Goal: Task Accomplishment & Management: Manage account settings

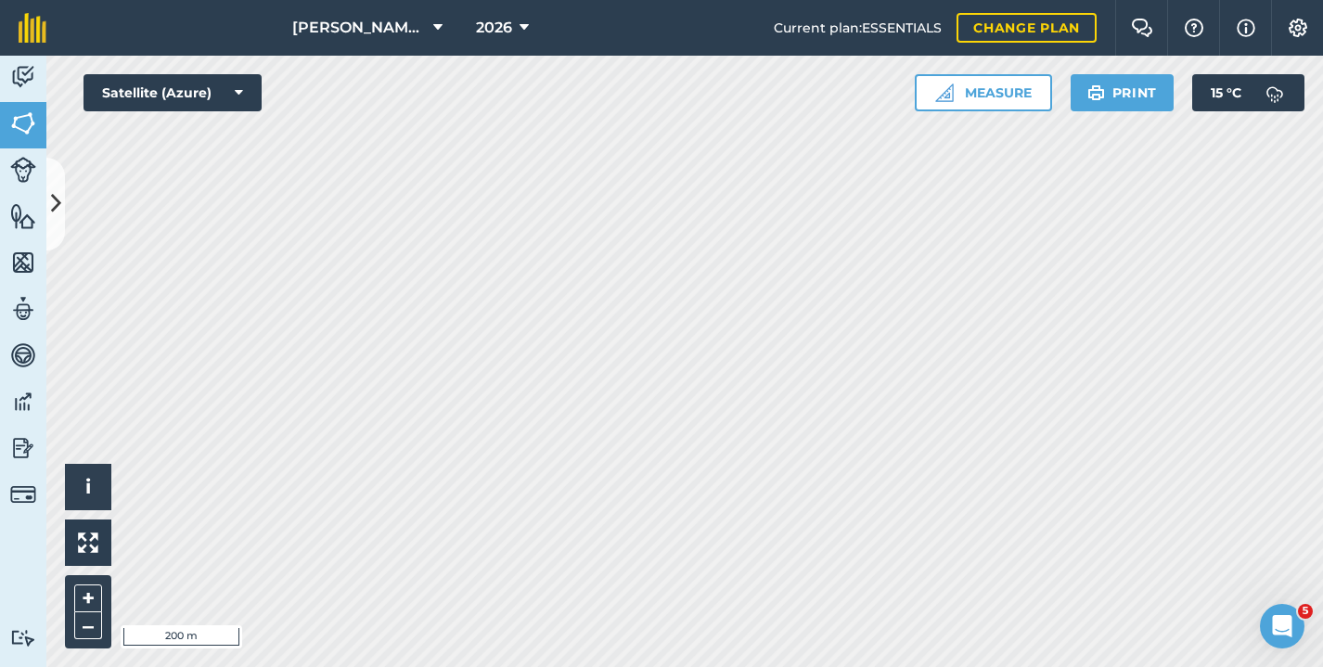
click at [58, 218] on icon at bounding box center [56, 203] width 10 height 32
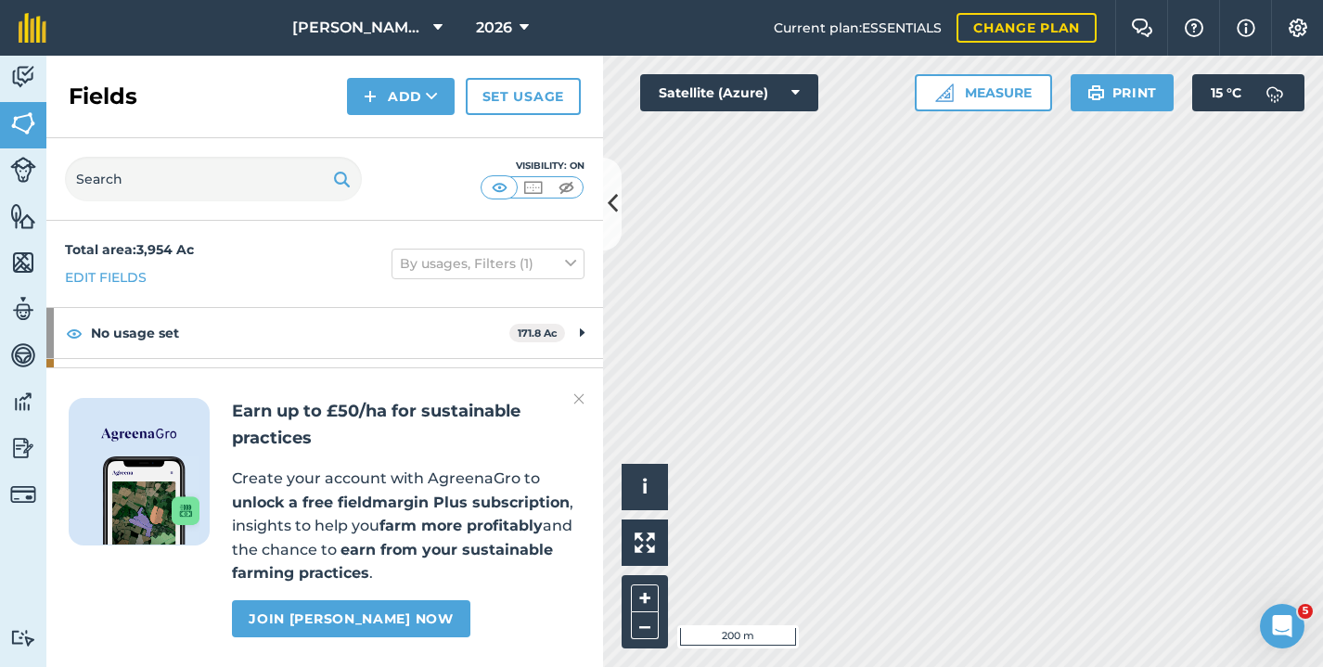
click at [400, 93] on button "Add" at bounding box center [401, 96] width 108 height 37
click at [407, 141] on link "Draw" at bounding box center [401, 138] width 102 height 41
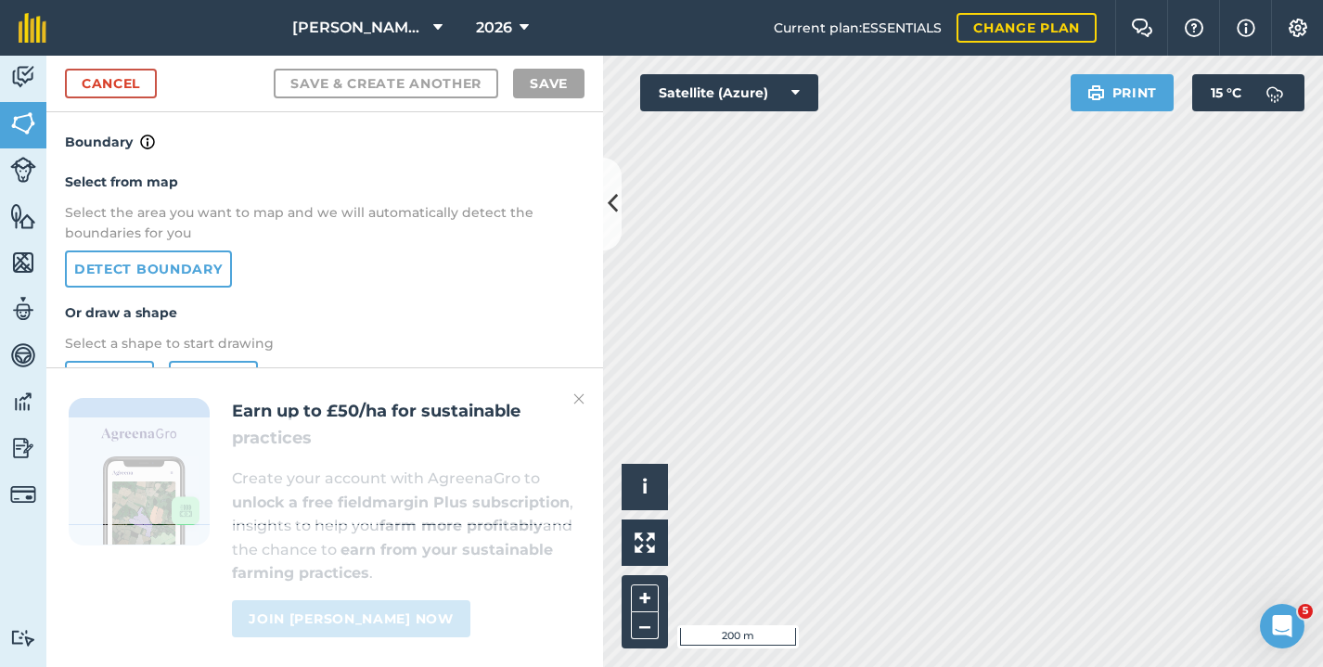
click at [126, 272] on link "Detect boundary" at bounding box center [148, 269] width 167 height 37
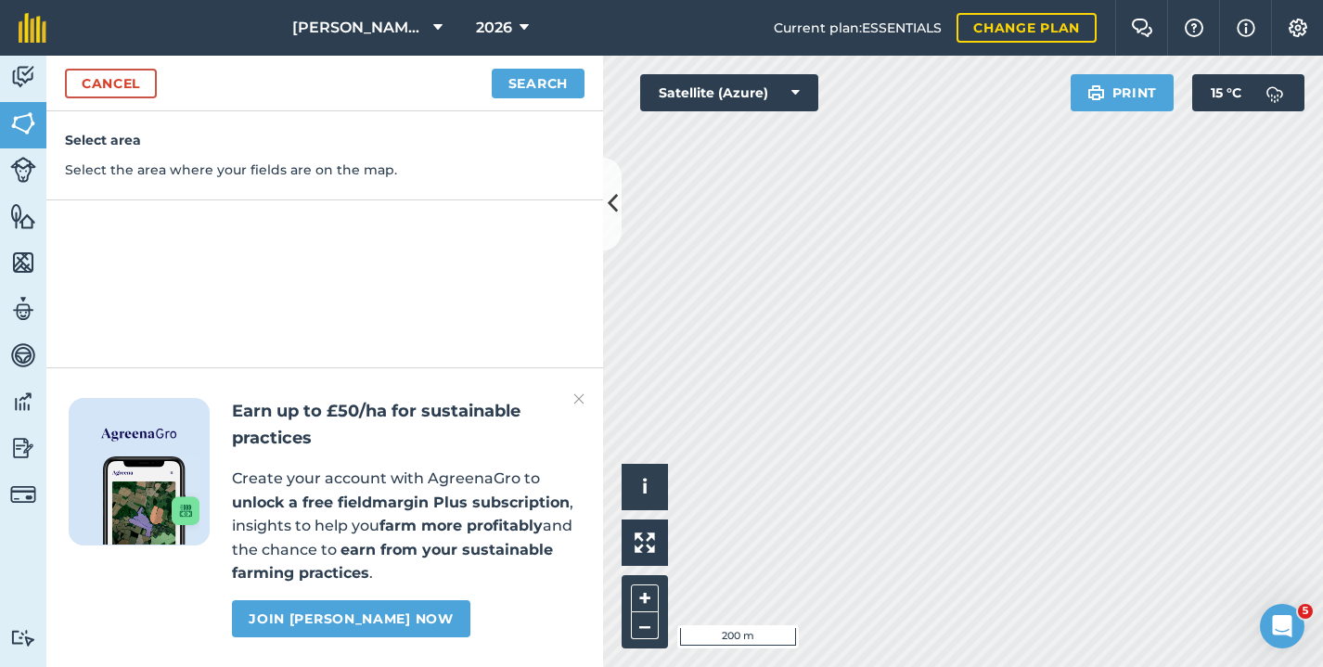
click at [530, 73] on button "Search" at bounding box center [538, 84] width 93 height 30
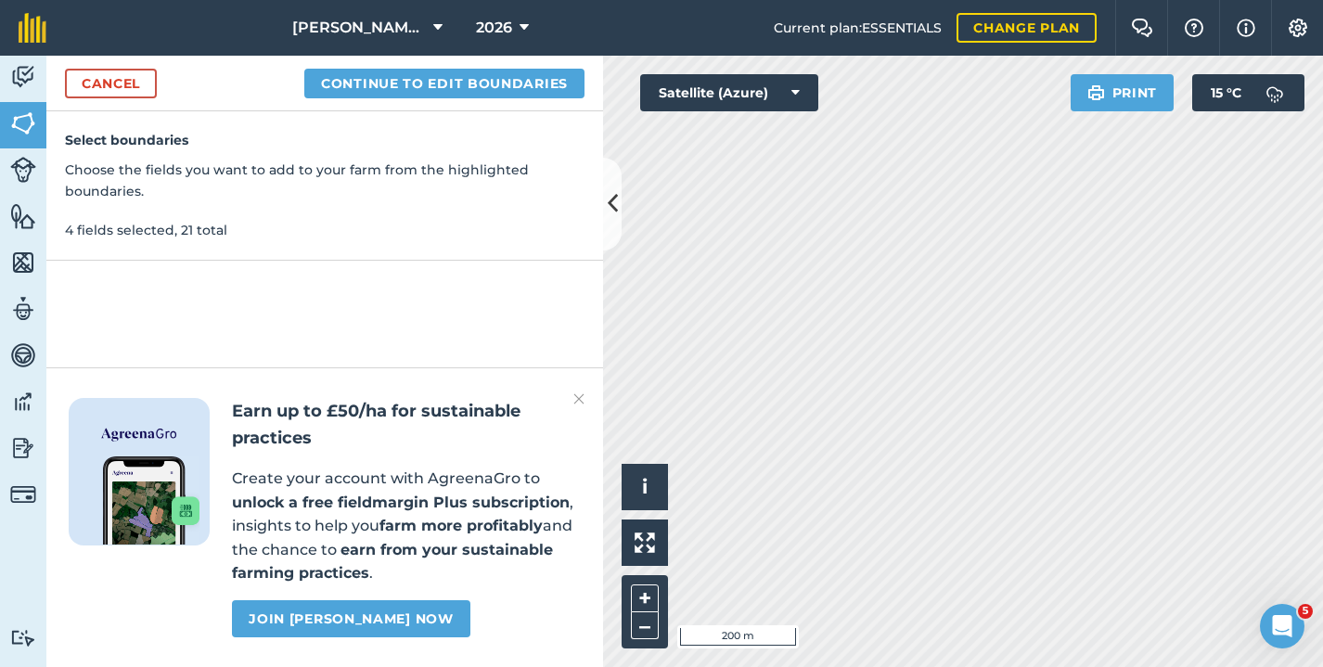
click at [381, 75] on button "Continue to edit boundaries" at bounding box center [444, 84] width 280 height 30
click at [421, 78] on button "Continue to name fields" at bounding box center [464, 84] width 240 height 30
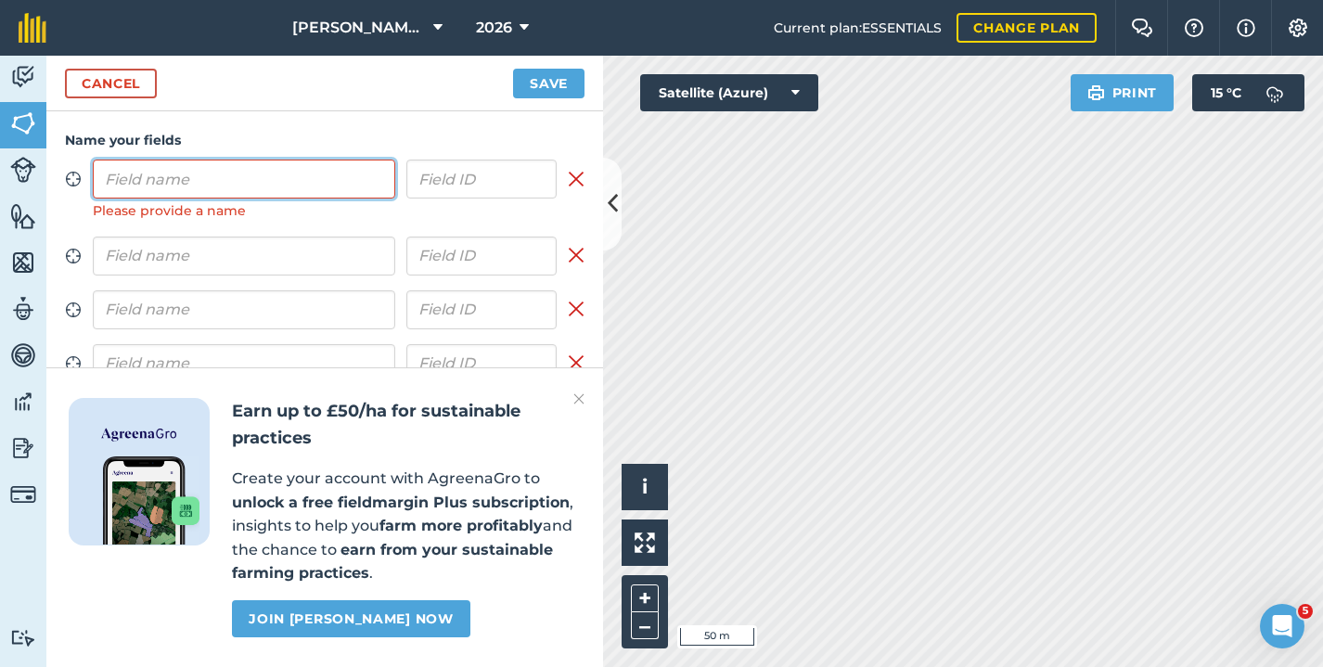
click at [290, 173] on input "text" at bounding box center [244, 179] width 303 height 39
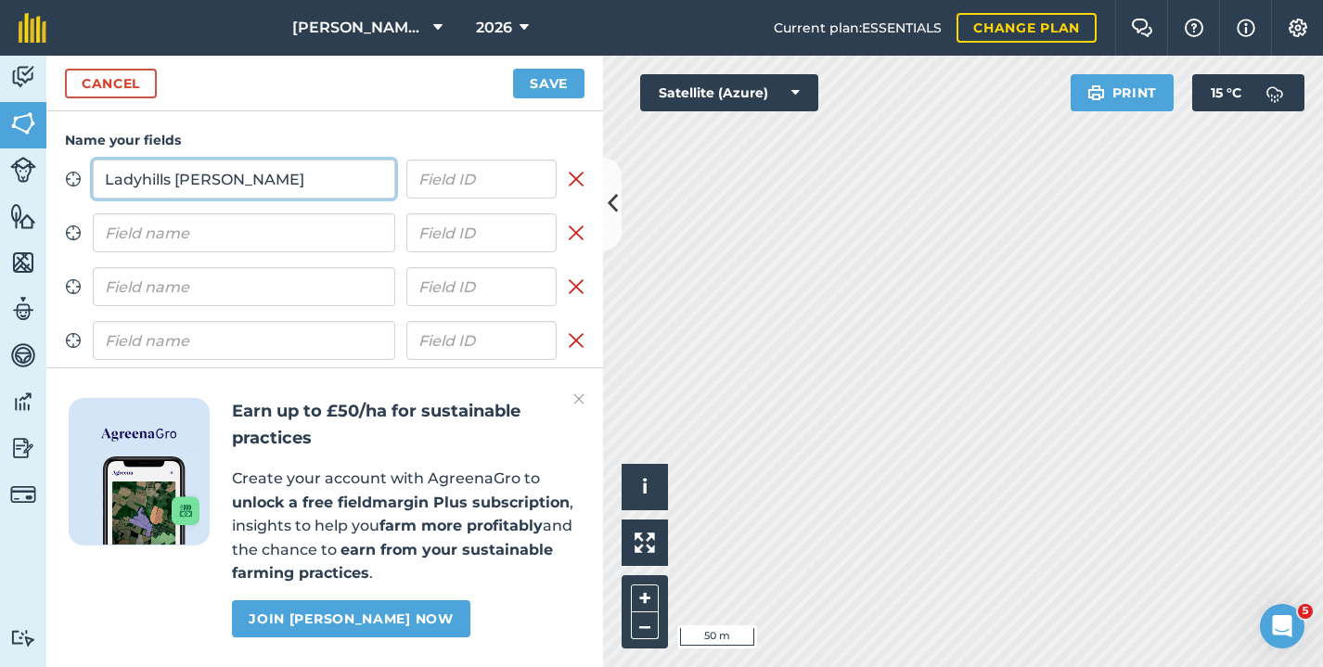
type input "Ladyhills [PERSON_NAME]"
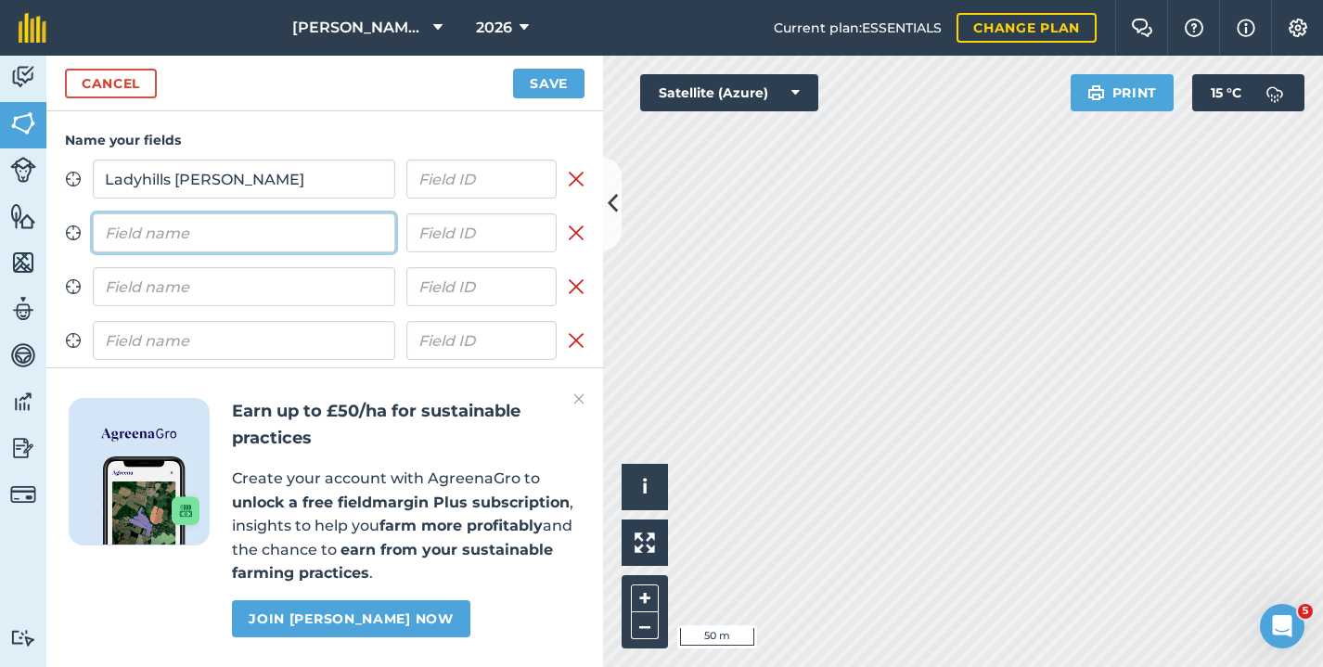
click at [157, 225] on input "text" at bounding box center [244, 232] width 303 height 39
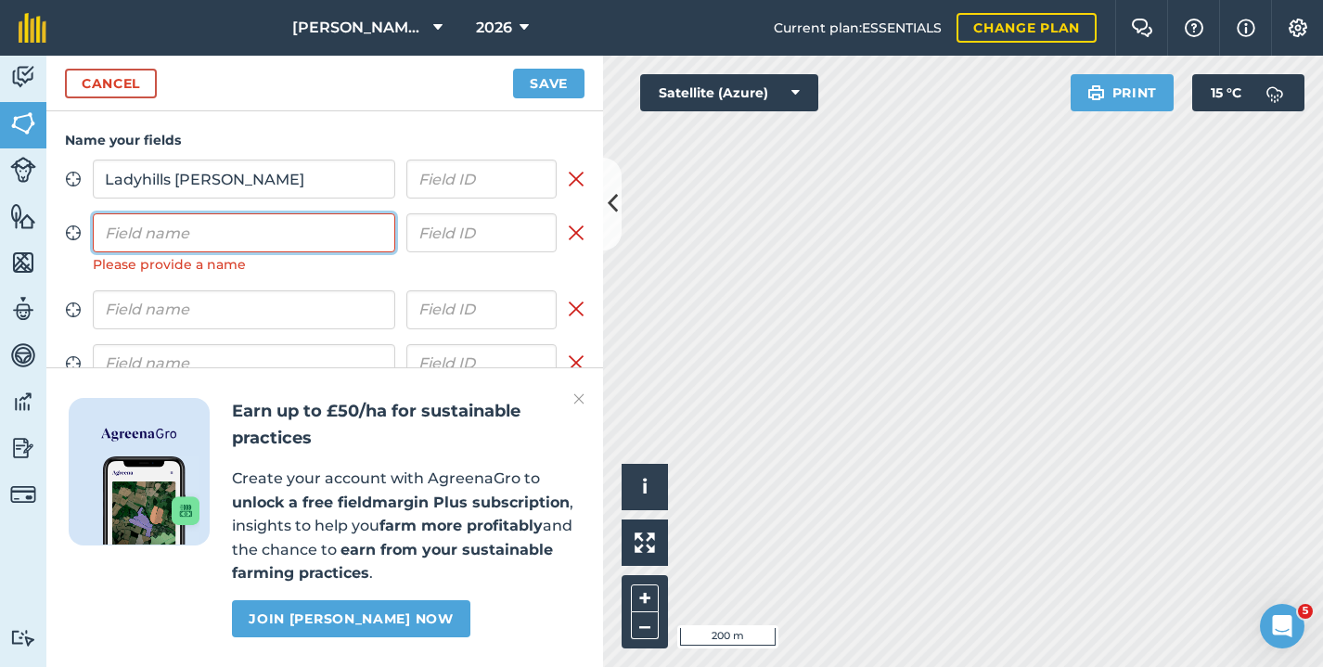
click at [213, 243] on input "text" at bounding box center [244, 232] width 303 height 39
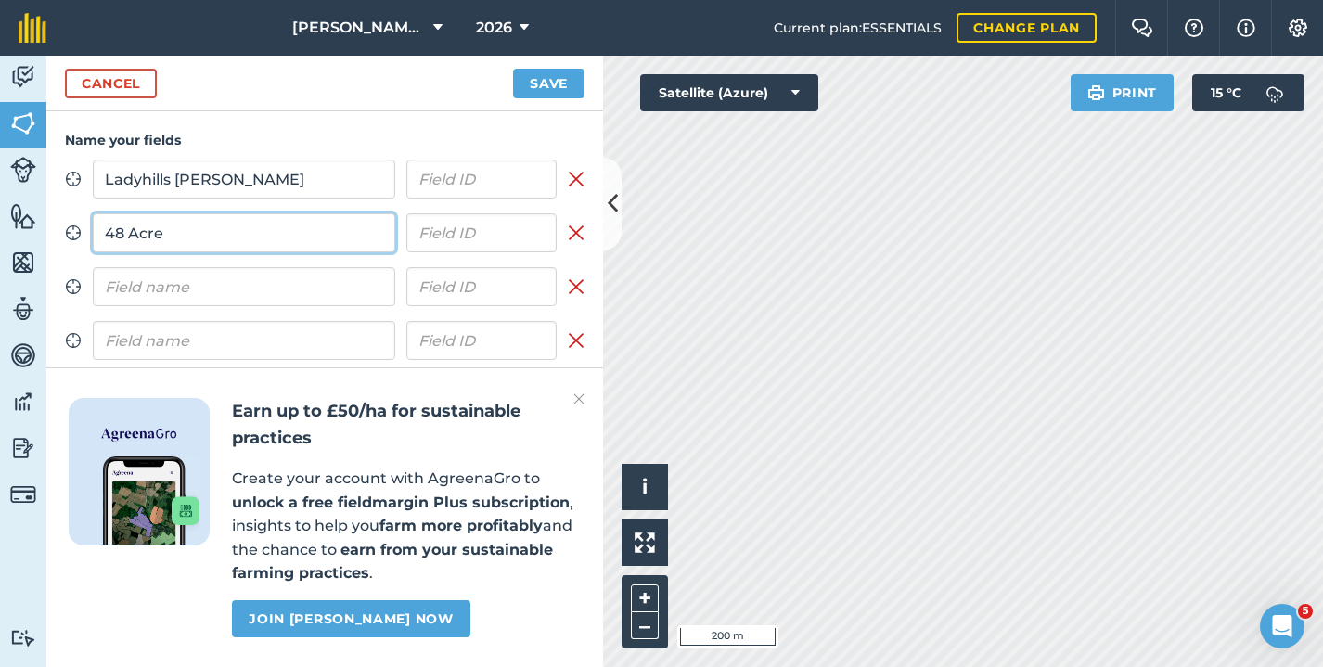
type input "48 Acre"
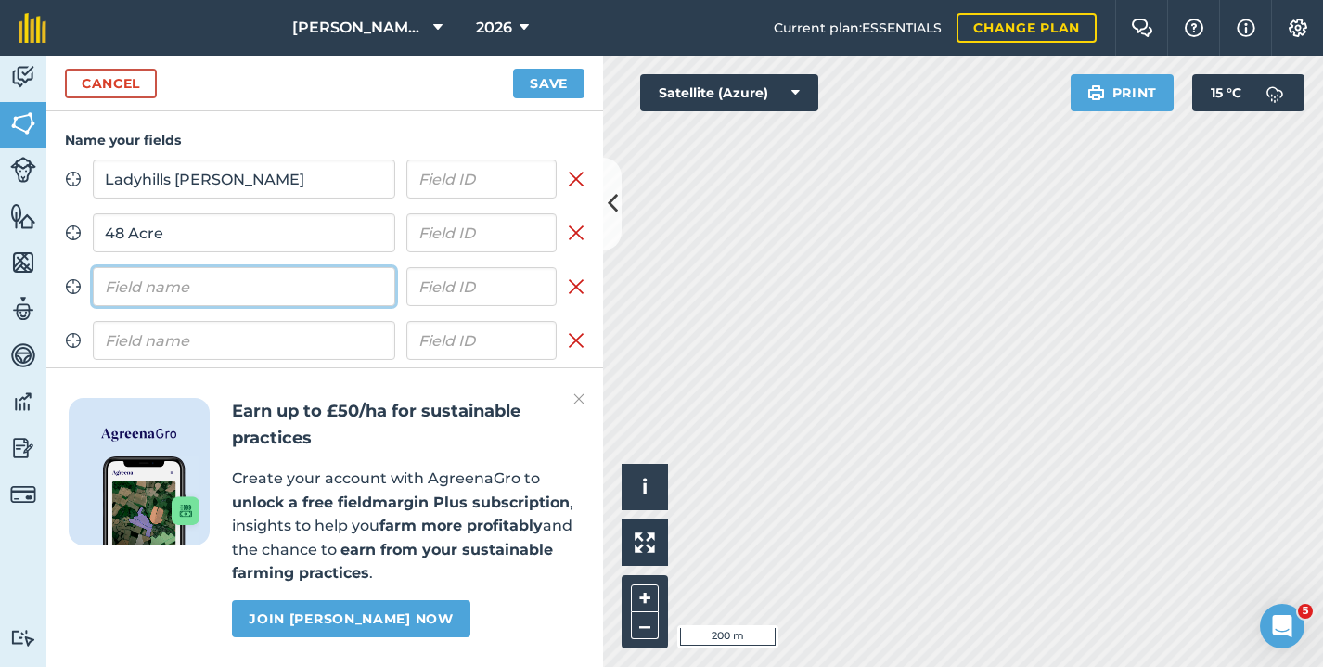
click at [130, 277] on input "text" at bounding box center [244, 286] width 303 height 39
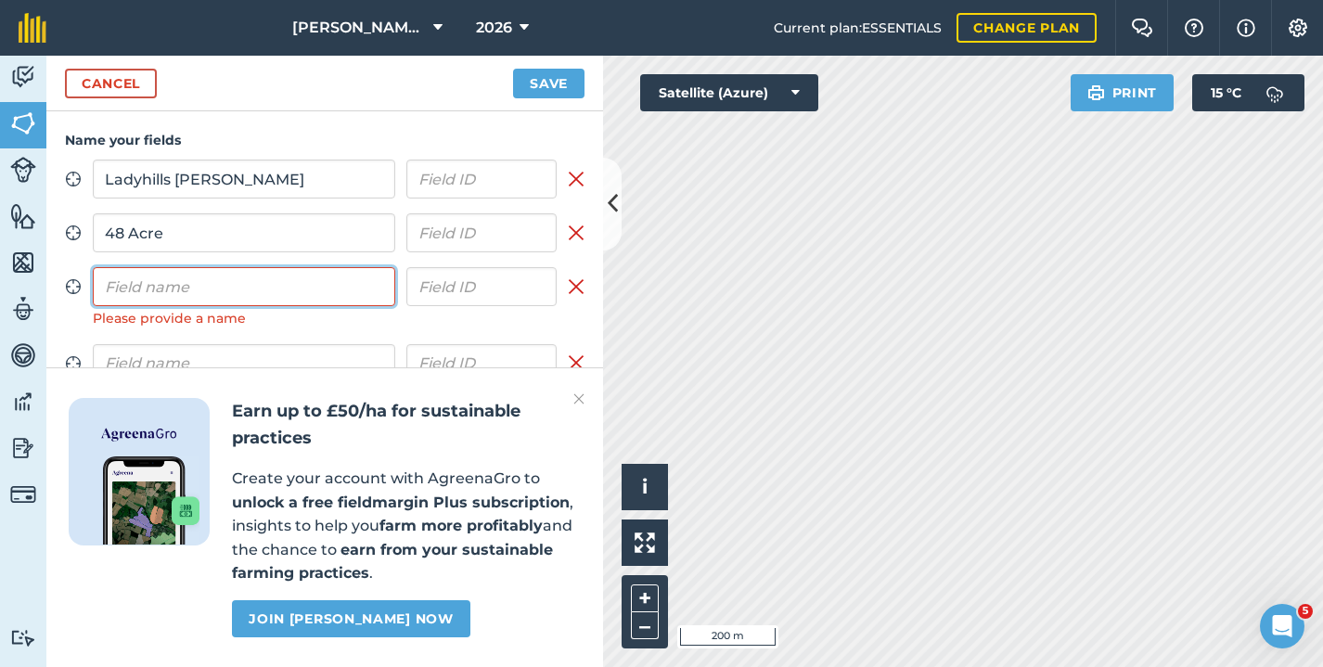
click at [181, 284] on input "text" at bounding box center [244, 286] width 303 height 39
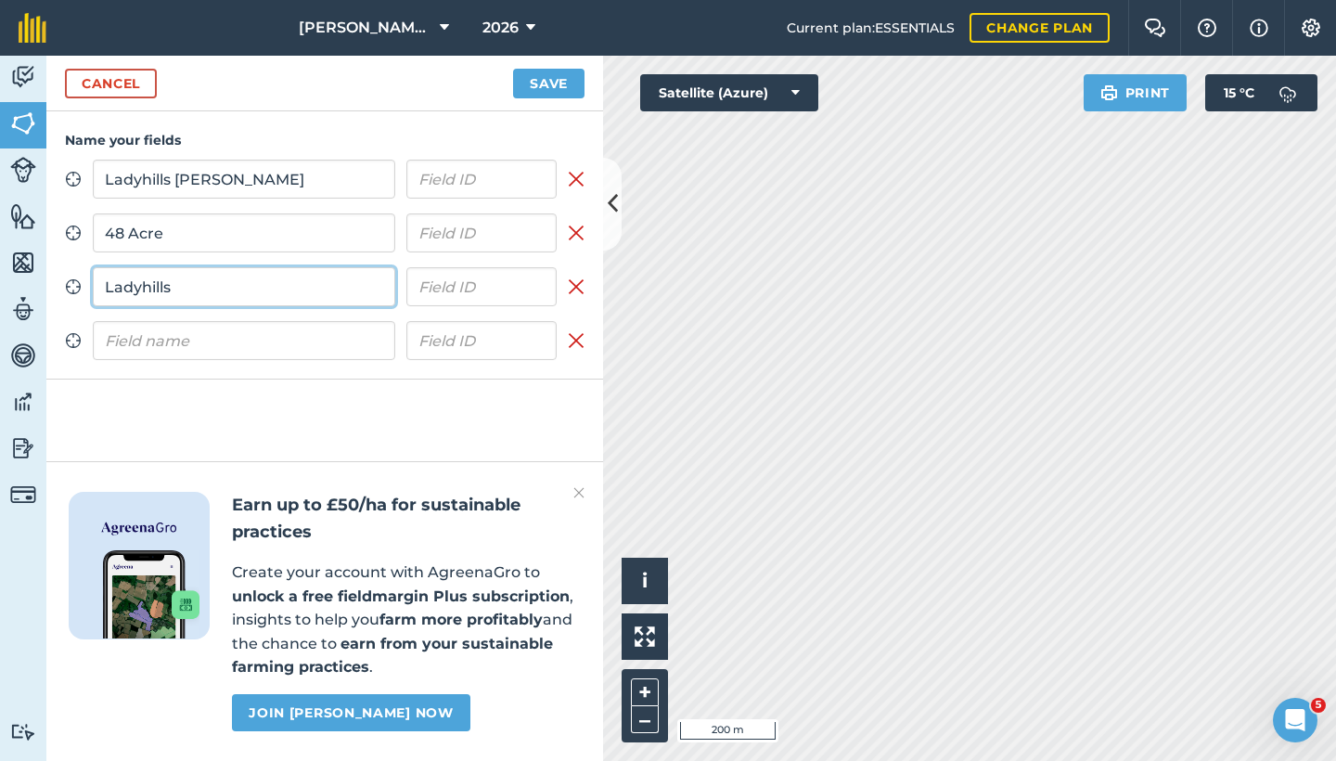
click at [260, 305] on input "Ladyhills" at bounding box center [244, 286] width 303 height 39
type input "[GEOGRAPHIC_DATA]"
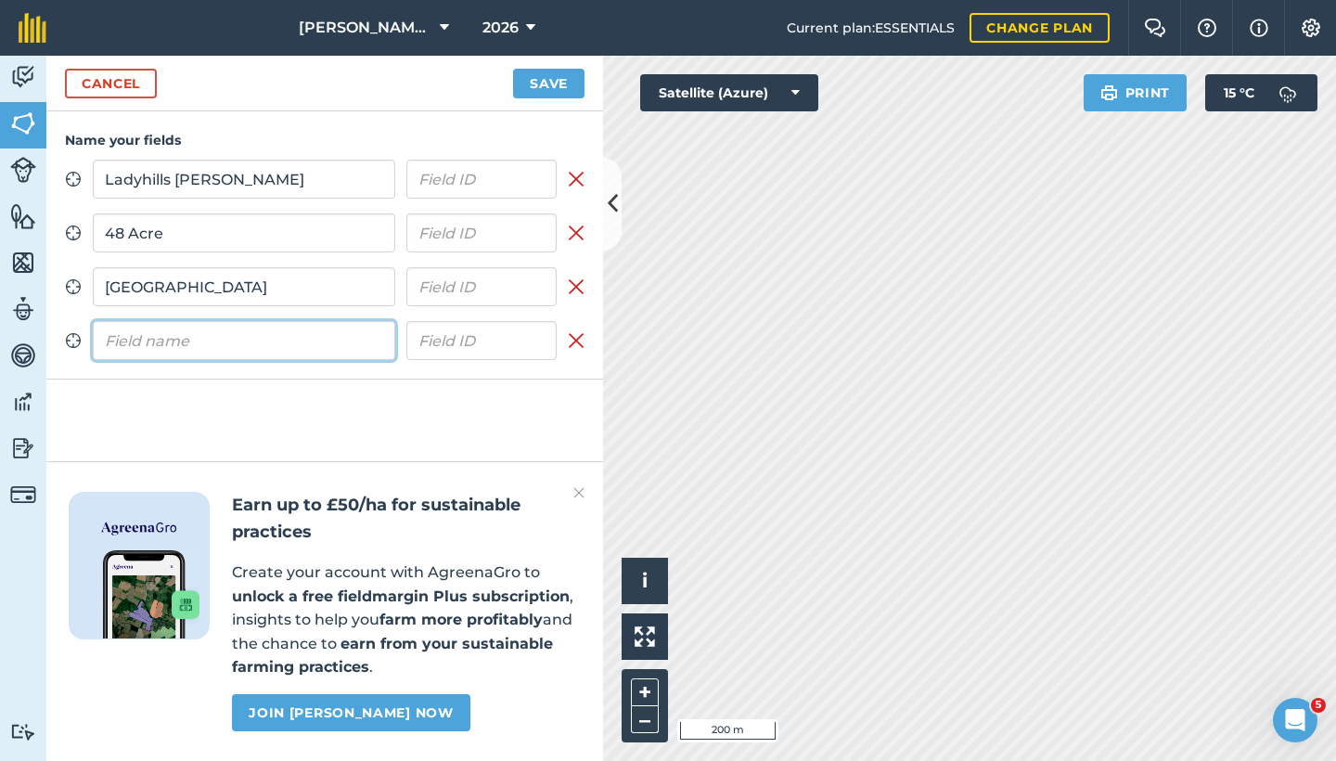
click at [120, 344] on input "text" at bounding box center [244, 340] width 303 height 39
click at [281, 341] on input "text" at bounding box center [244, 340] width 303 height 39
type input "Middle [PERSON_NAME]"
click at [545, 76] on button "Save" at bounding box center [548, 84] width 71 height 30
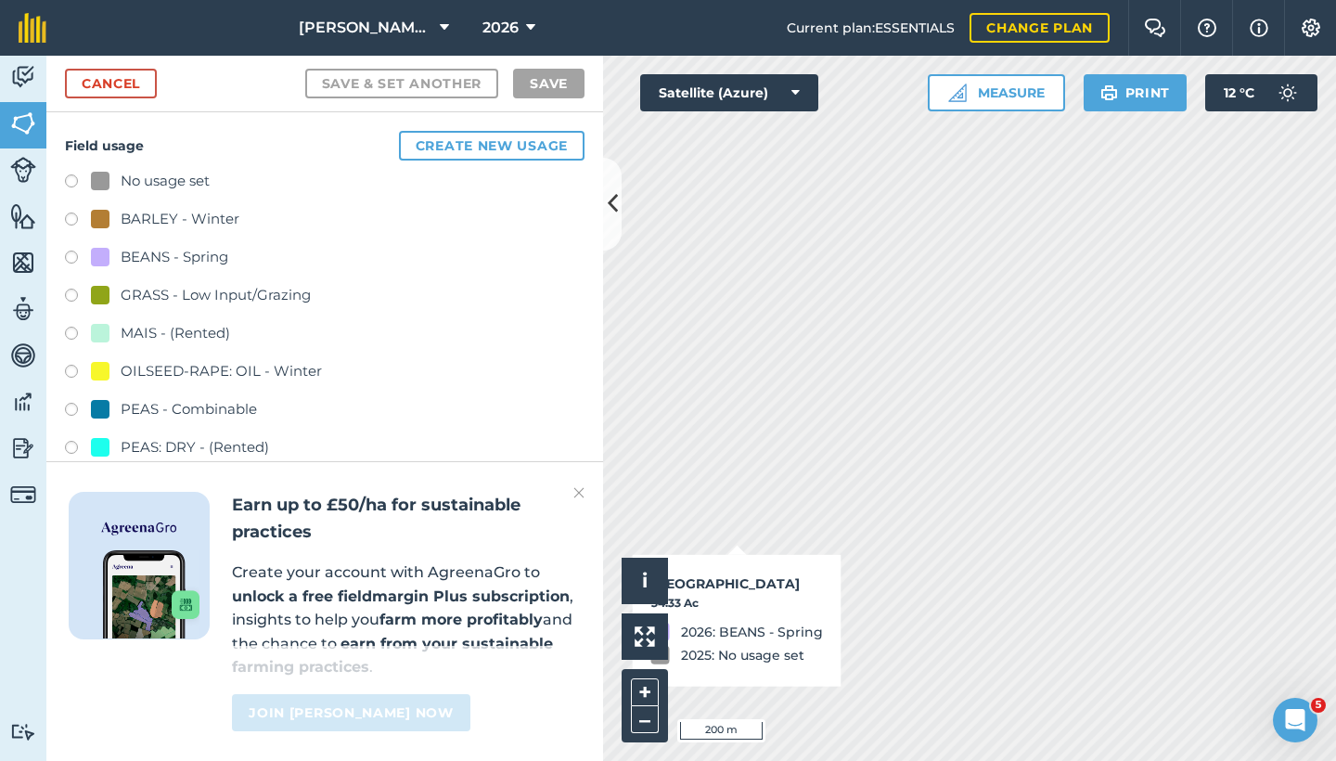
checkbox input "true"
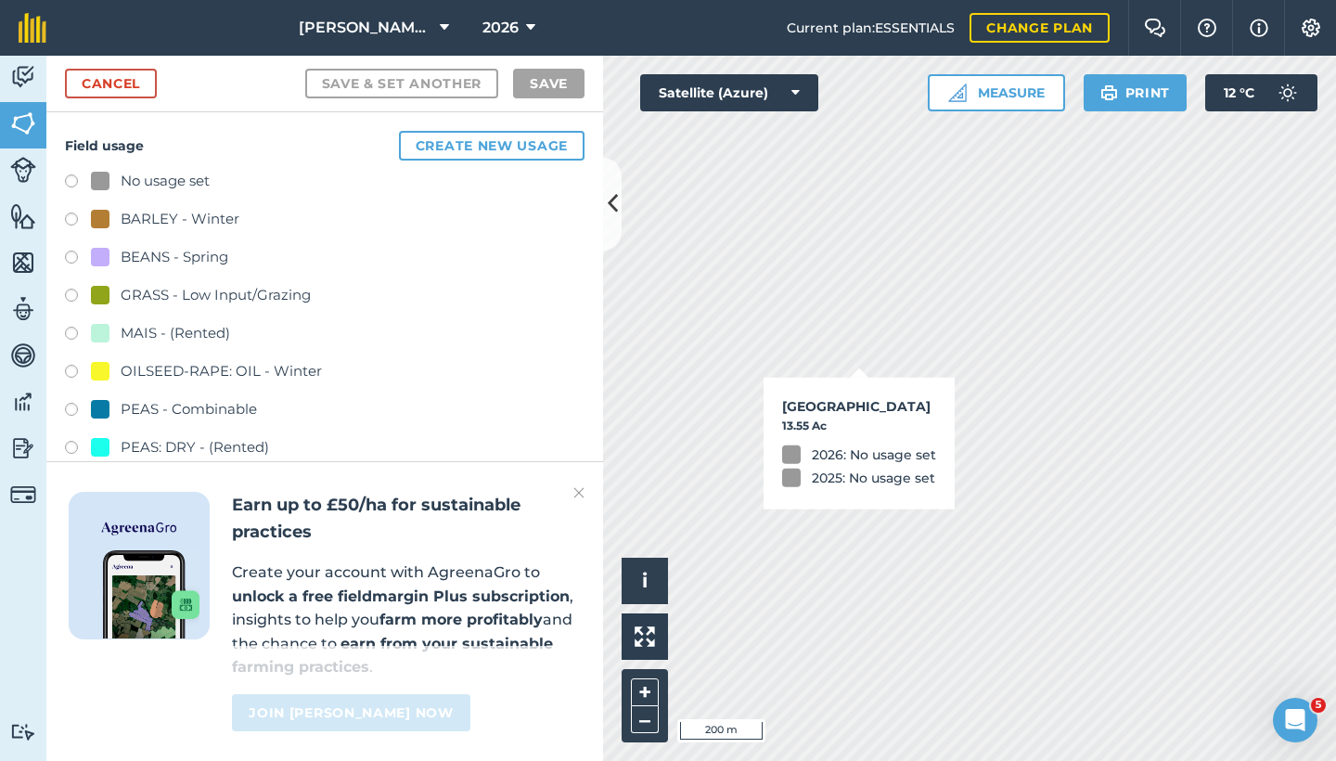
checkbox input "true"
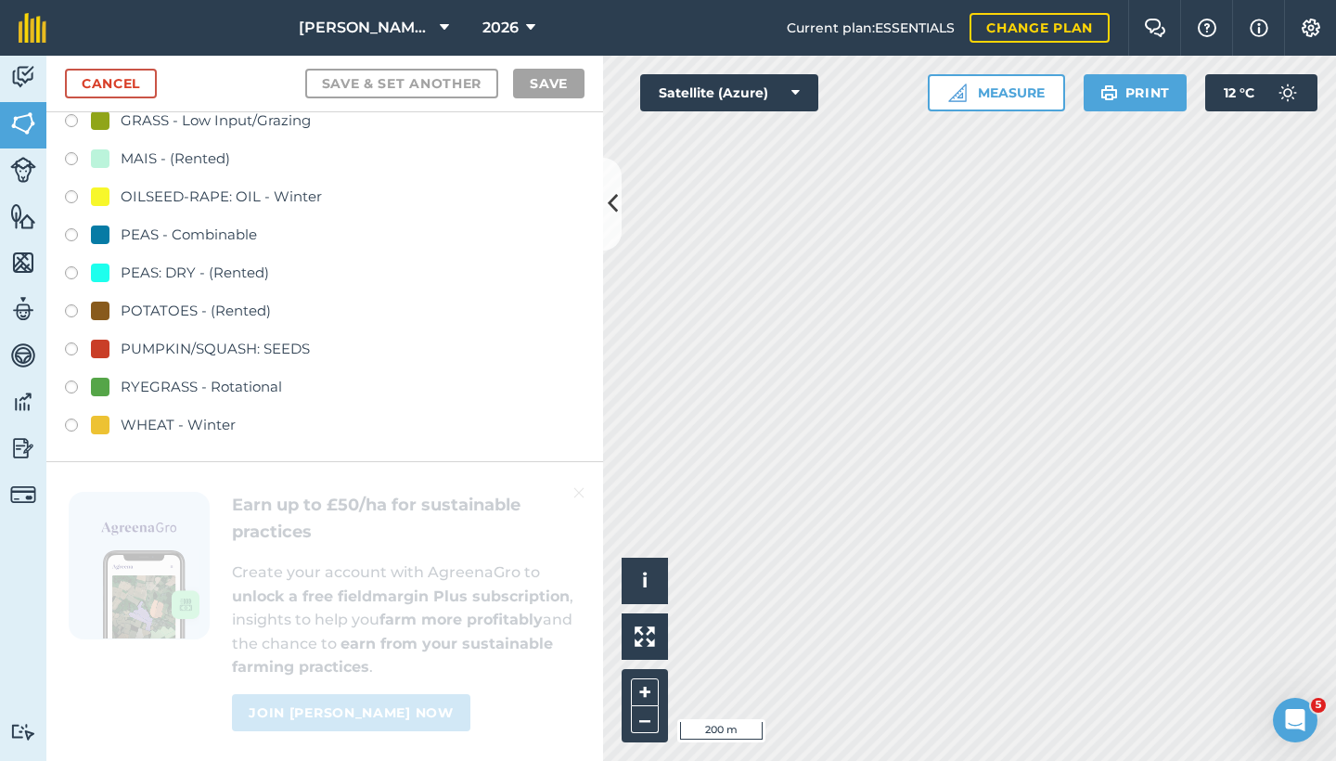
scroll to position [176, 0]
click at [74, 419] on label at bounding box center [78, 426] width 26 height 19
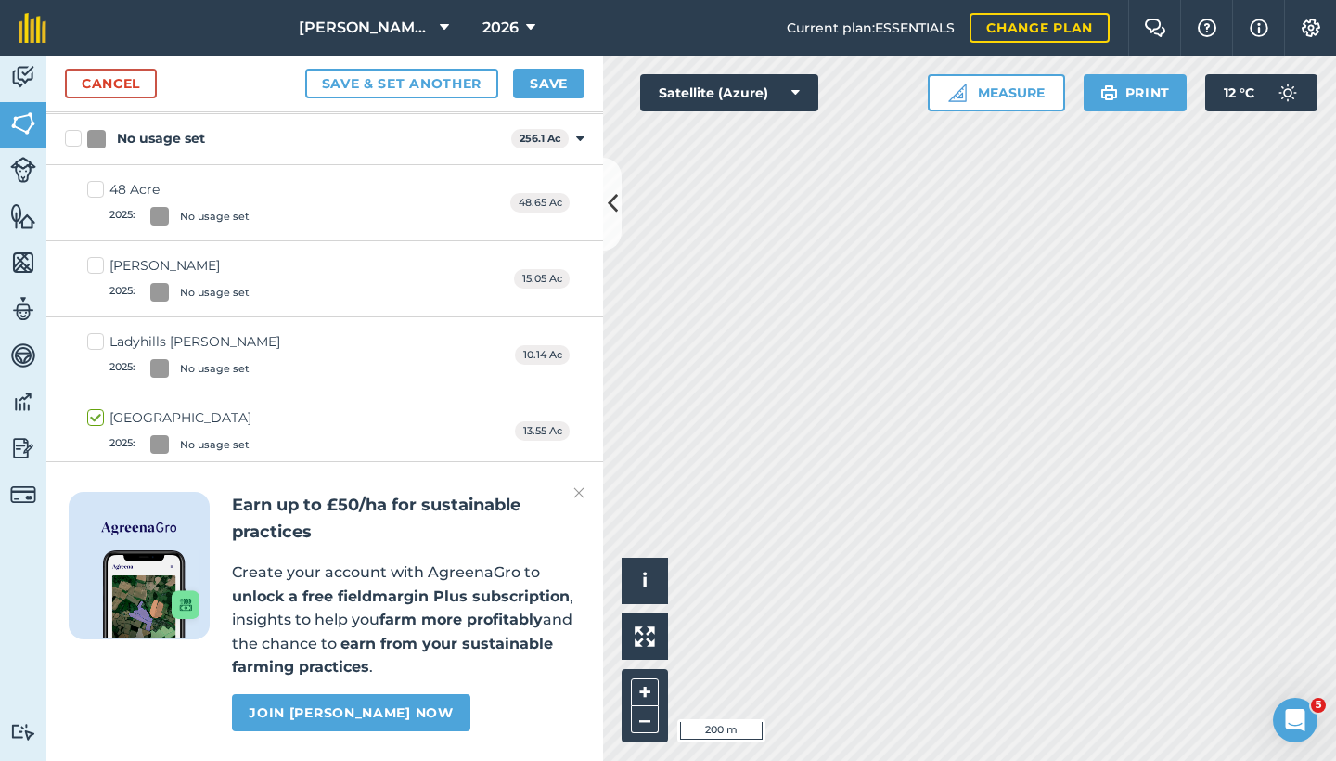
click at [96, 182] on label "48 Acre 2025 : No usage set" at bounding box center [168, 202] width 162 height 45
click at [96, 182] on input "48 Acre 2025 : No usage set" at bounding box center [93, 186] width 12 height 12
checkbox input "true"
click at [98, 336] on label "Ladyhills [PERSON_NAME] 2025 : No usage set" at bounding box center [183, 354] width 193 height 45
click at [98, 336] on input "Ladyhills [PERSON_NAME] 2025 : No usage set" at bounding box center [93, 338] width 12 height 12
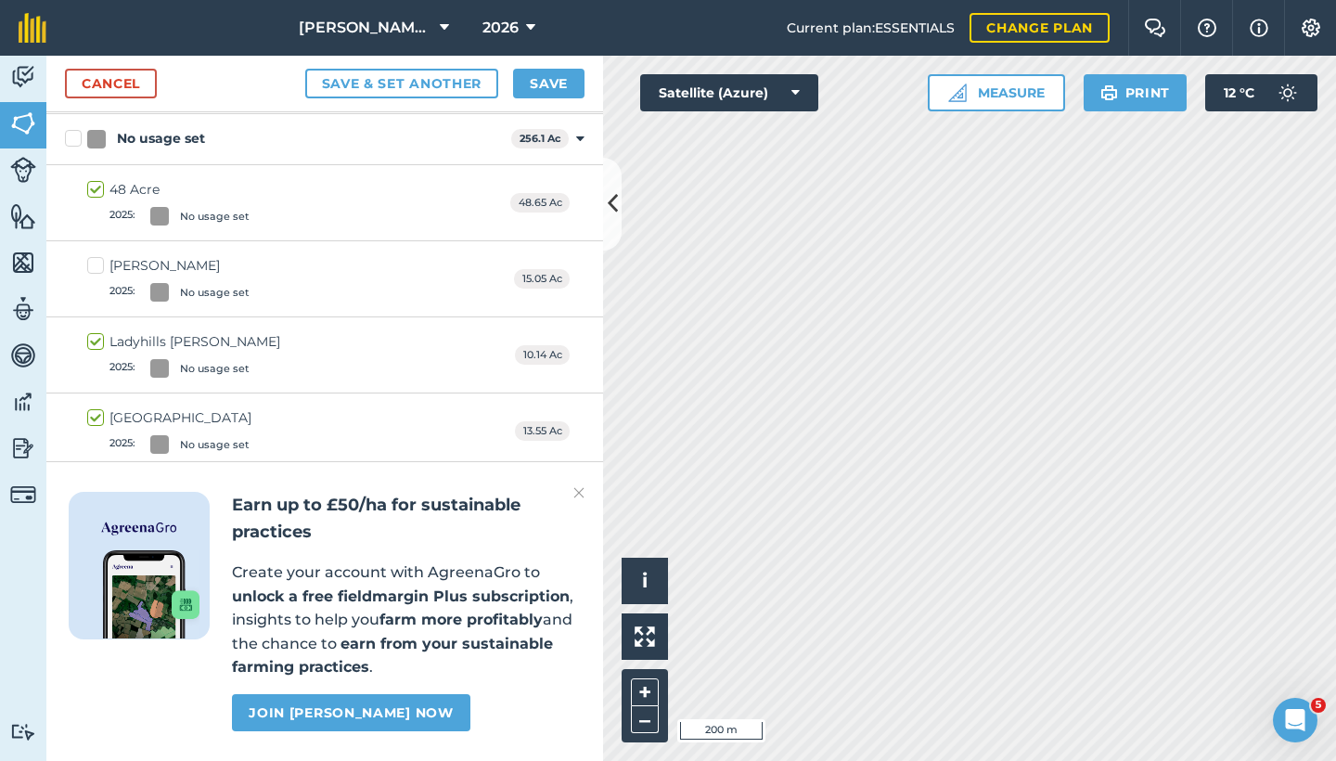
checkbox input "true"
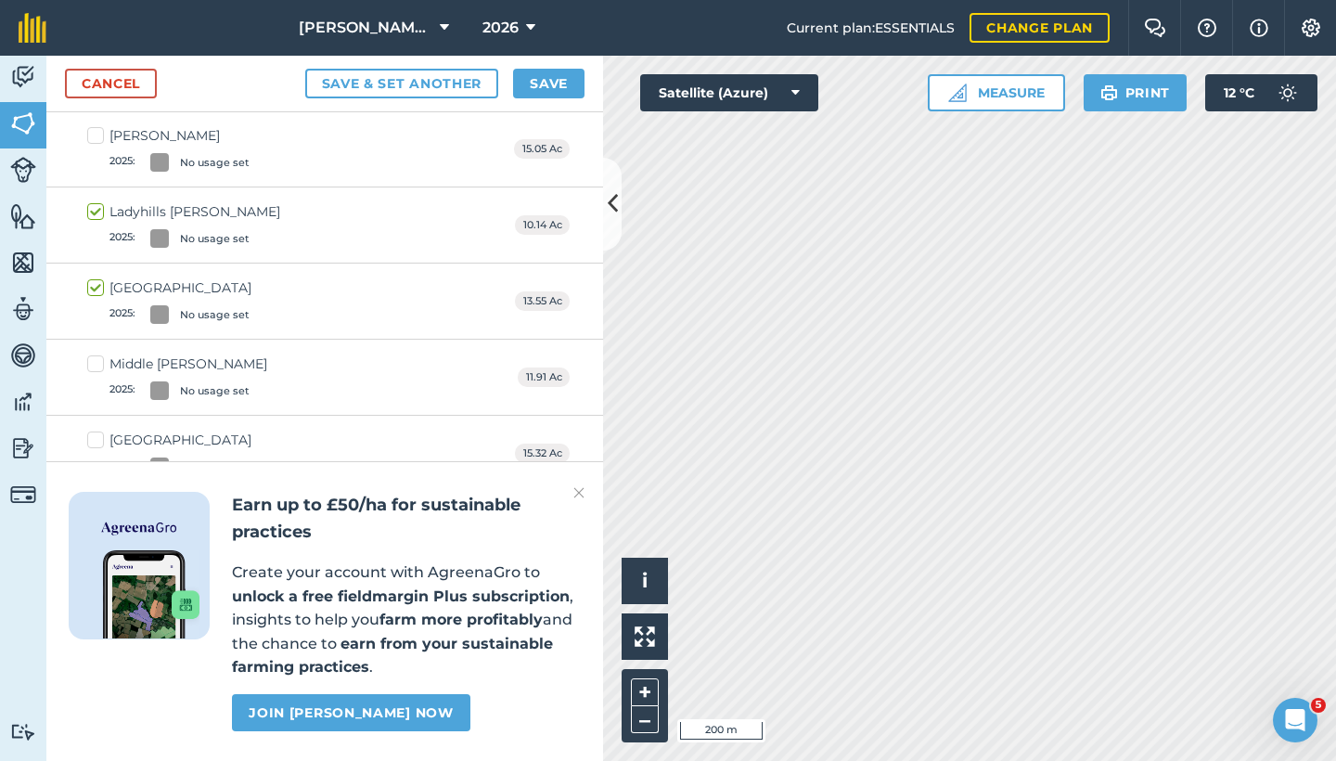
scroll to position [308, 0]
click at [98, 360] on label "Middle [PERSON_NAME] 2025 : No usage set" at bounding box center [177, 375] width 180 height 45
click at [98, 360] on input "Middle [PERSON_NAME] 2025 : No usage set" at bounding box center [93, 359] width 12 height 12
checkbox input "true"
click at [548, 89] on button "Save" at bounding box center [548, 84] width 71 height 30
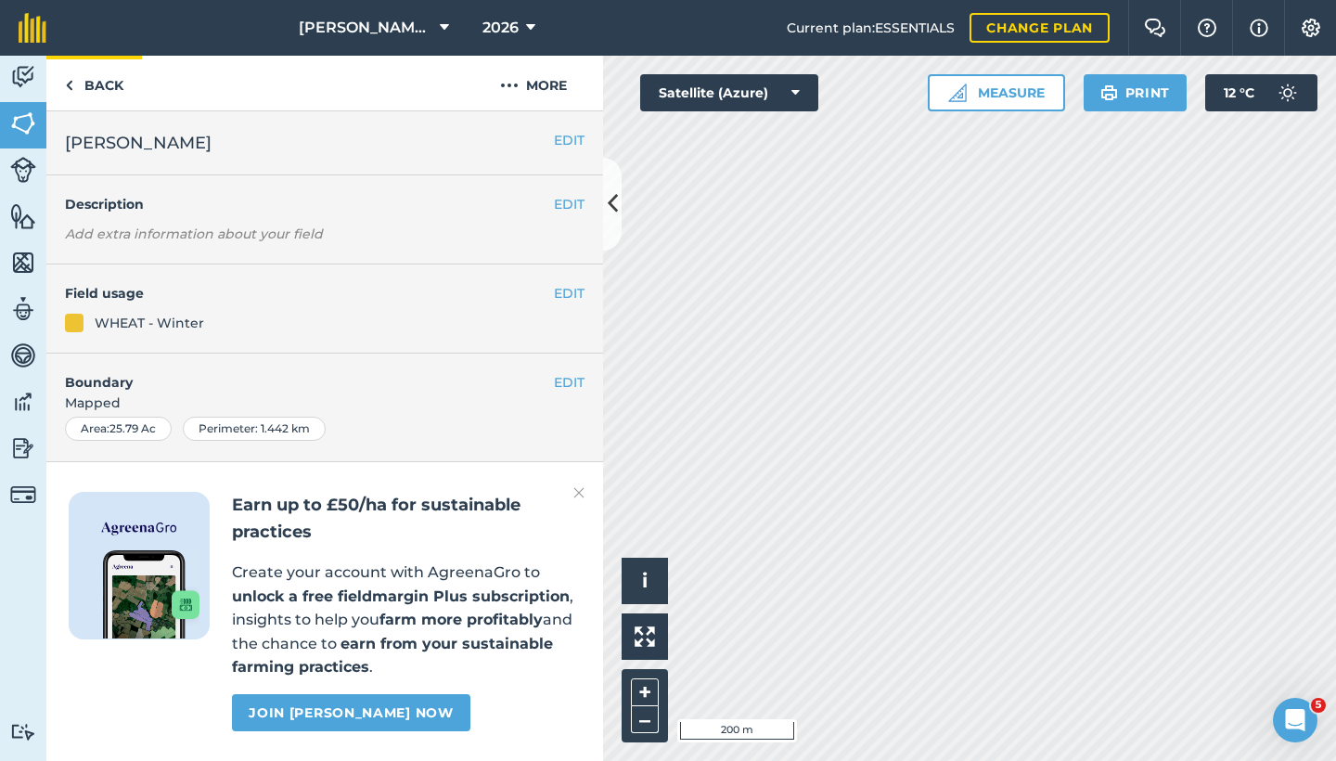
click at [89, 77] on link "Back" at bounding box center [94, 83] width 96 height 55
click at [97, 70] on link "Back" at bounding box center [94, 83] width 96 height 55
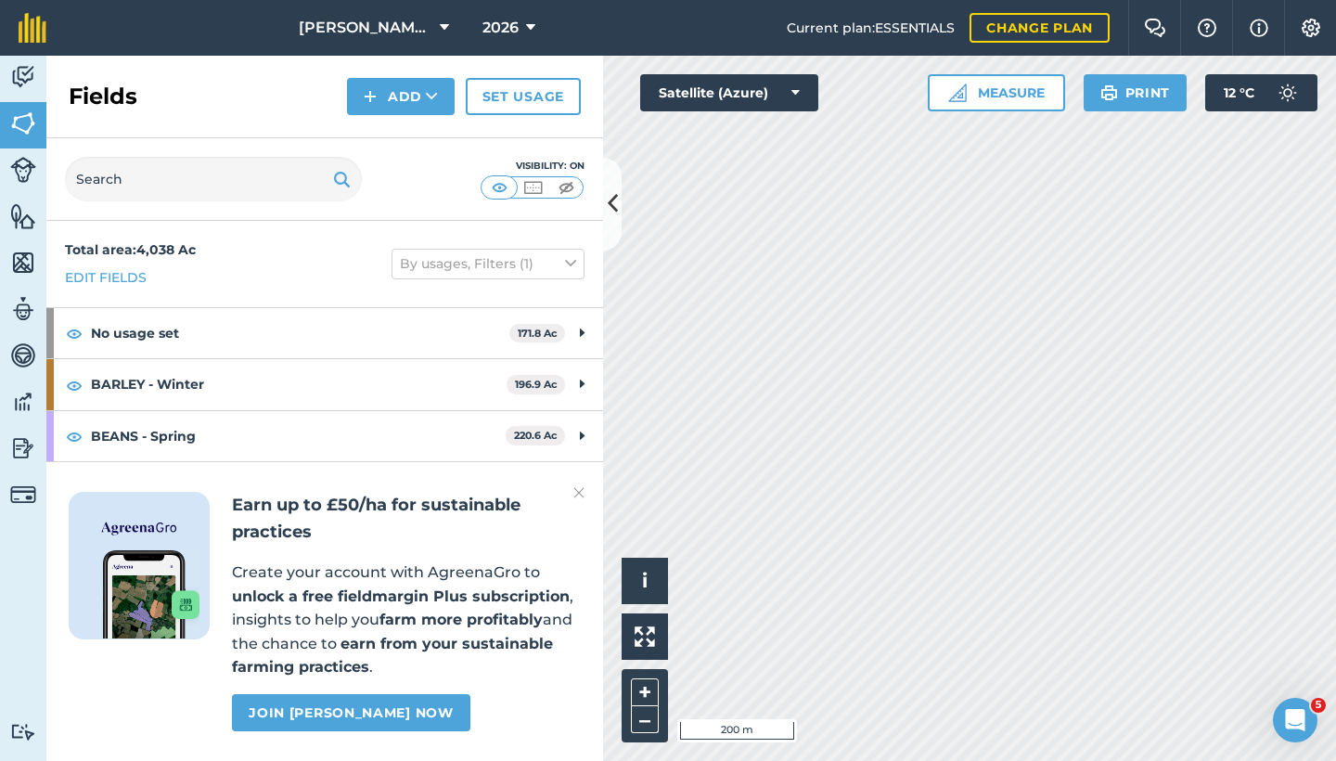
click at [399, 93] on button "Add" at bounding box center [401, 96] width 108 height 37
click at [399, 130] on link "Draw" at bounding box center [401, 138] width 102 height 41
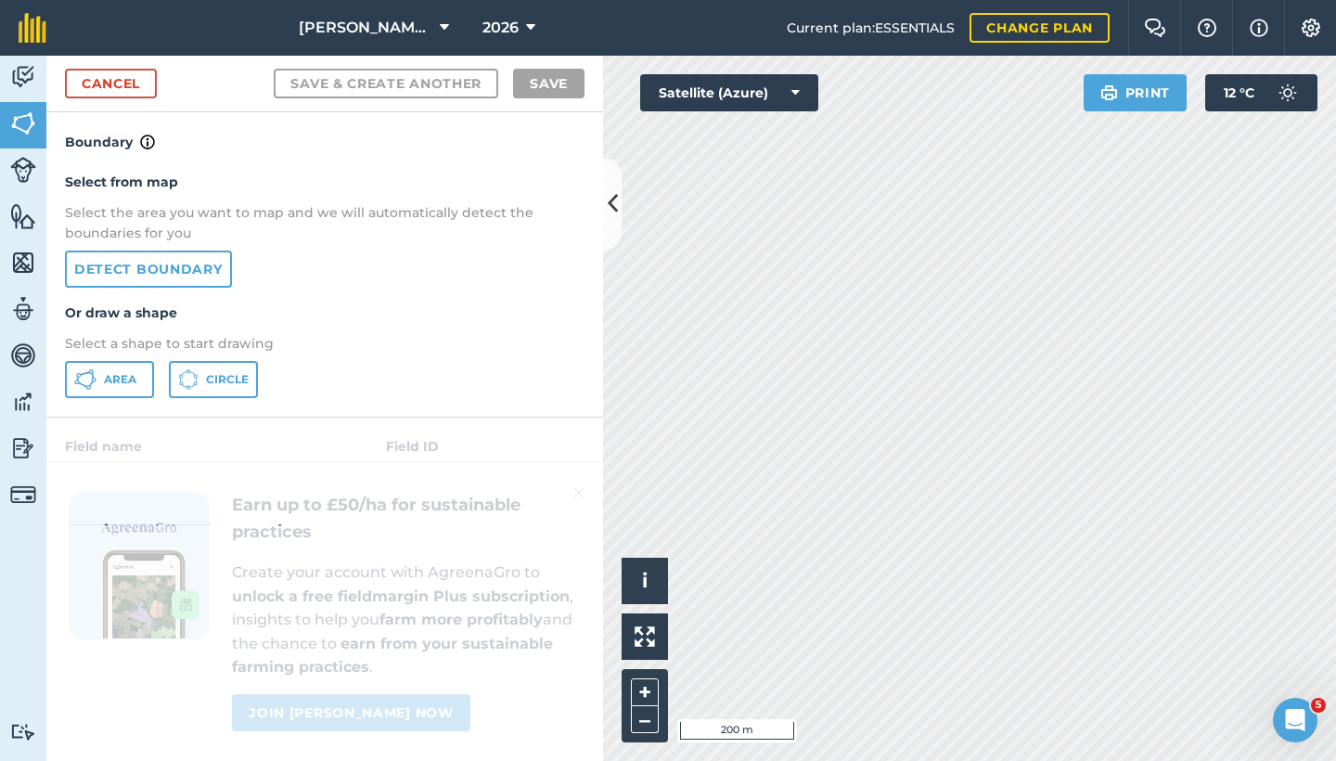
click at [121, 377] on span "Area" at bounding box center [120, 379] width 32 height 15
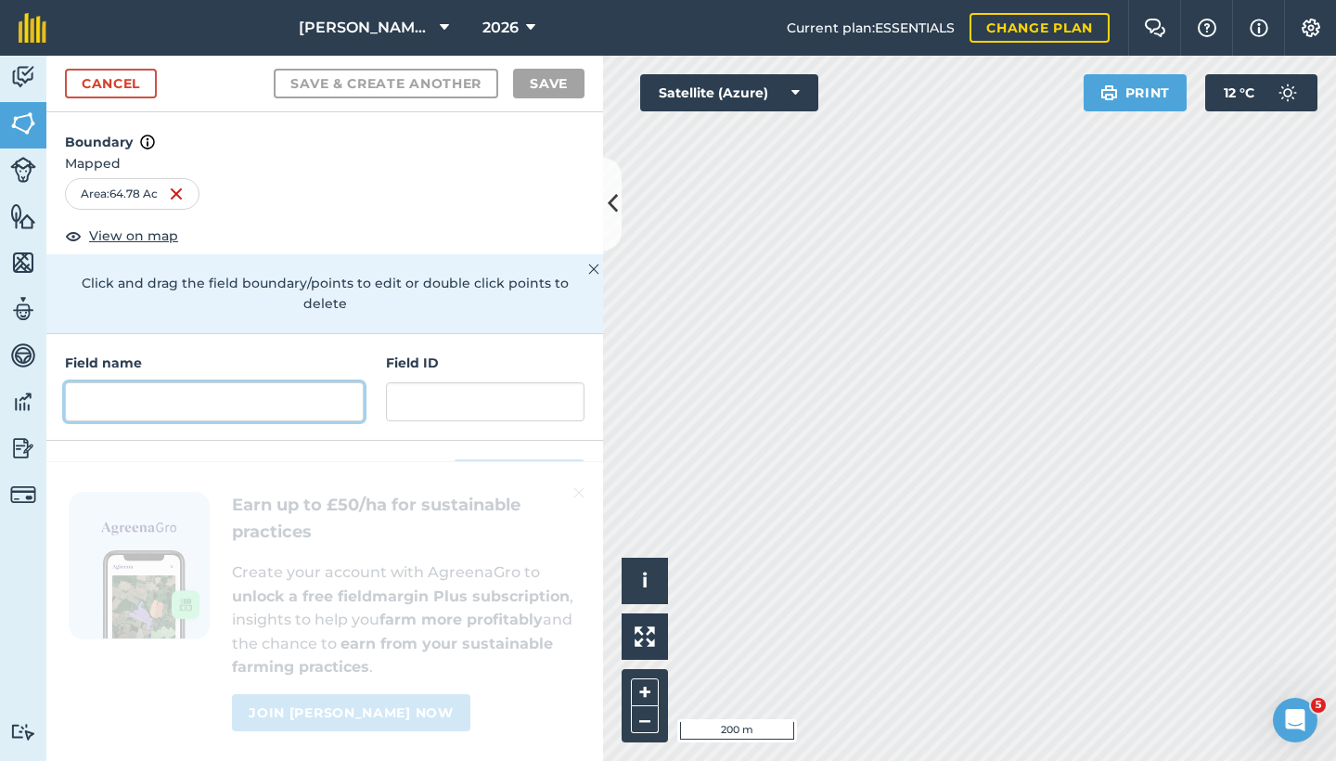
click at [156, 397] on input "text" at bounding box center [214, 401] width 299 height 39
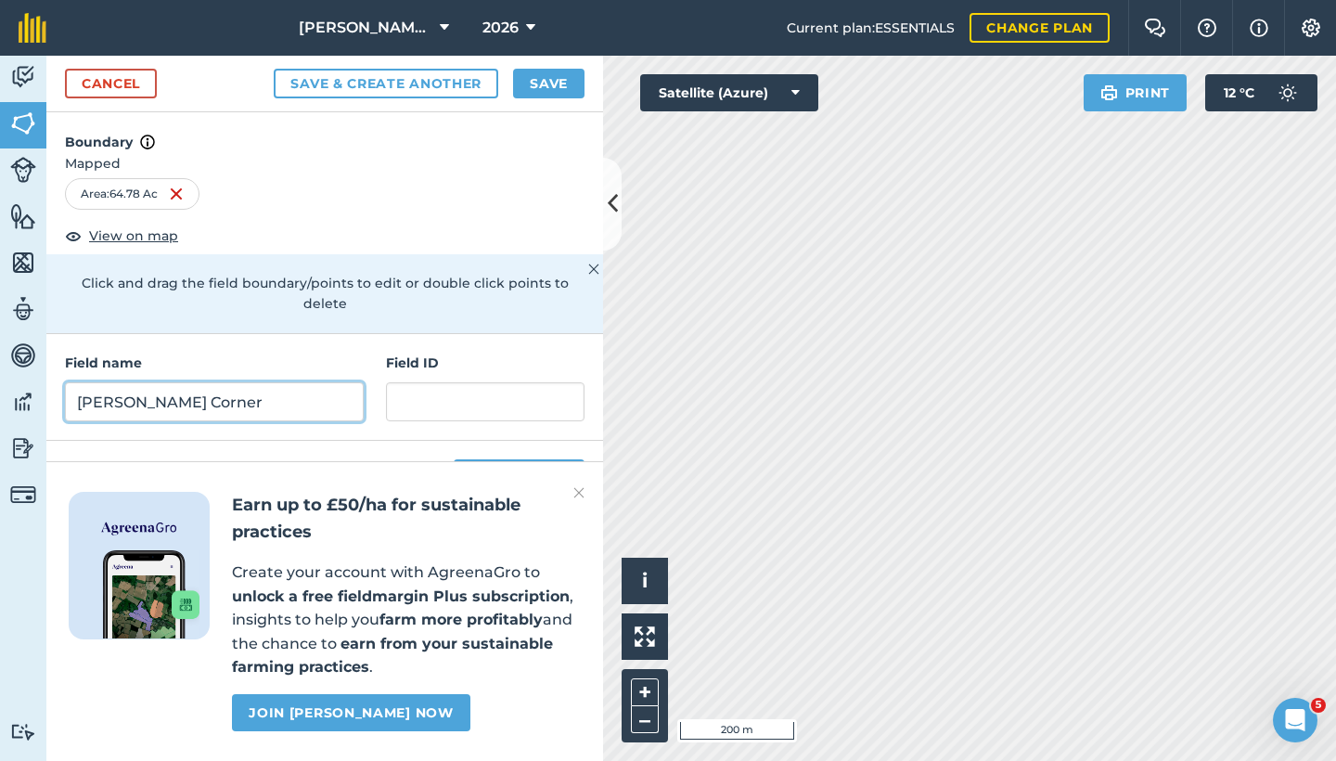
type input "[PERSON_NAME] Corner"
click at [541, 96] on button "Save" at bounding box center [548, 84] width 71 height 30
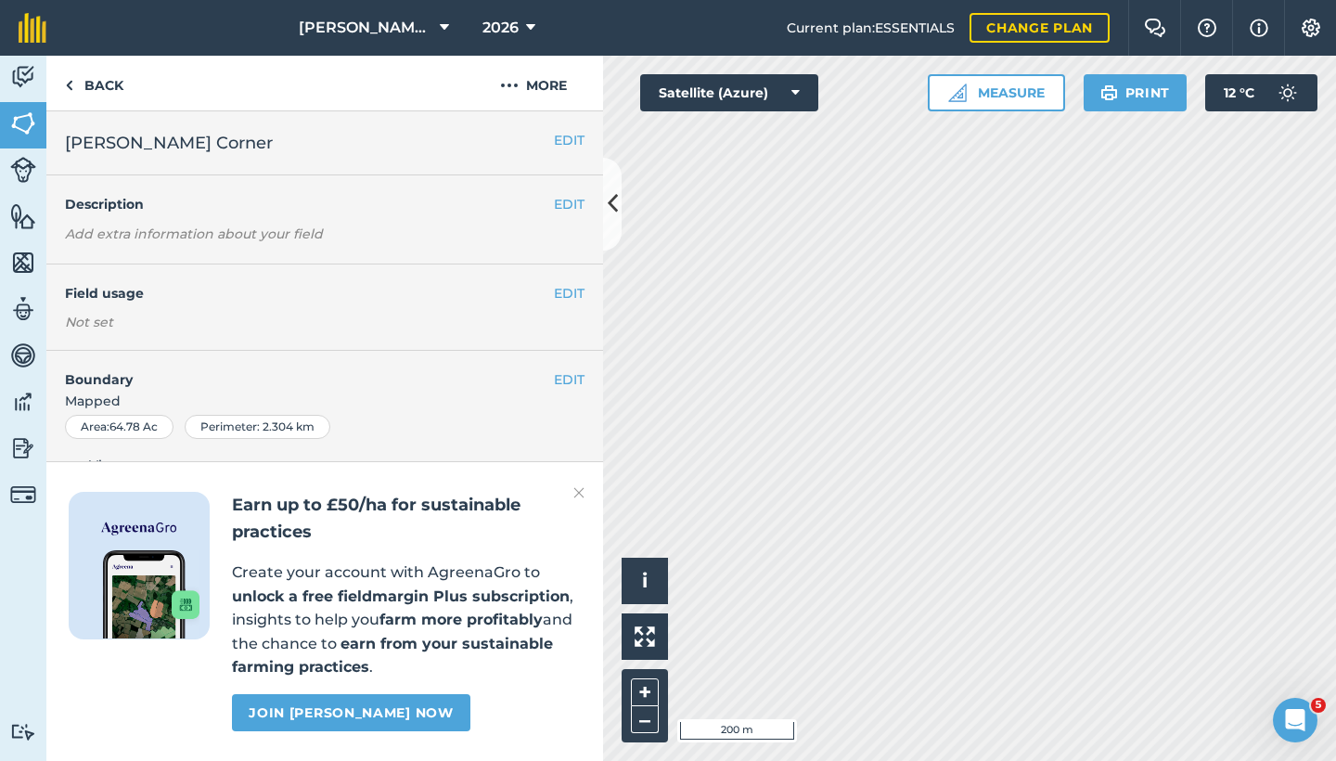
scroll to position [85, 0]
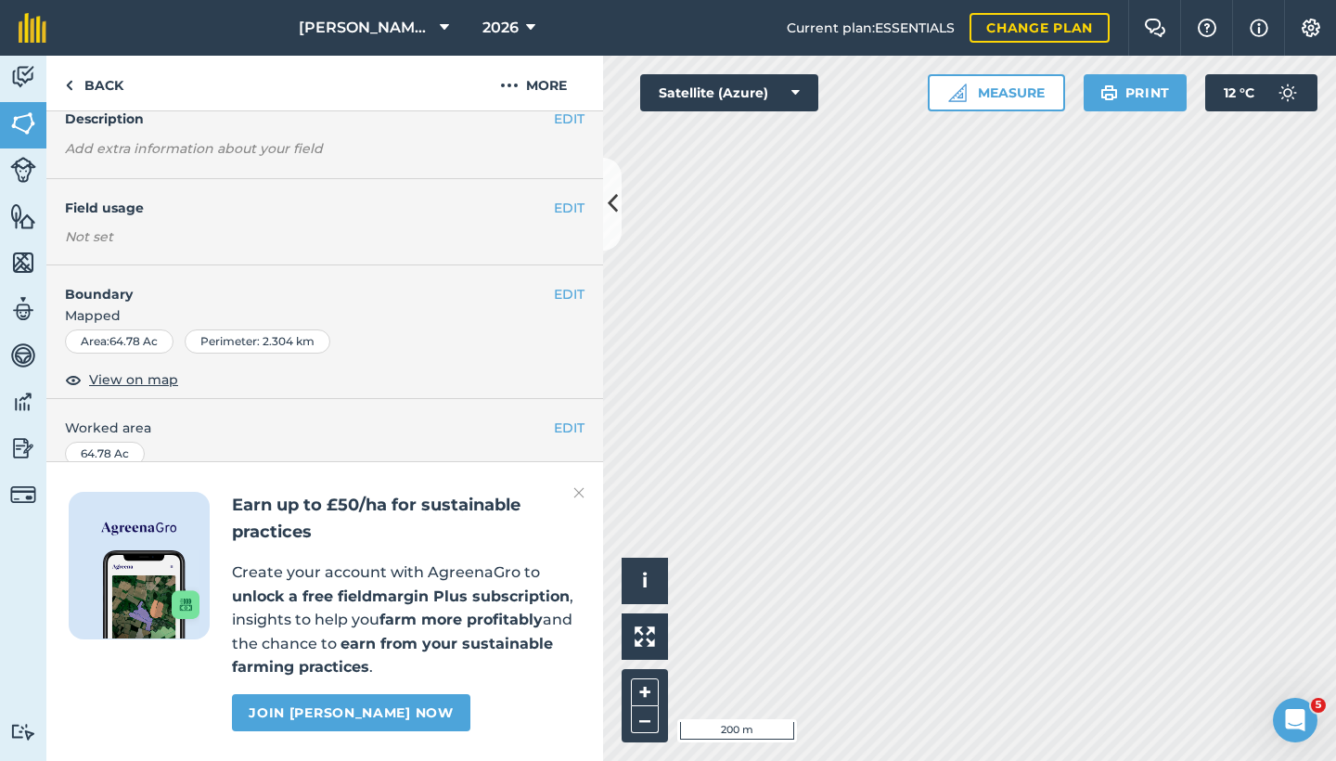
click at [561, 207] on button "EDIT" at bounding box center [569, 208] width 31 height 20
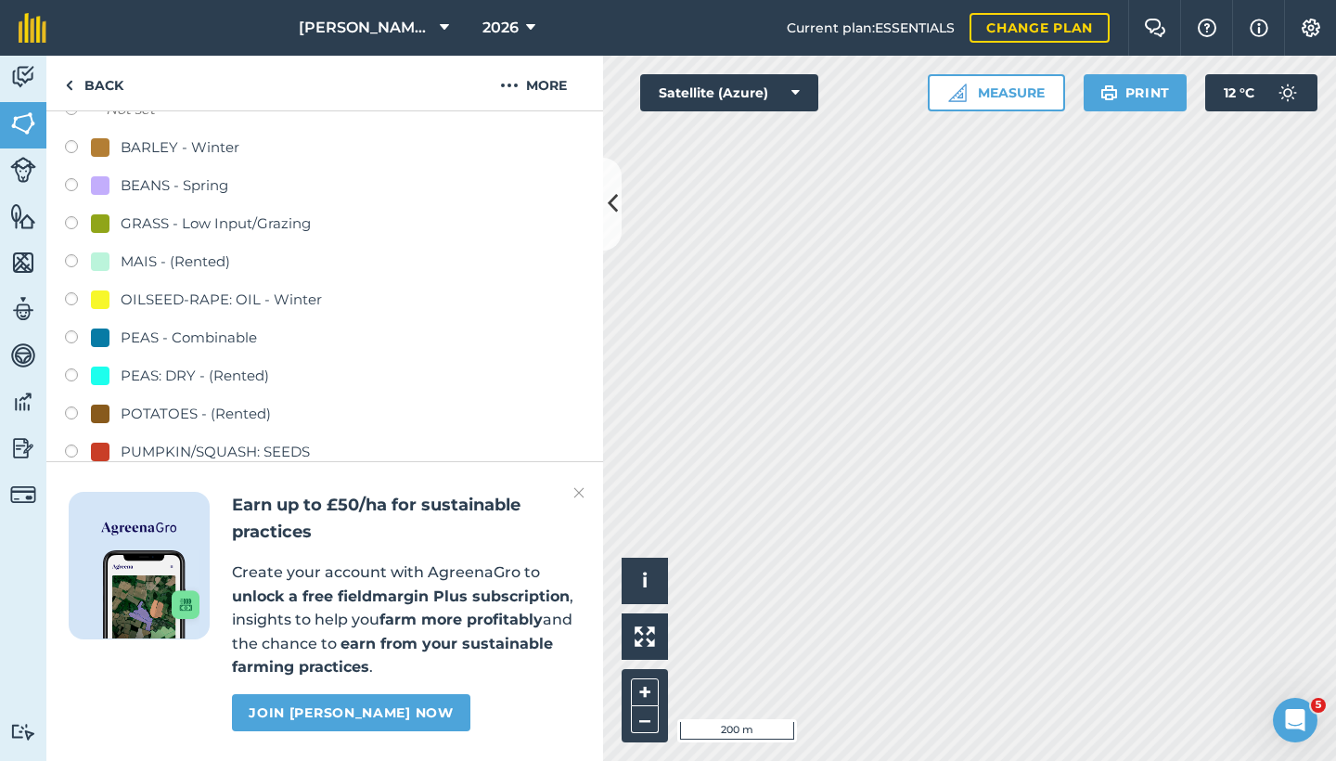
scroll to position [228, 0]
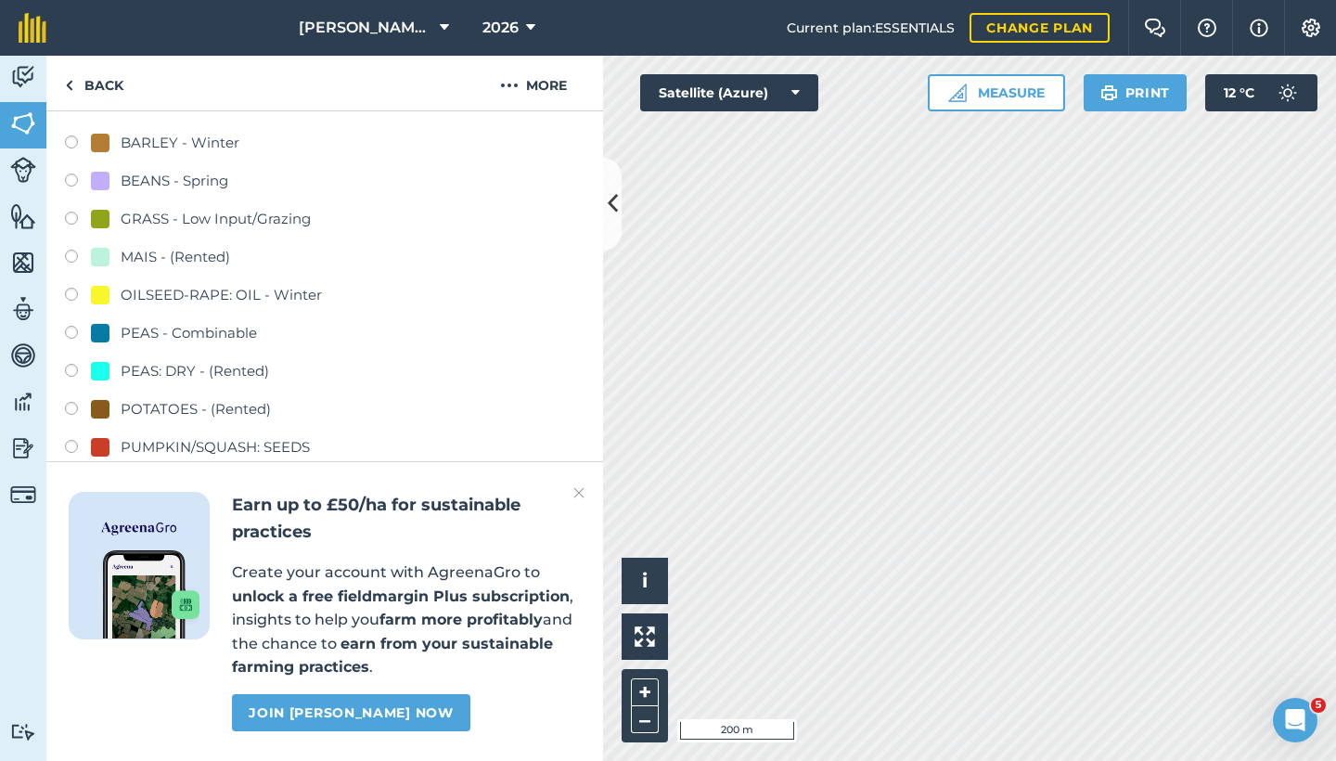
click at [75, 331] on label at bounding box center [78, 335] width 26 height 19
radio input "true"
radio input "false"
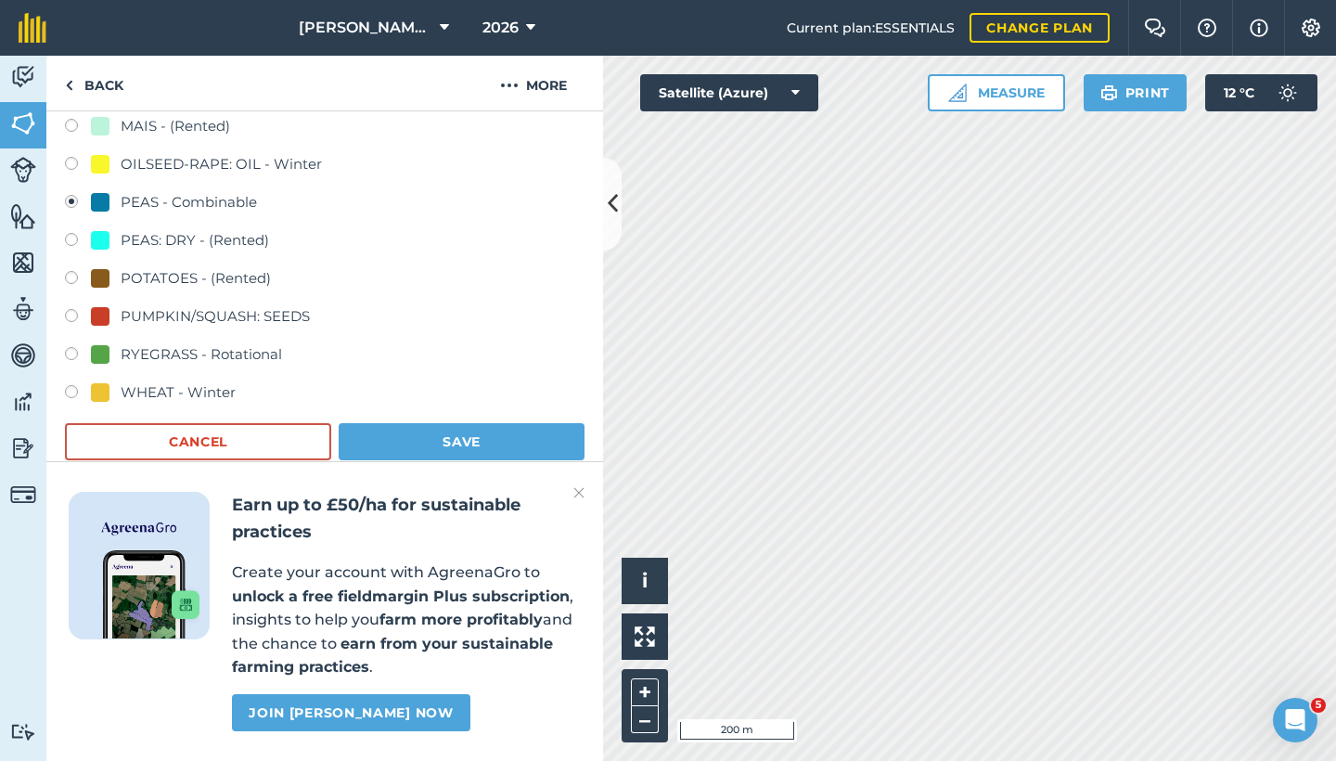
scroll to position [484, 0]
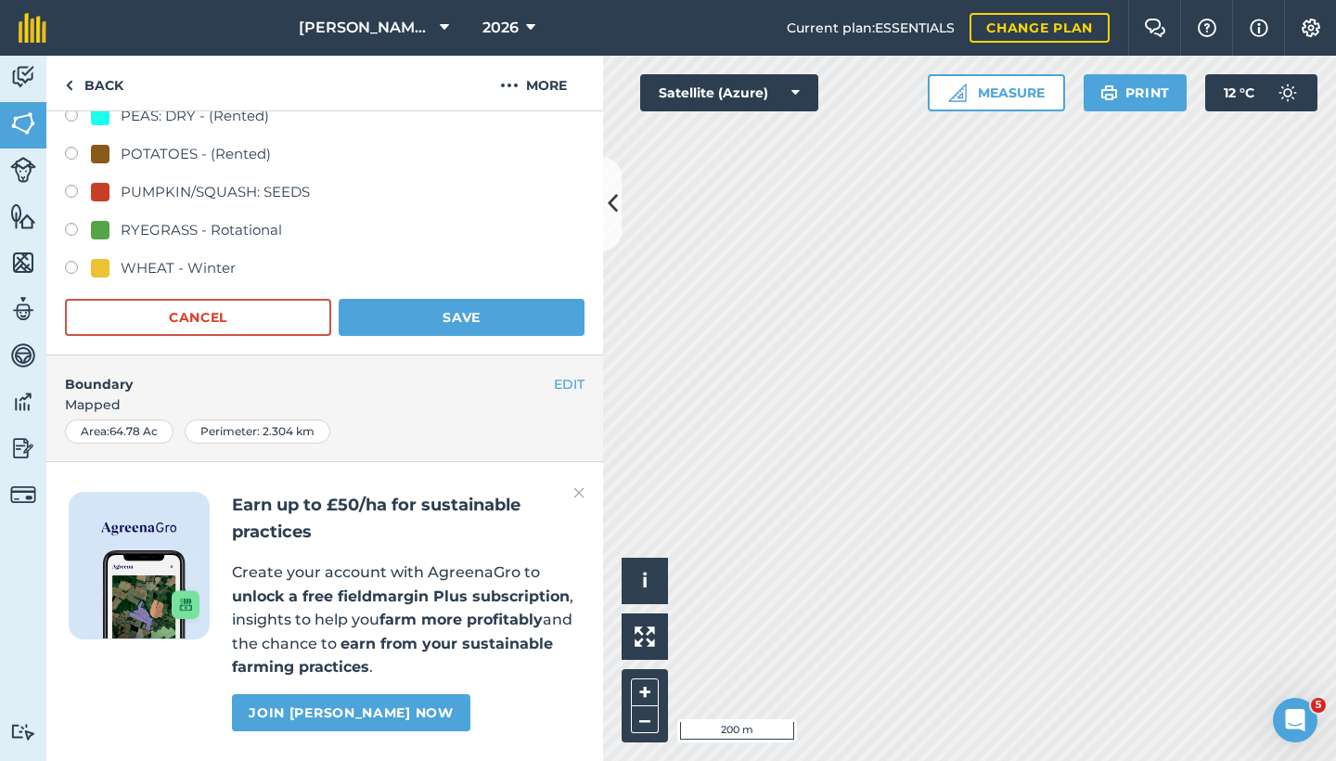
click at [407, 314] on button "Save" at bounding box center [462, 317] width 246 height 37
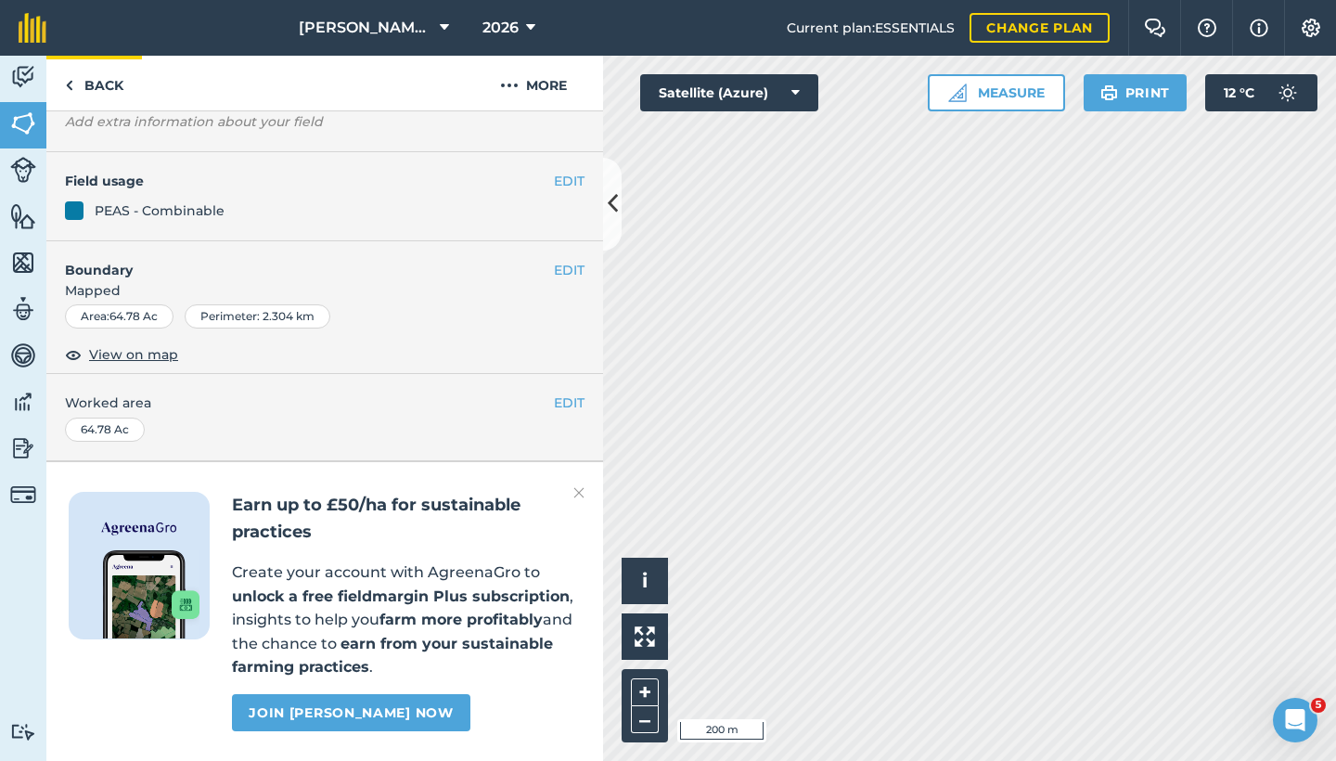
click at [97, 84] on link "Back" at bounding box center [94, 83] width 96 height 55
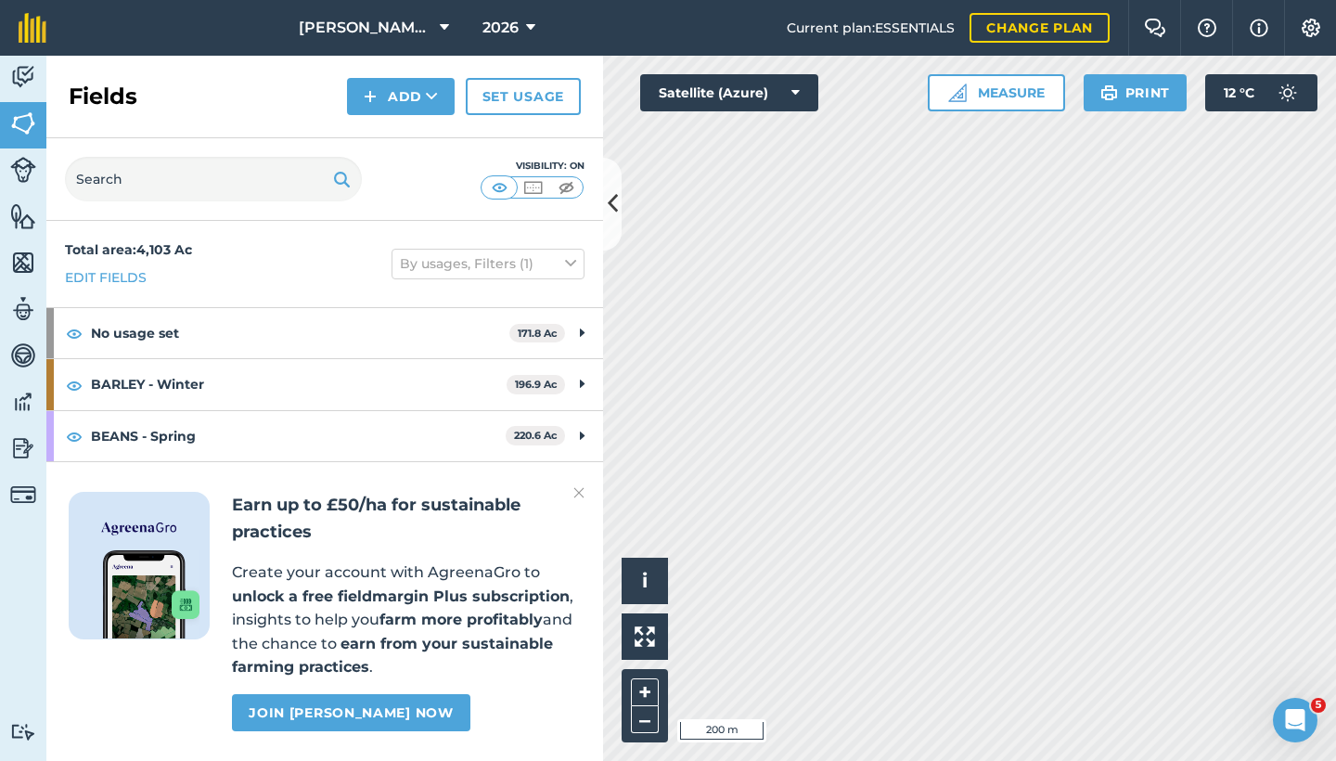
click at [401, 93] on button "Add" at bounding box center [401, 96] width 108 height 37
click at [409, 140] on link "Draw" at bounding box center [401, 138] width 102 height 41
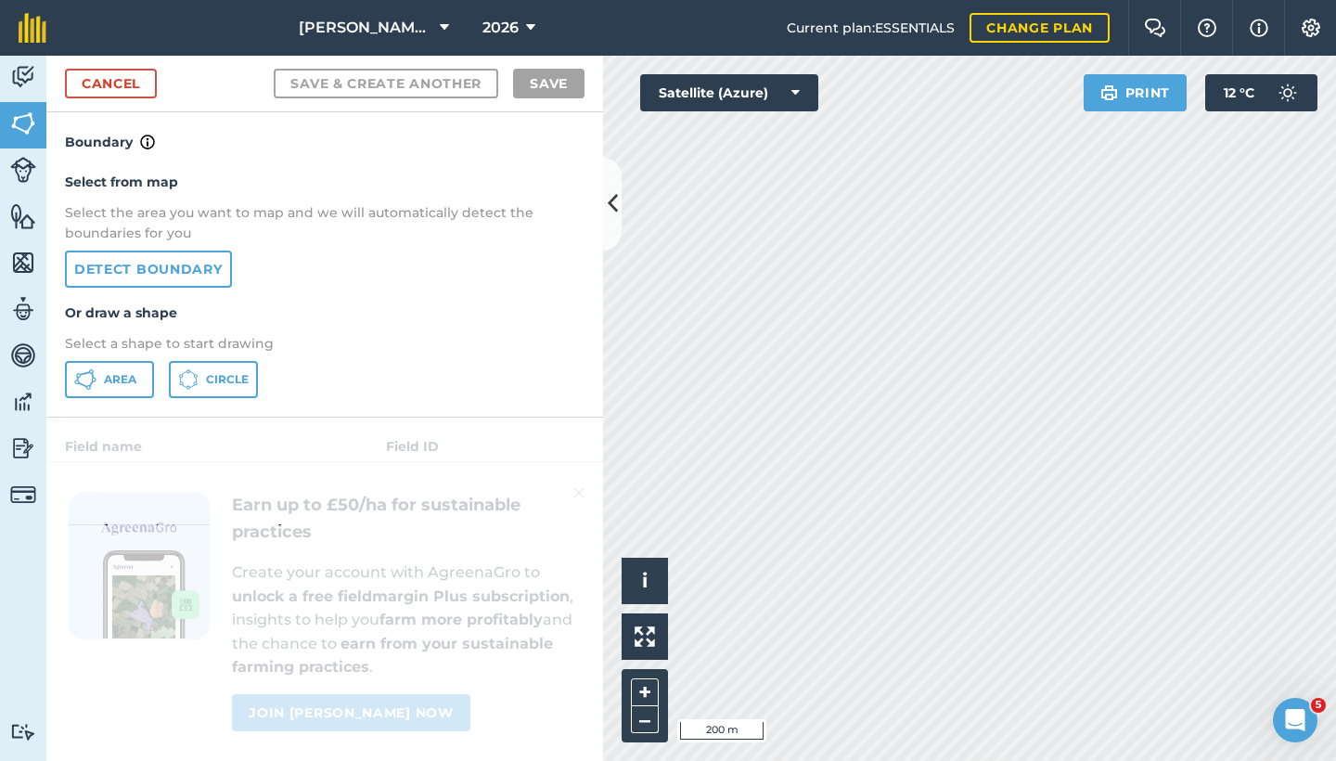
click at [110, 364] on button "Area" at bounding box center [109, 379] width 89 height 37
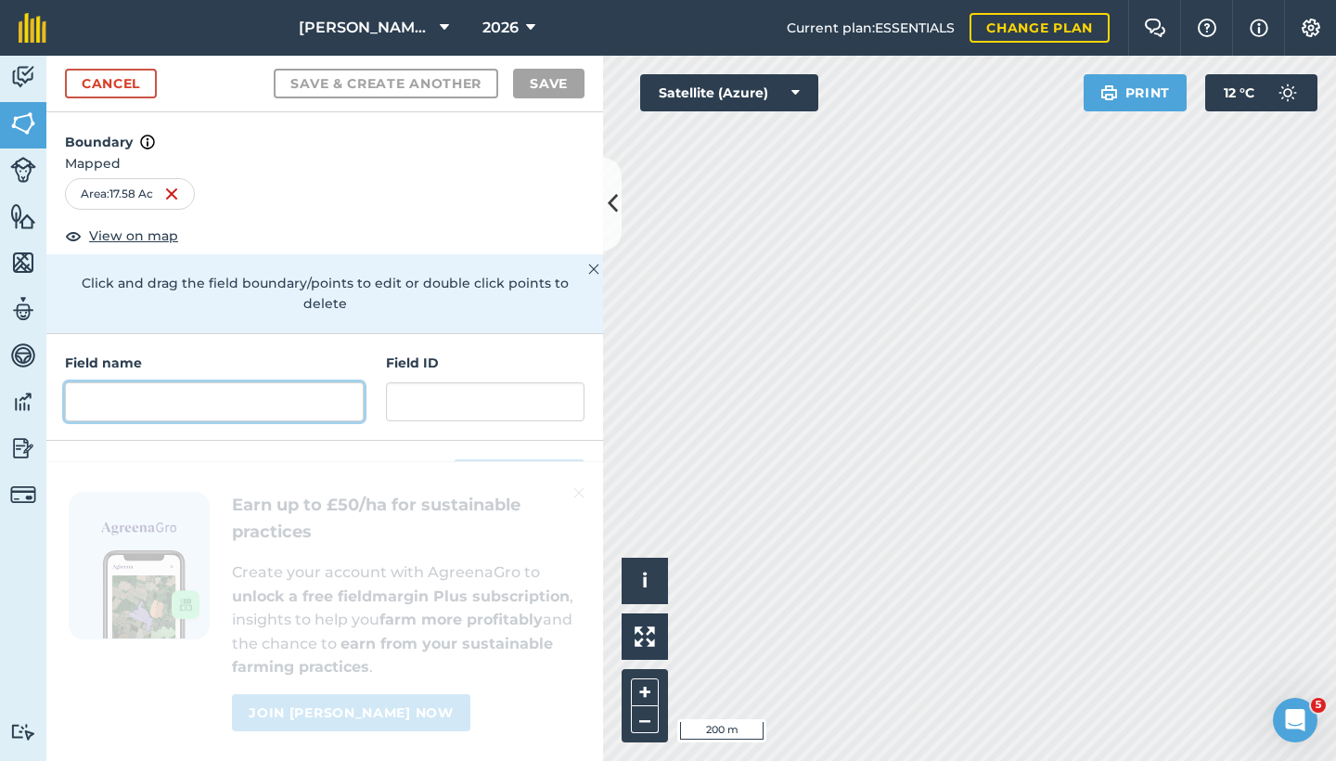
click at [139, 397] on input "text" at bounding box center [214, 401] width 299 height 39
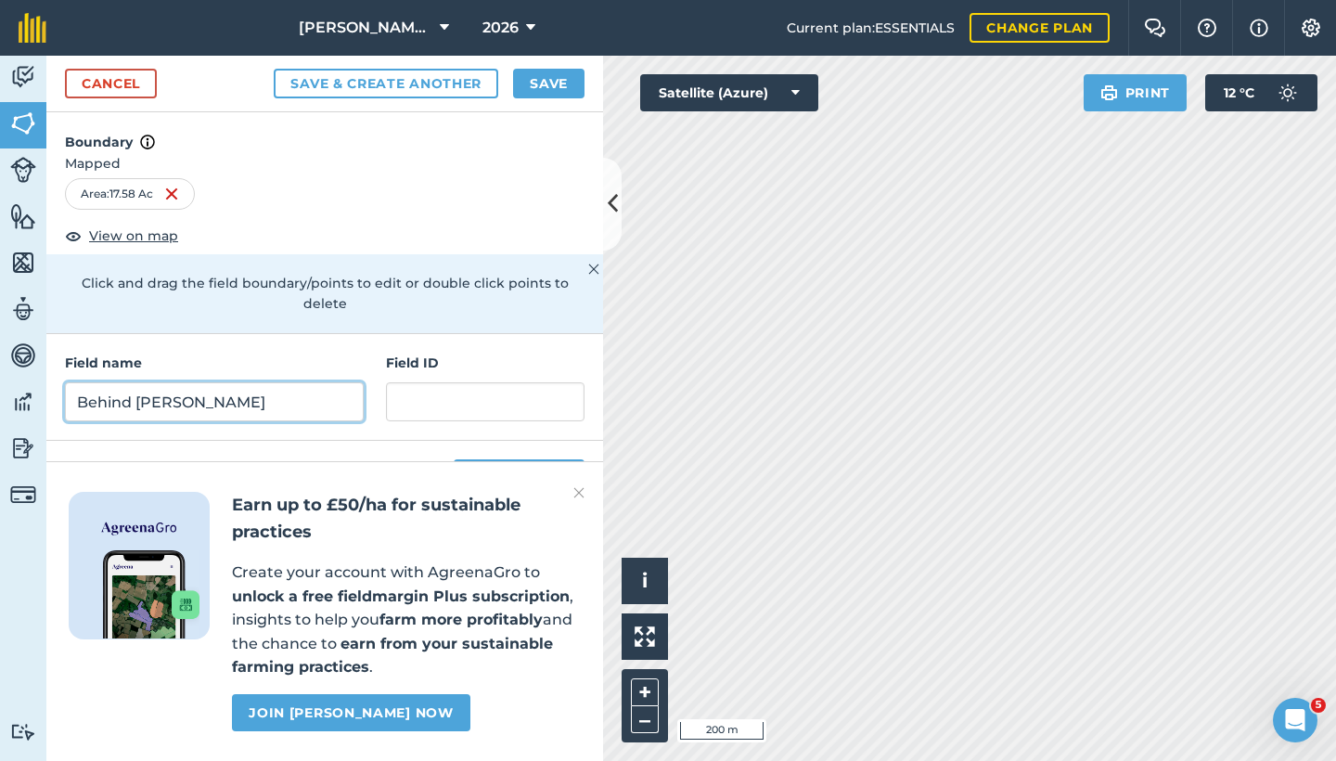
type input "Behind [PERSON_NAME]"
click at [526, 88] on button "Save" at bounding box center [548, 84] width 71 height 30
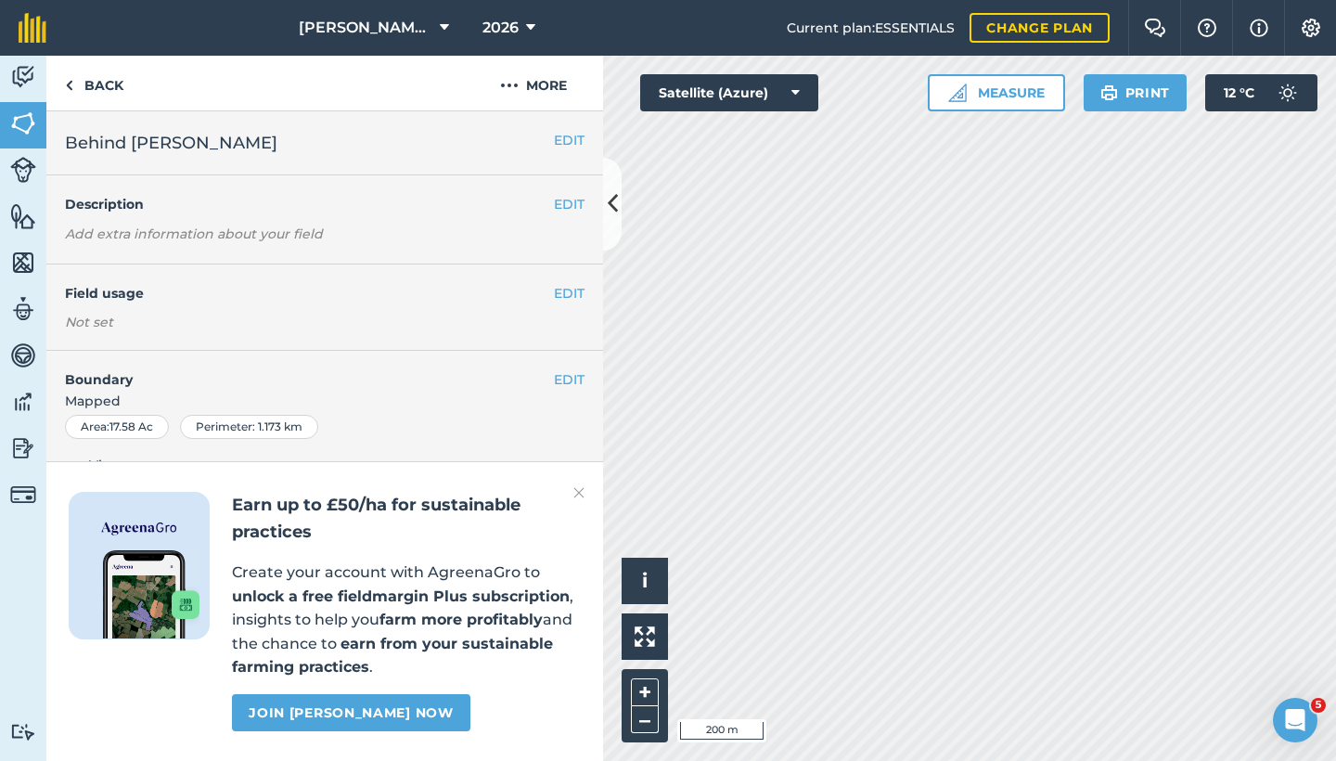
scroll to position [7, 0]
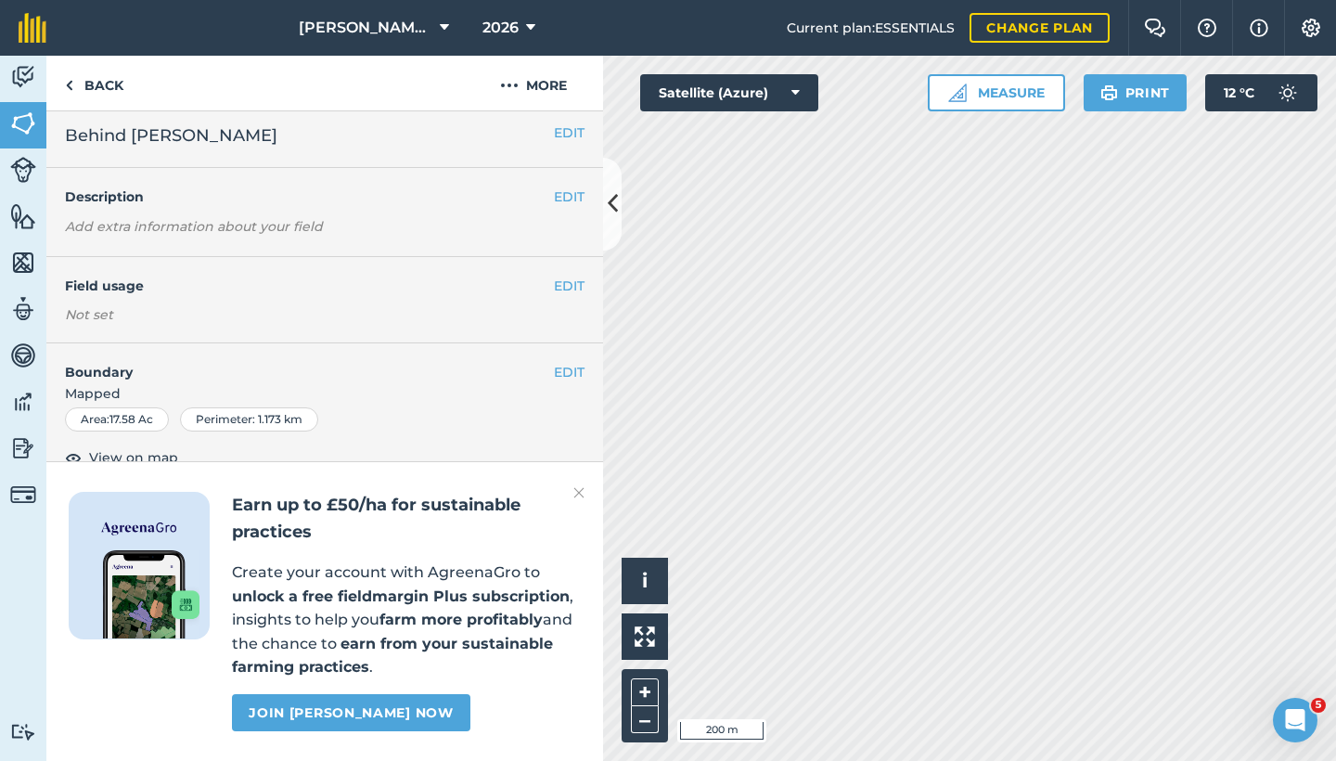
click at [554, 281] on button "EDIT" at bounding box center [569, 286] width 31 height 20
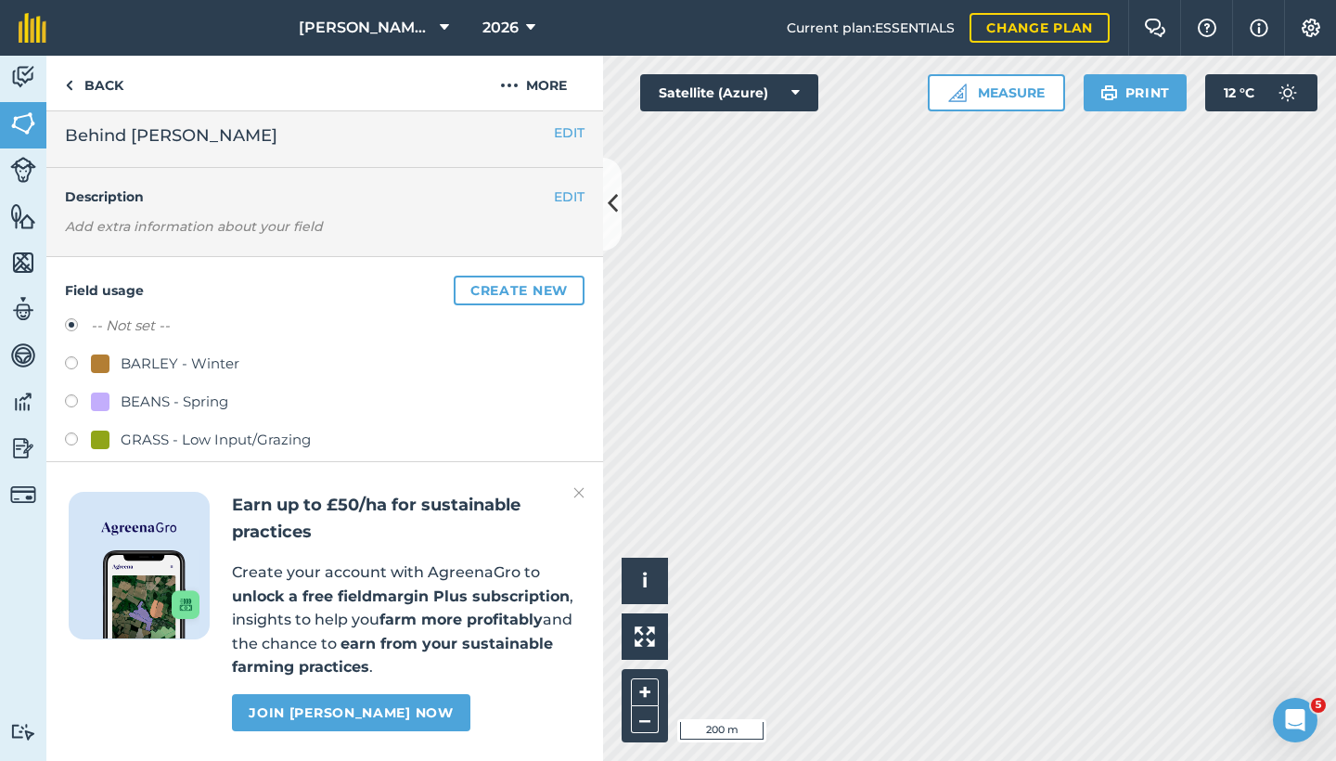
scroll to position [302, 0]
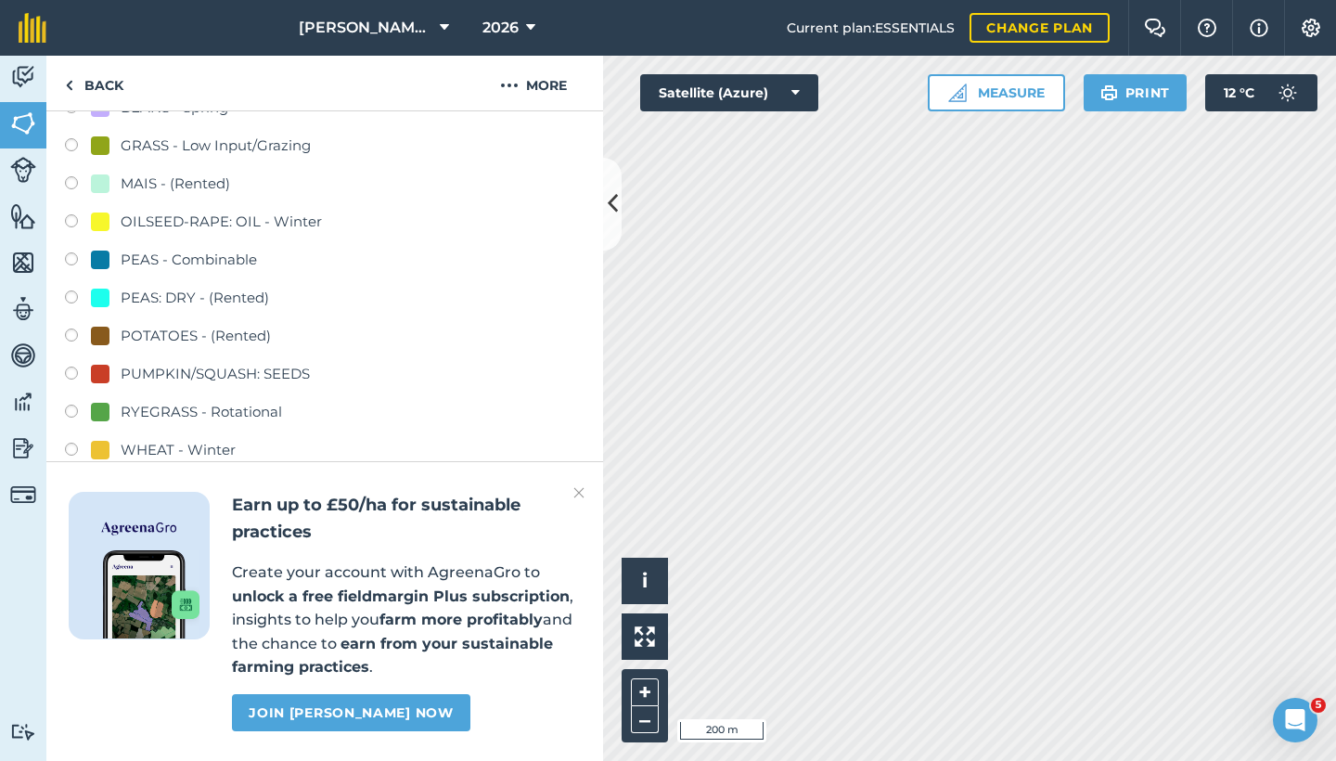
click at [578, 491] on img at bounding box center [579, 493] width 11 height 22
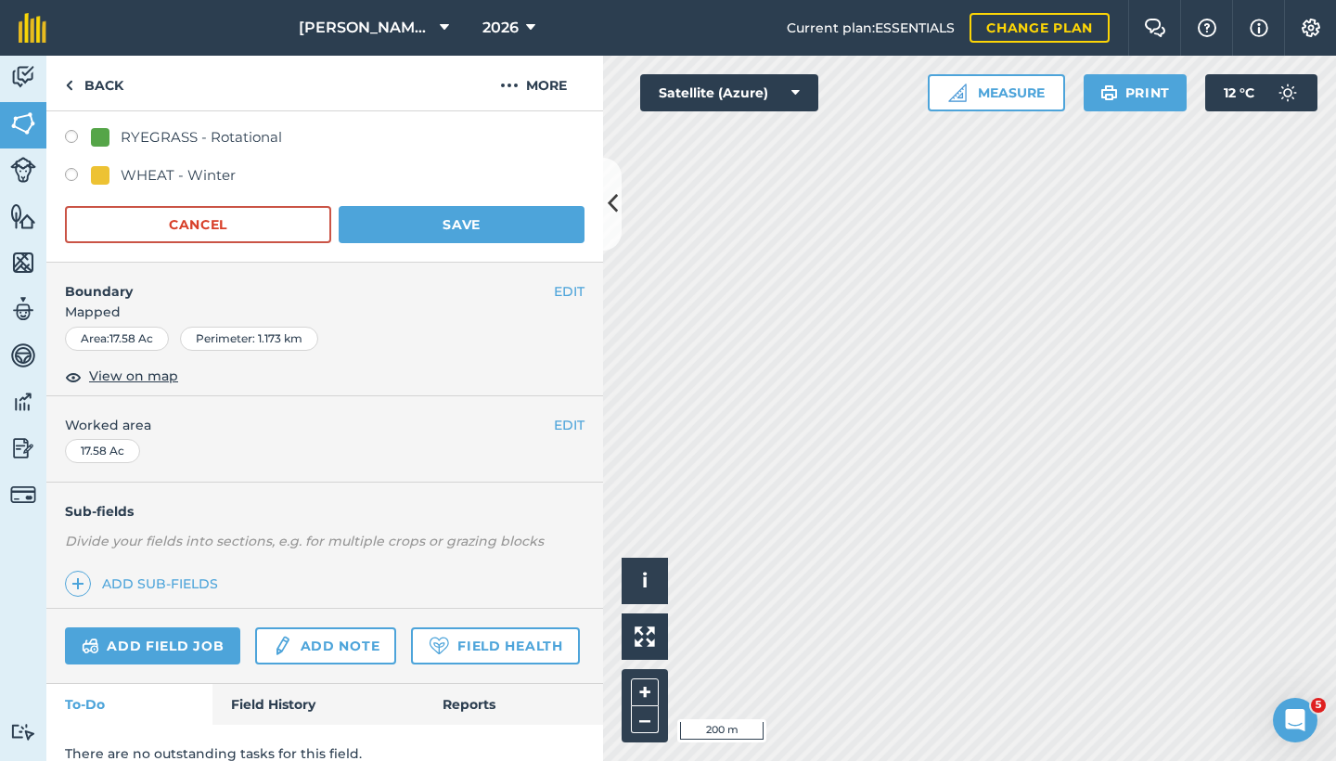
scroll to position [108, 0]
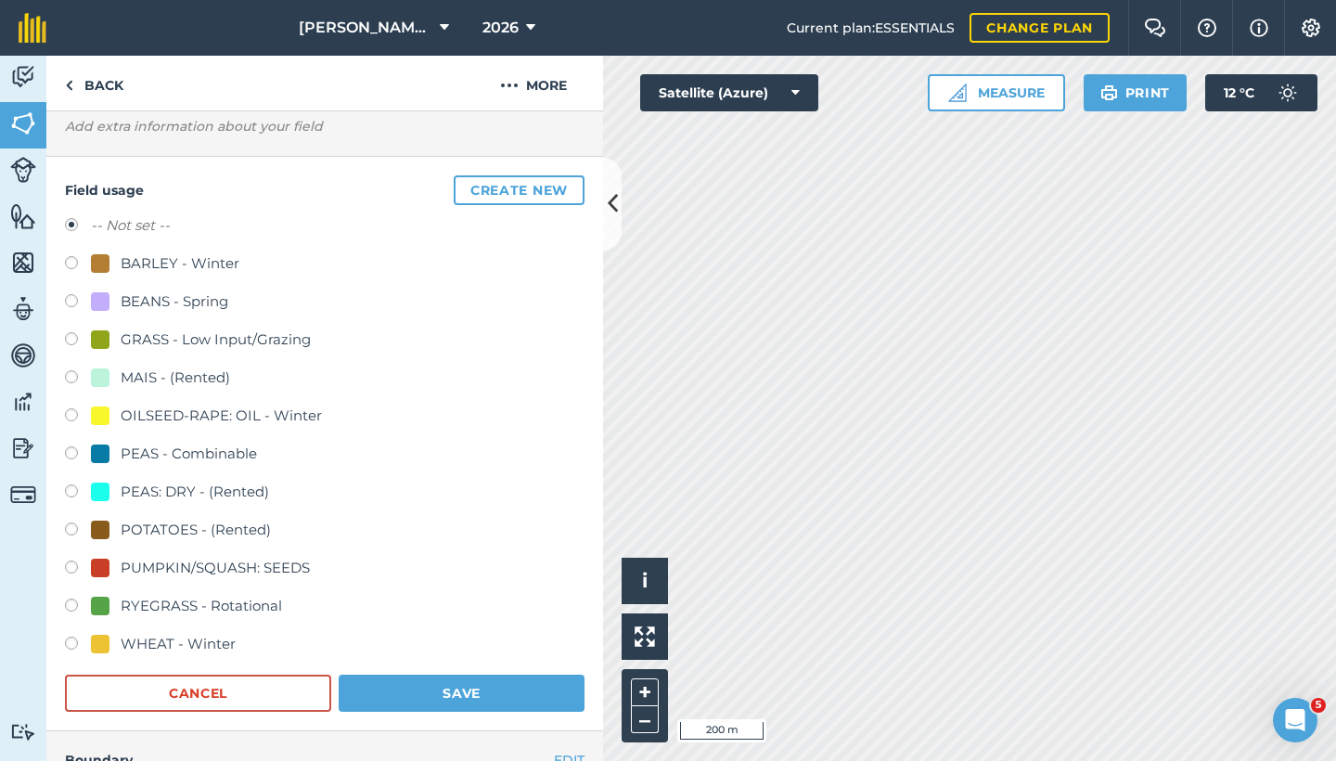
click at [71, 489] on label at bounding box center [78, 493] width 26 height 19
radio input "true"
radio input "false"
click at [427, 666] on button "Save" at bounding box center [462, 693] width 246 height 37
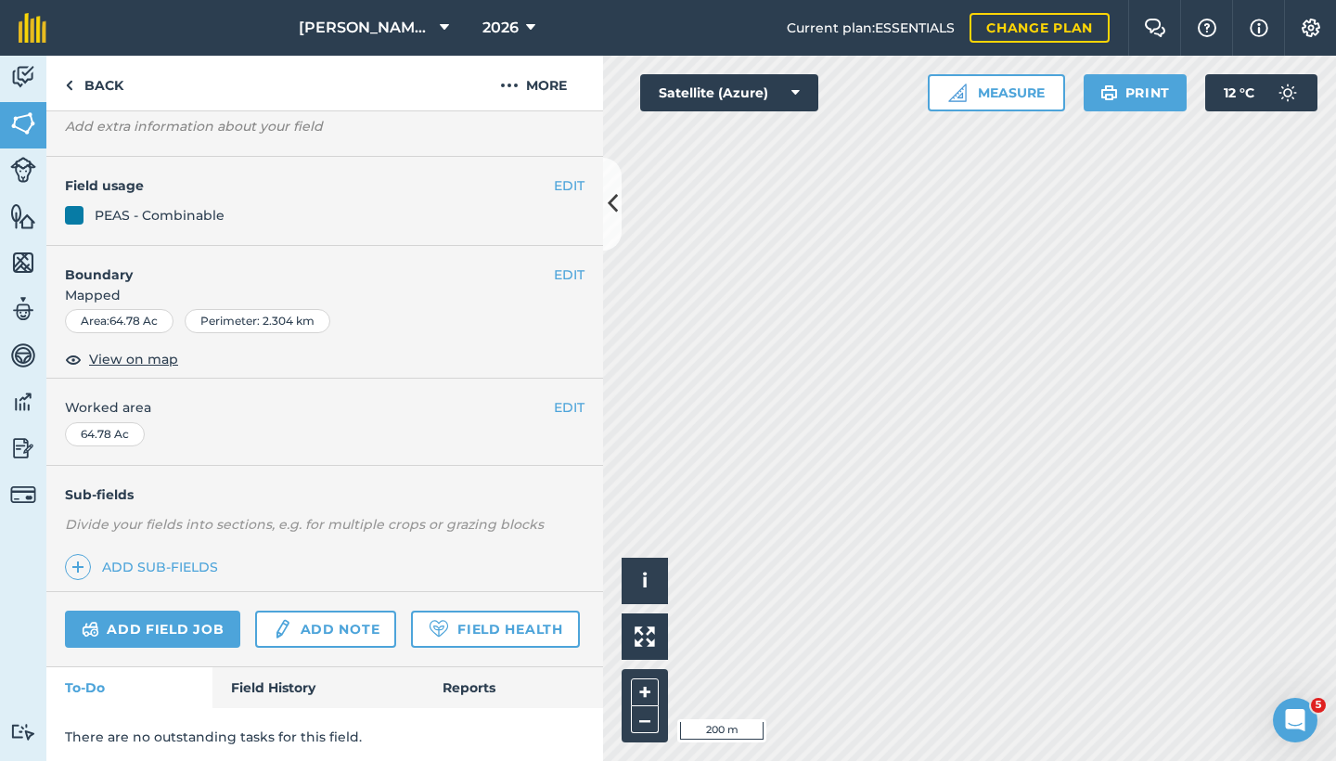
click at [554, 183] on button "EDIT" at bounding box center [569, 185] width 31 height 20
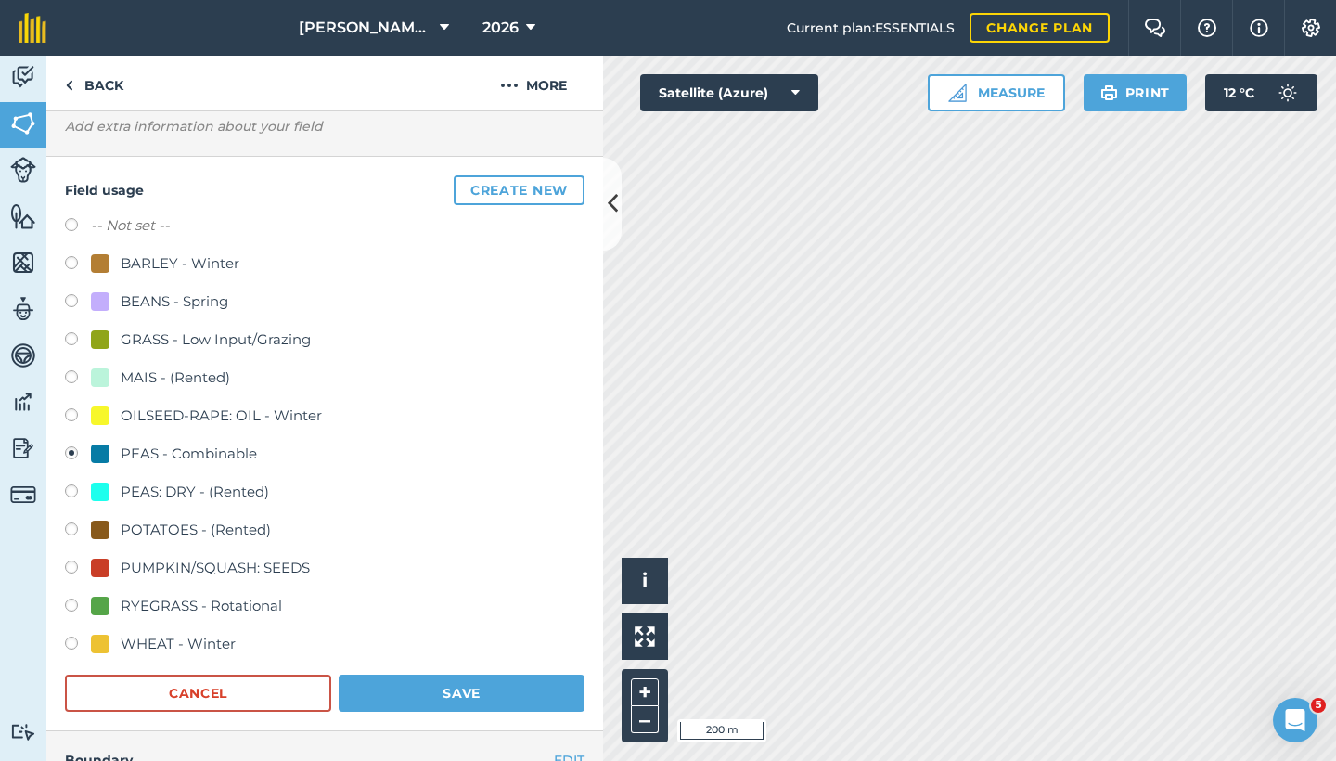
click at [74, 493] on label at bounding box center [78, 493] width 26 height 19
radio input "true"
radio input "false"
click at [411, 666] on button "Save" at bounding box center [462, 693] width 246 height 37
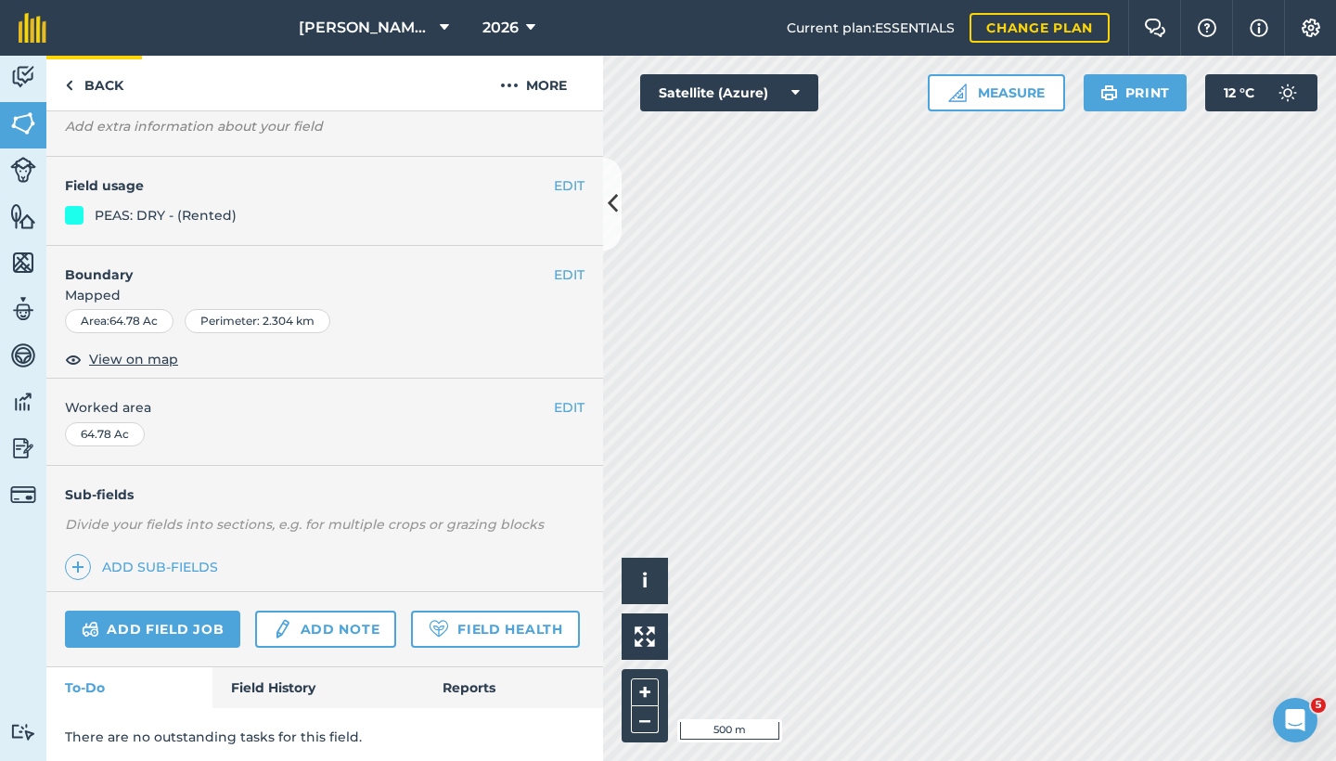
click at [92, 75] on link "Back" at bounding box center [94, 83] width 96 height 55
click at [104, 72] on link "Back" at bounding box center [94, 83] width 96 height 55
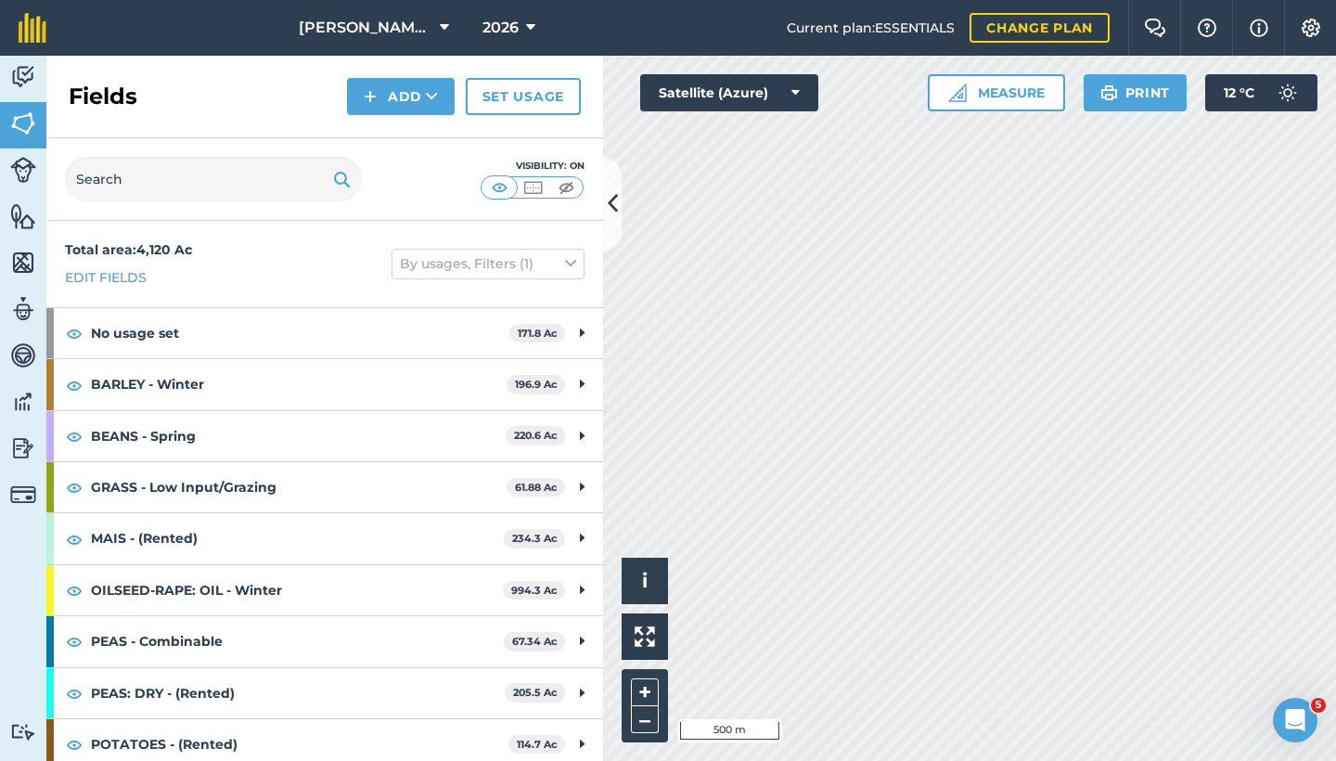
click at [405, 93] on button "Add" at bounding box center [401, 96] width 108 height 37
click at [405, 126] on link "Draw" at bounding box center [401, 138] width 102 height 41
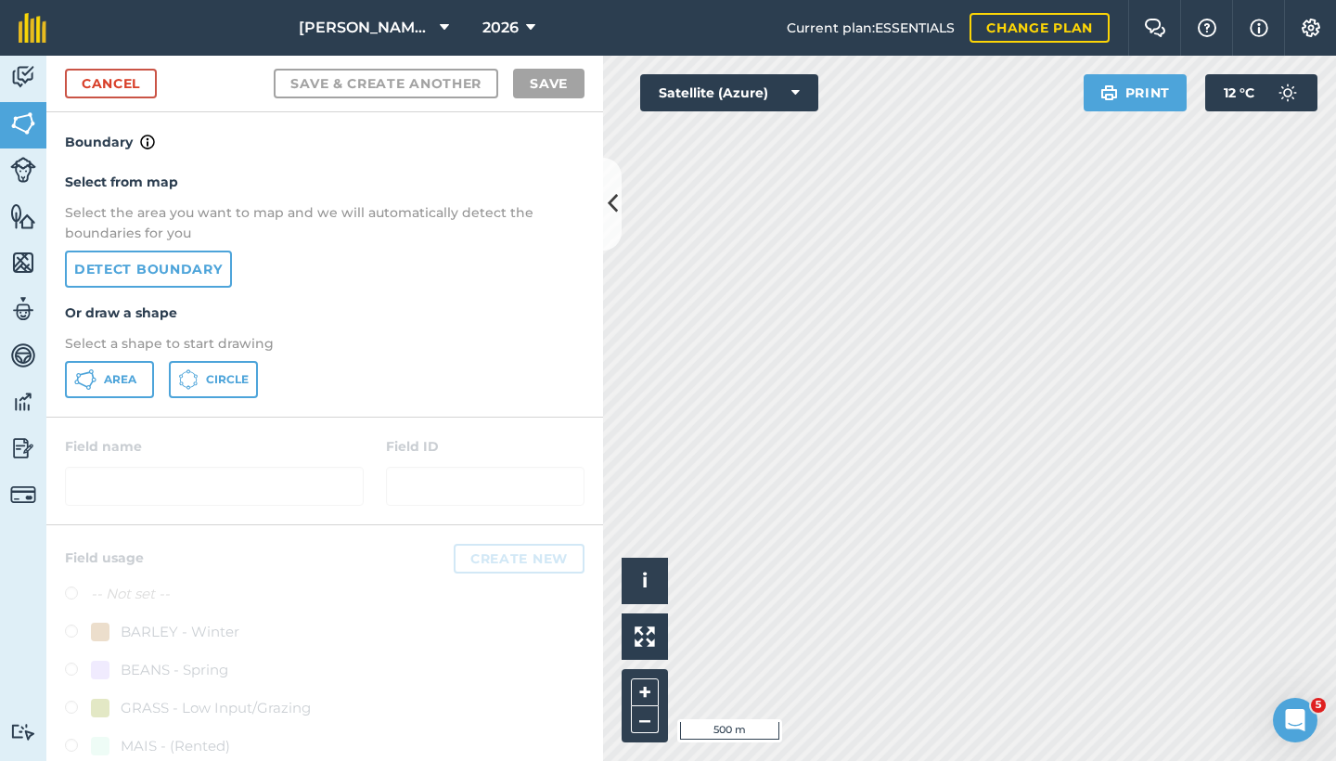
click at [108, 377] on span "Area" at bounding box center [120, 379] width 32 height 15
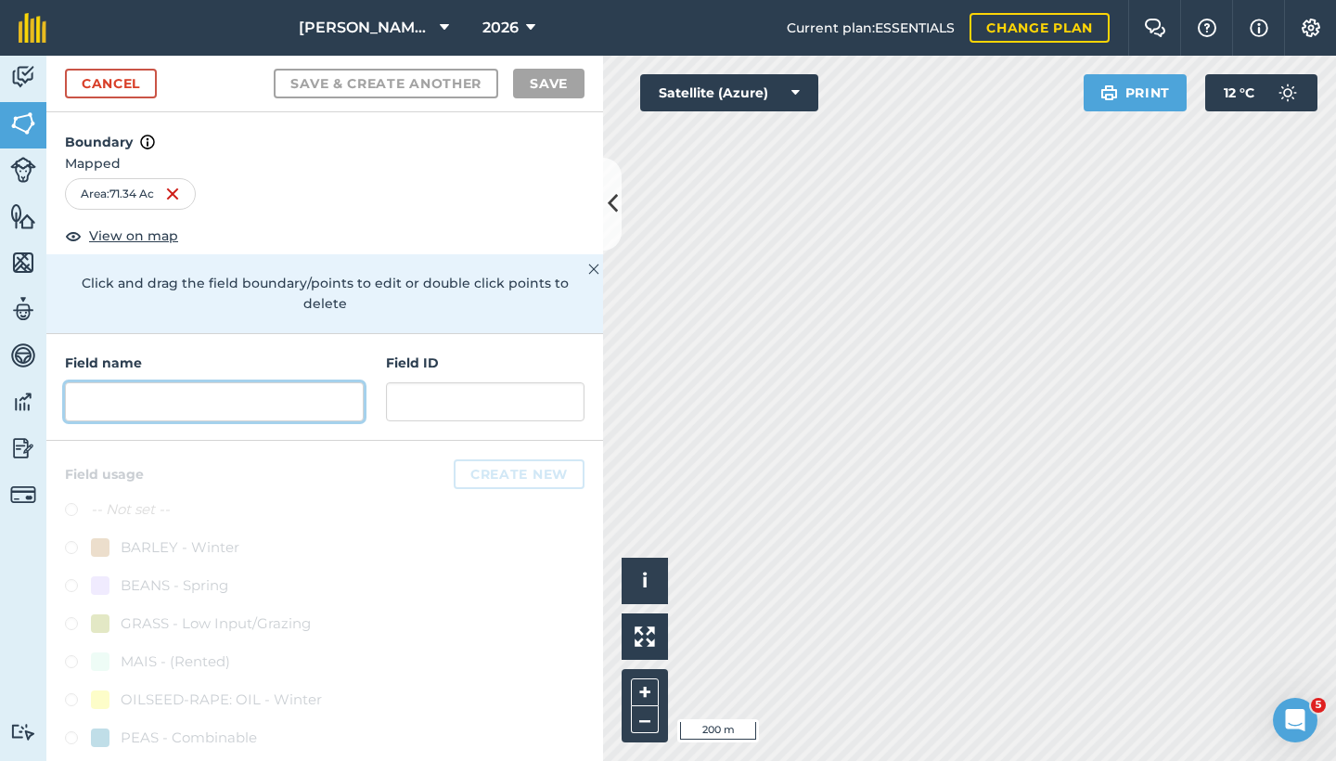
click at [135, 404] on input "text" at bounding box center [214, 401] width 299 height 39
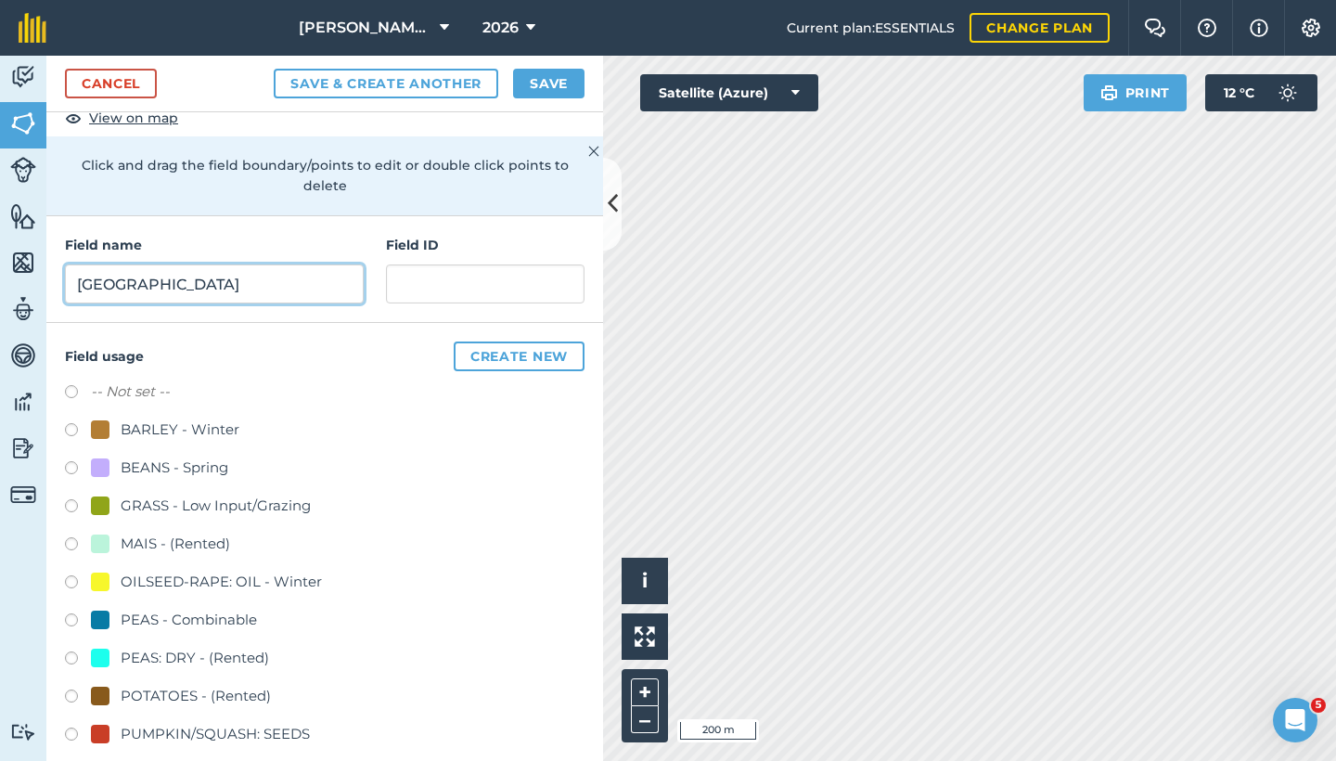
scroll to position [120, 0]
type input "[GEOGRAPHIC_DATA]"
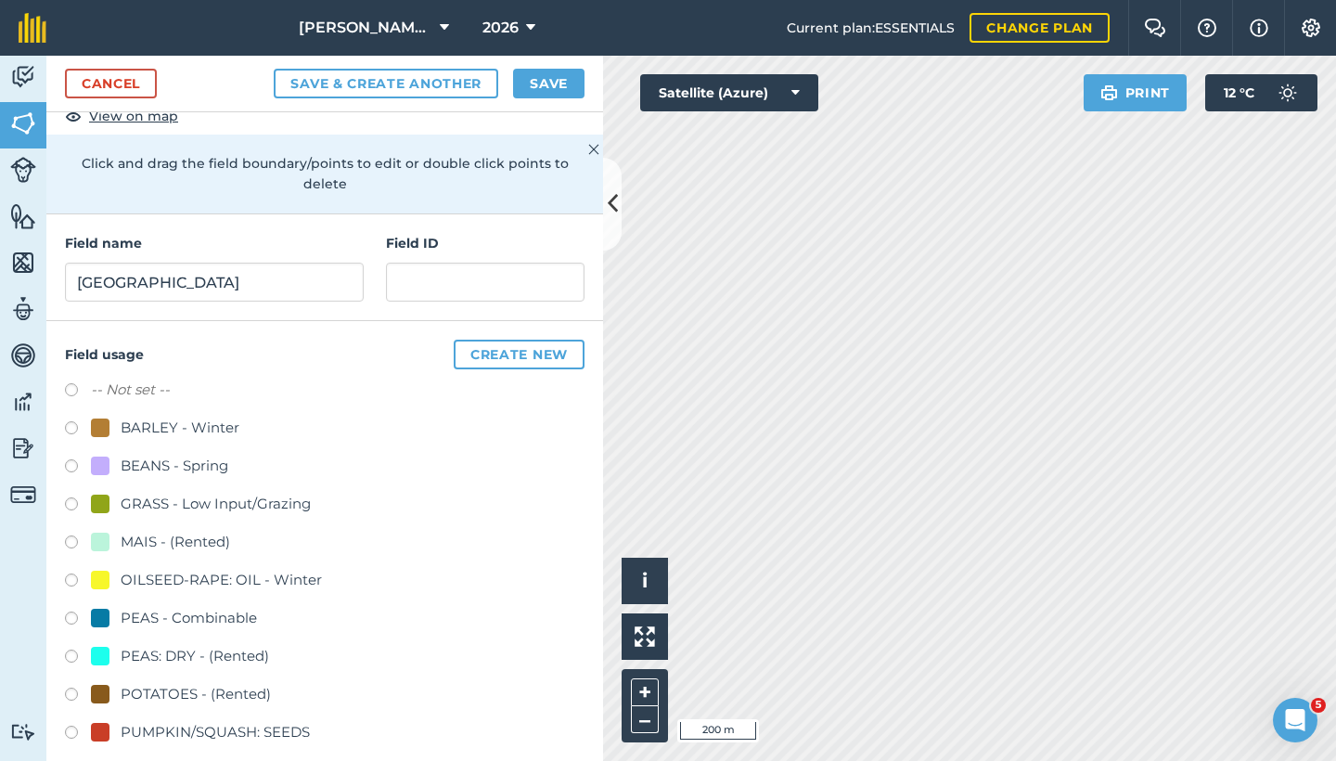
click at [71, 656] on label at bounding box center [78, 659] width 26 height 19
radio input "true"
click at [533, 80] on button "Save" at bounding box center [548, 84] width 71 height 30
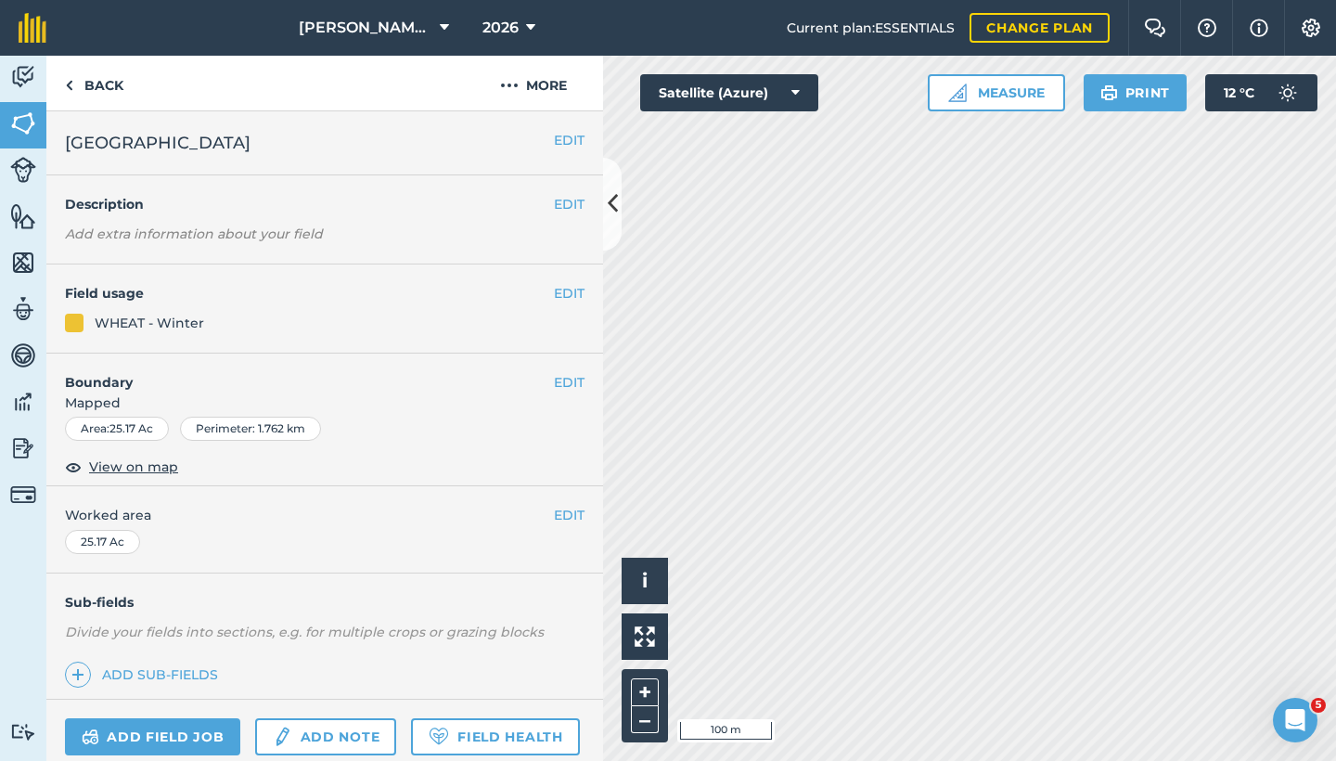
click at [561, 300] on button "EDIT" at bounding box center [569, 293] width 31 height 20
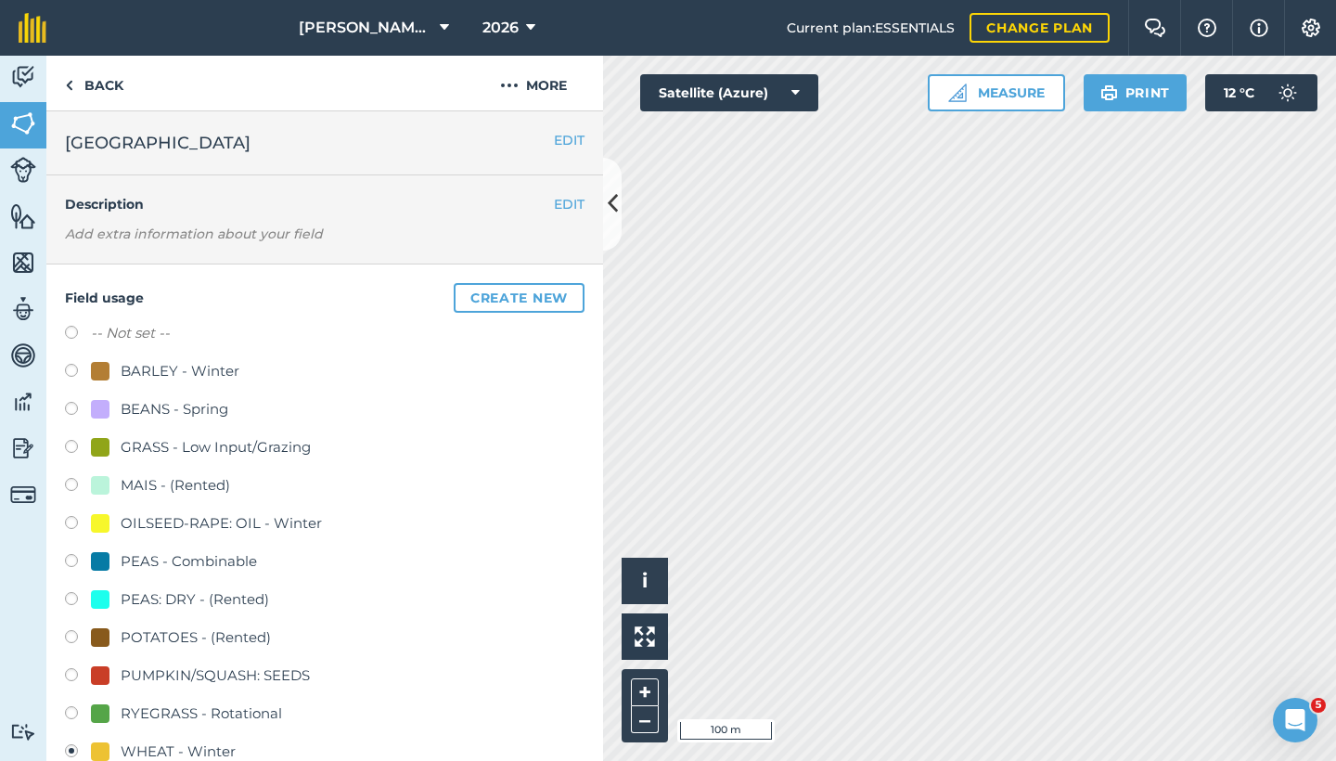
click at [71, 445] on label at bounding box center [78, 449] width 26 height 19
radio input "true"
radio input "false"
click at [561, 137] on button "EDIT" at bounding box center [569, 140] width 31 height 20
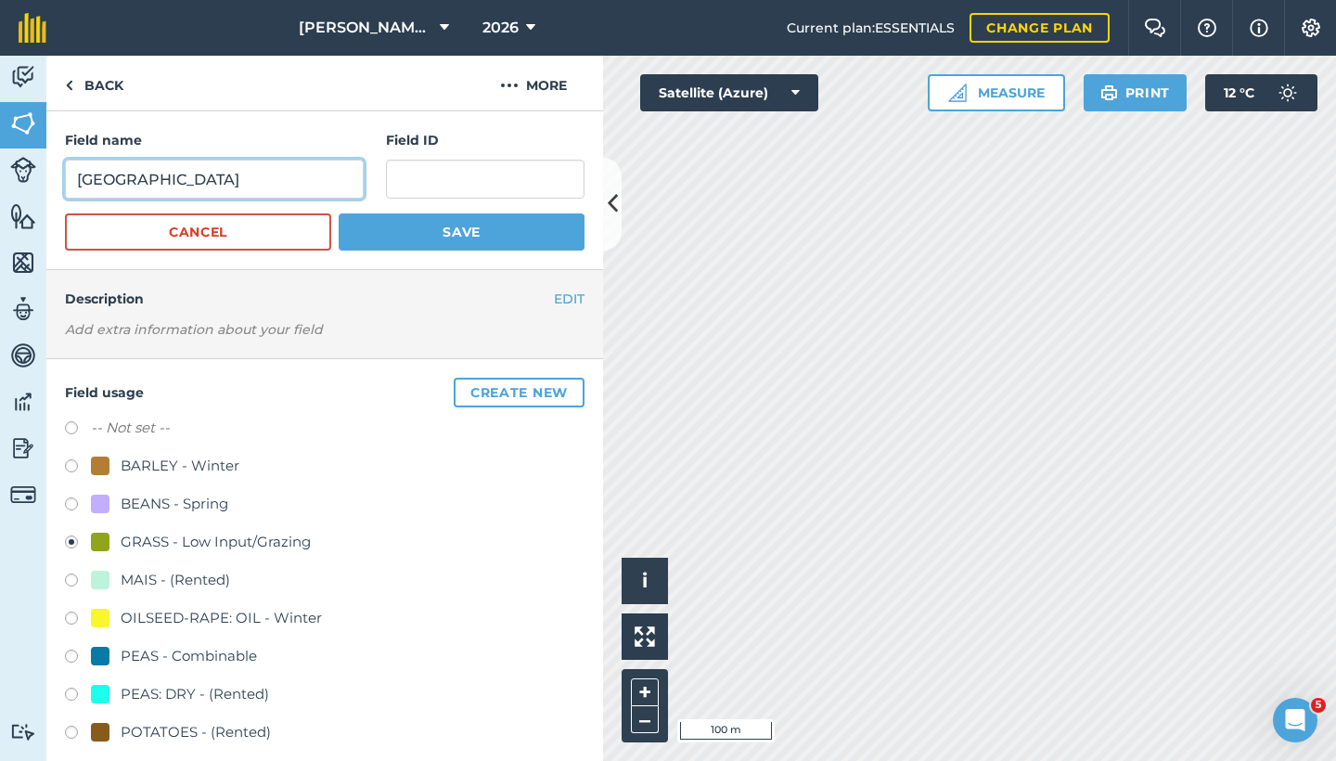
click at [159, 171] on input "[GEOGRAPHIC_DATA]" at bounding box center [214, 179] width 299 height 39
click at [159, 172] on input "[GEOGRAPHIC_DATA]" at bounding box center [214, 179] width 299 height 39
type input "[GEOGRAPHIC_DATA]"
click at [402, 247] on button "Save" at bounding box center [462, 231] width 246 height 37
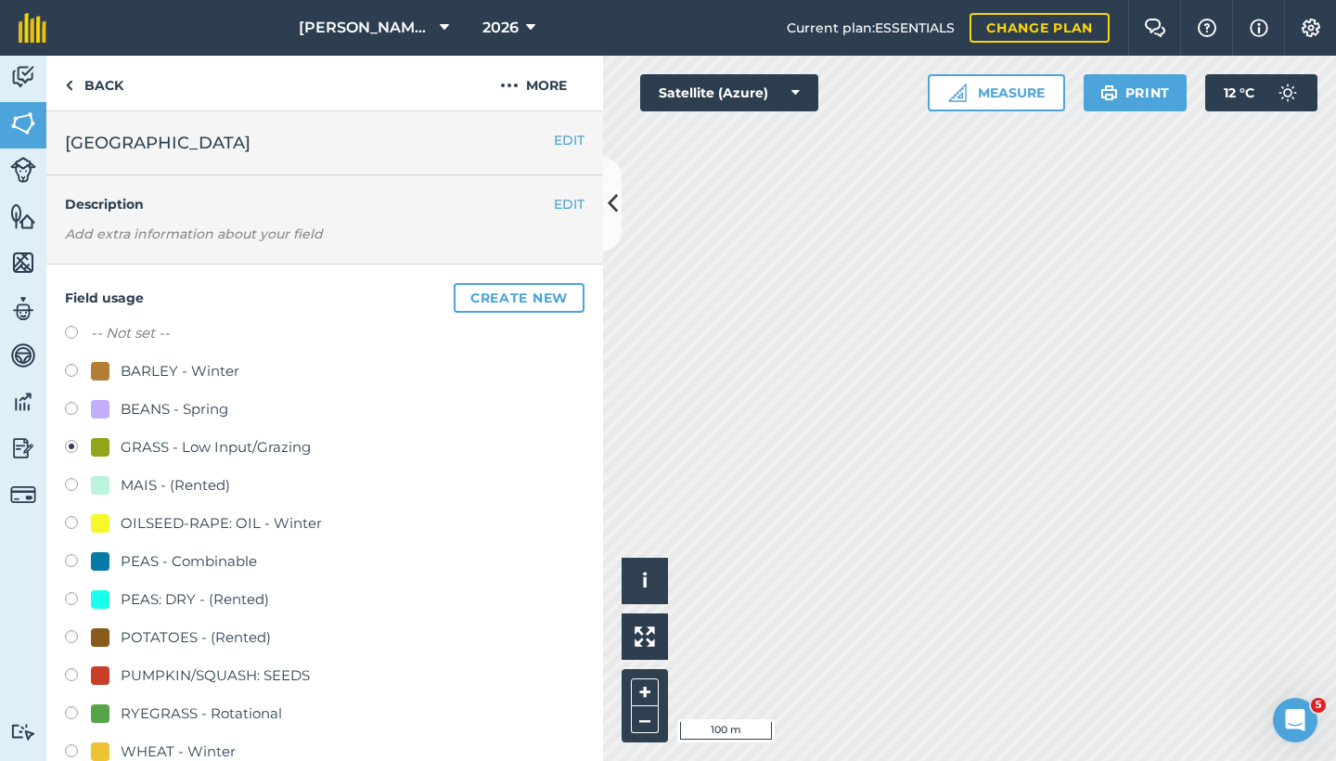
scroll to position [305, 0]
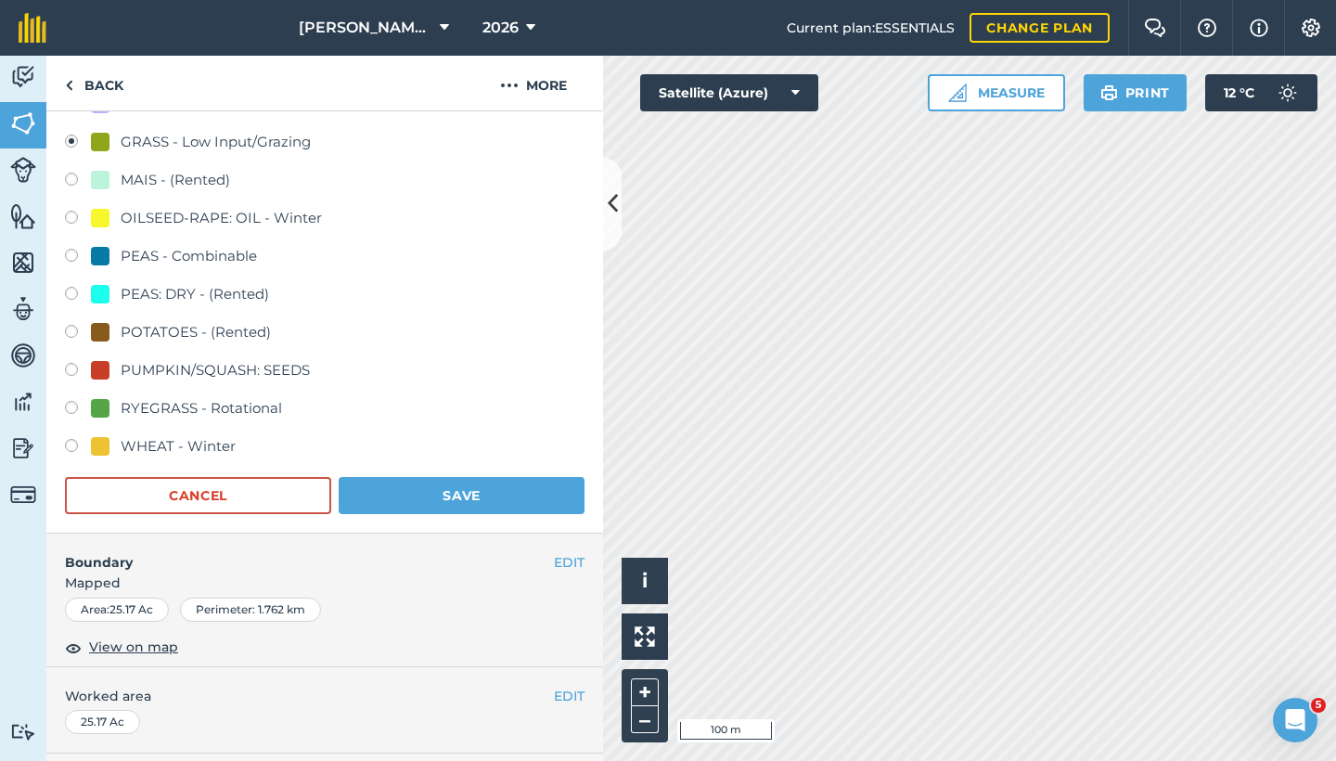
click at [423, 502] on button "Save" at bounding box center [462, 495] width 246 height 37
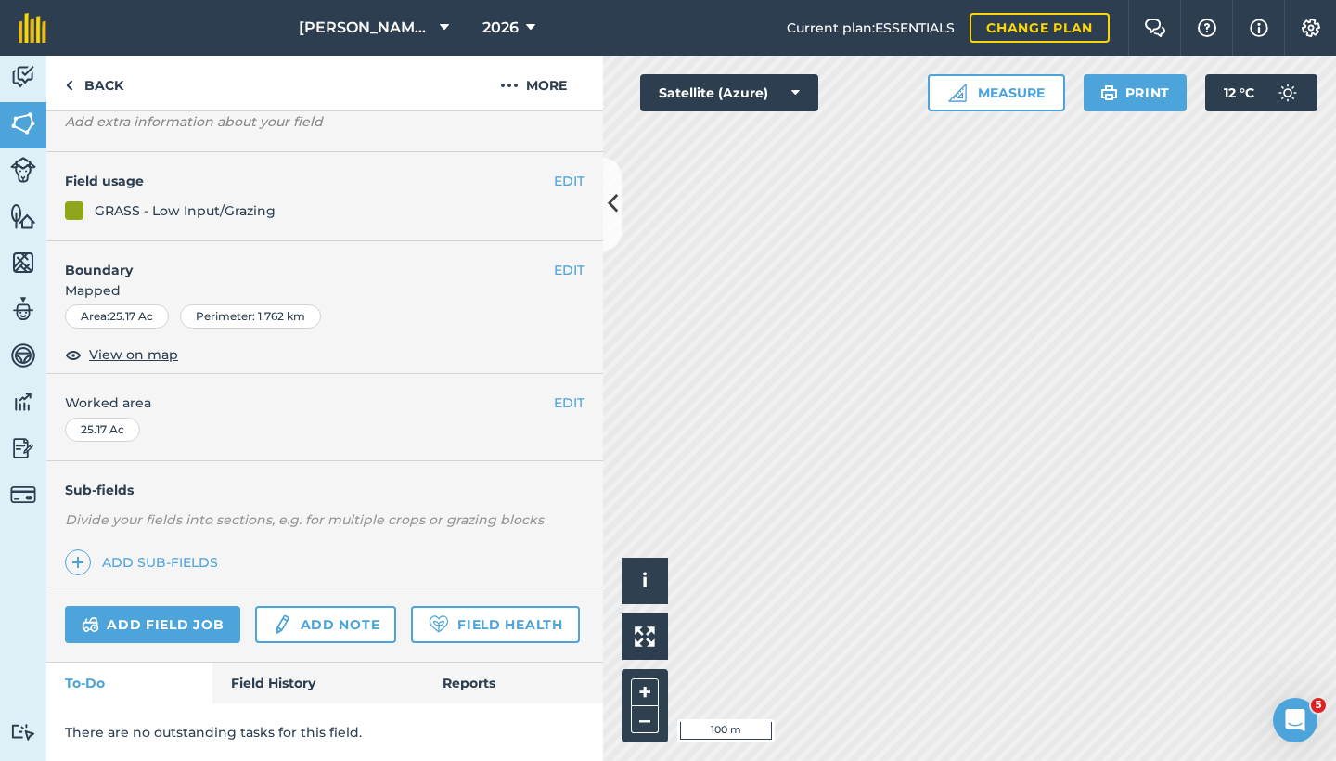
scroll to position [161, 0]
click at [116, 85] on link "Back" at bounding box center [94, 83] width 96 height 55
click at [87, 87] on link "Back" at bounding box center [94, 83] width 96 height 55
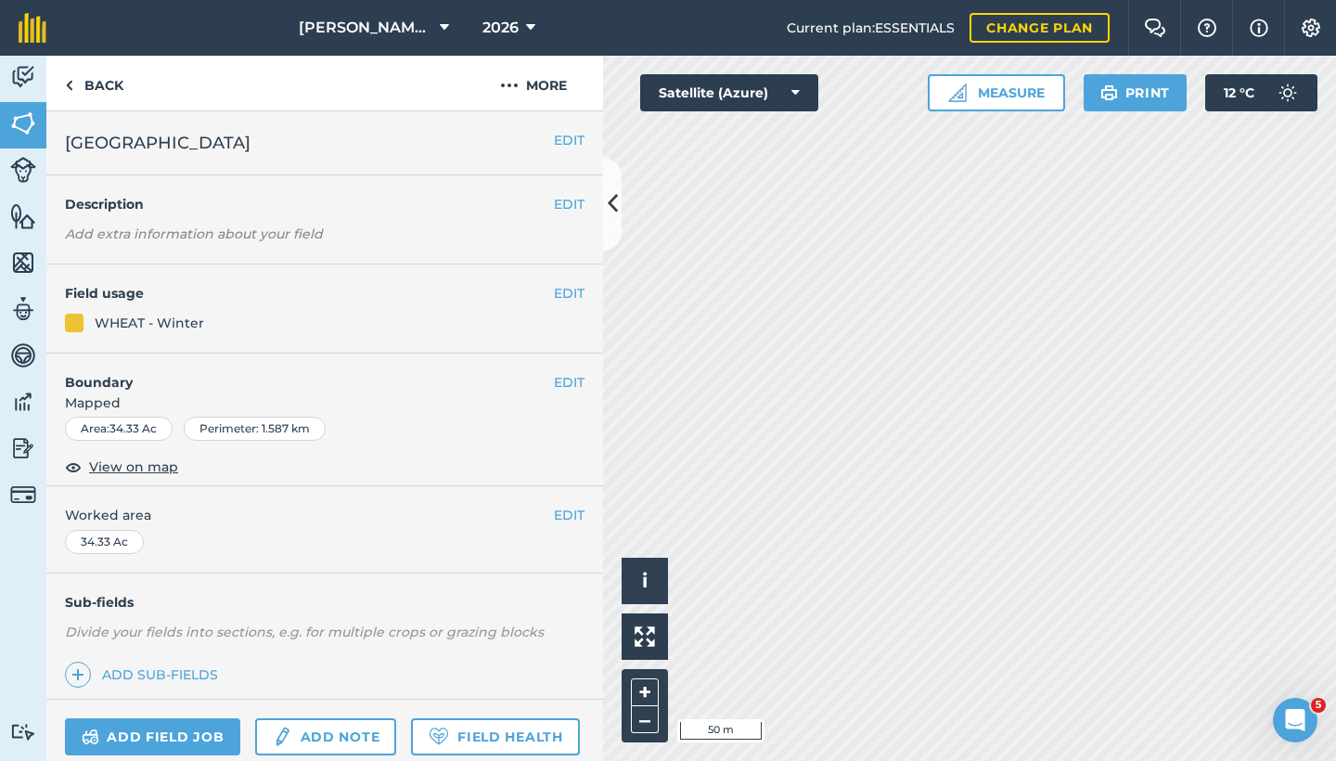
click at [564, 378] on button "EDIT" at bounding box center [569, 382] width 31 height 20
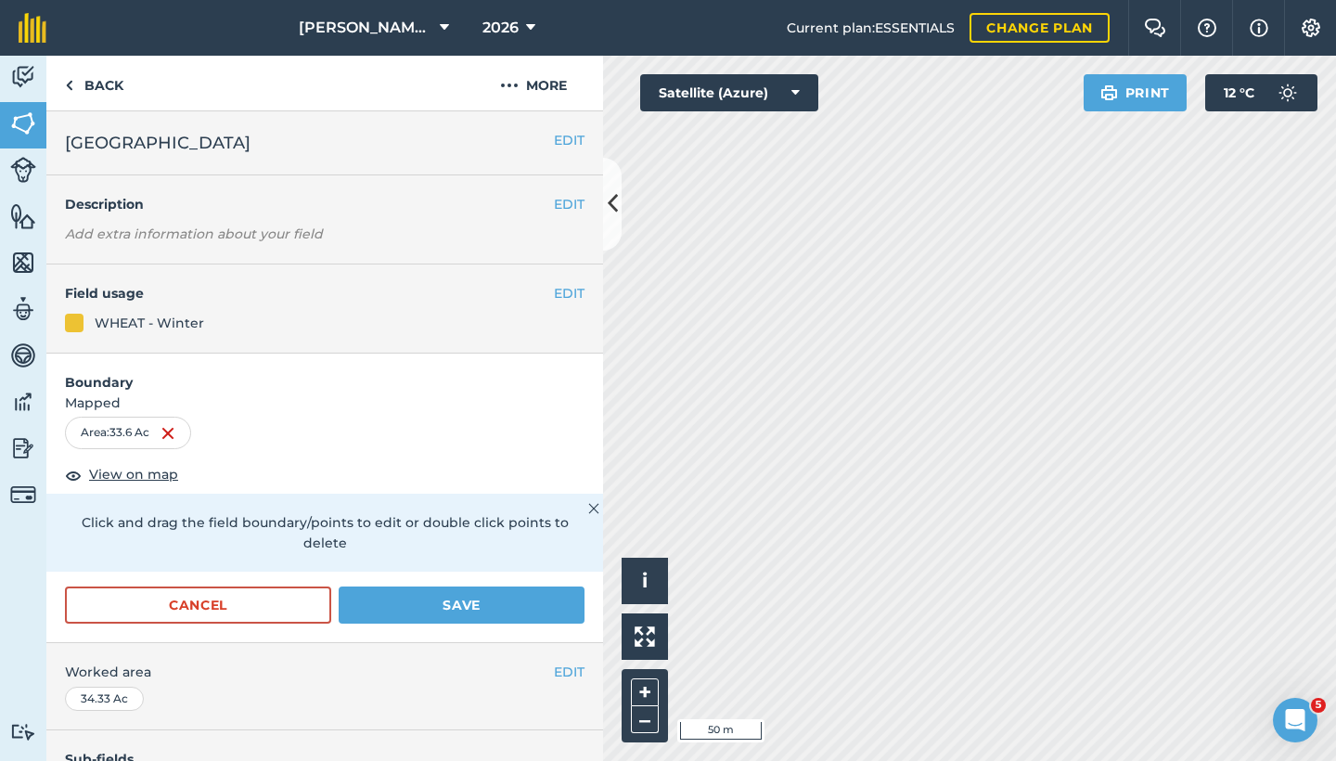
click at [435, 608] on button "Save" at bounding box center [462, 605] width 246 height 37
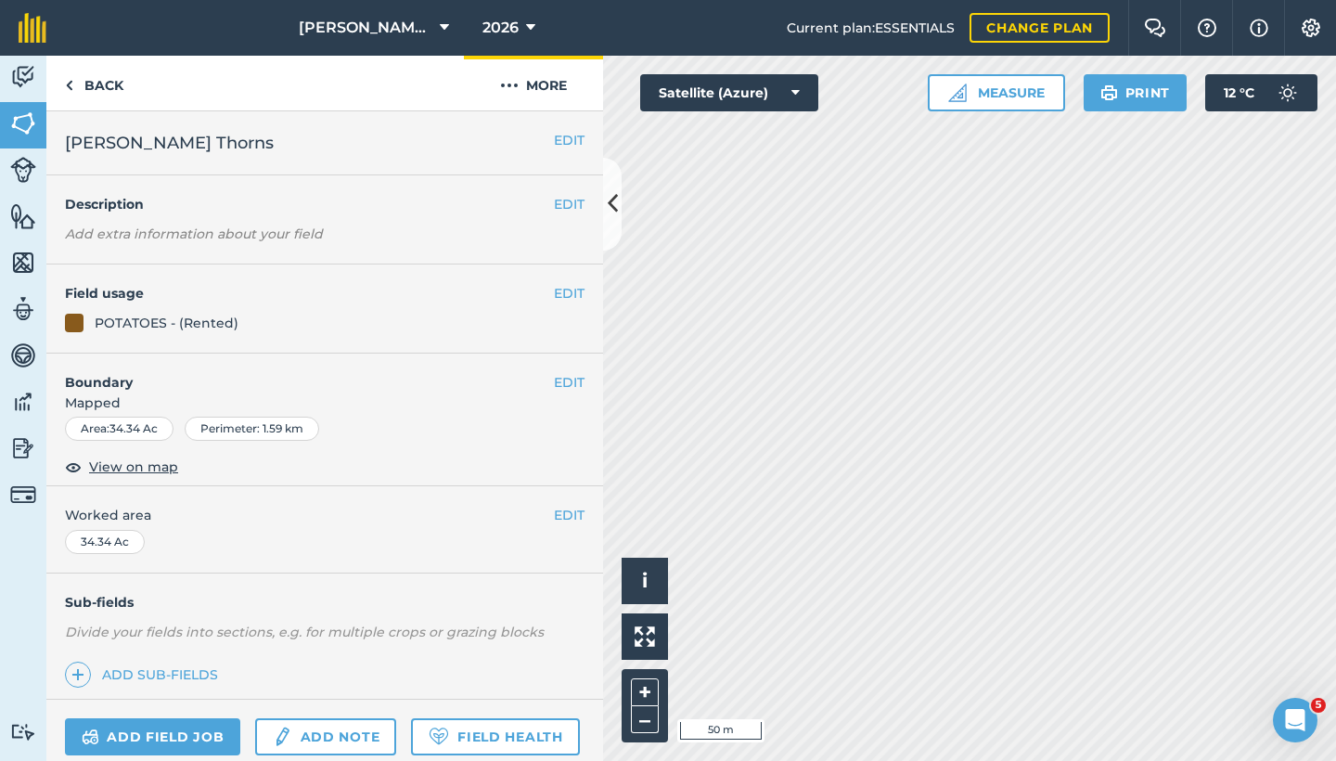
click at [543, 91] on button "More" at bounding box center [533, 83] width 139 height 55
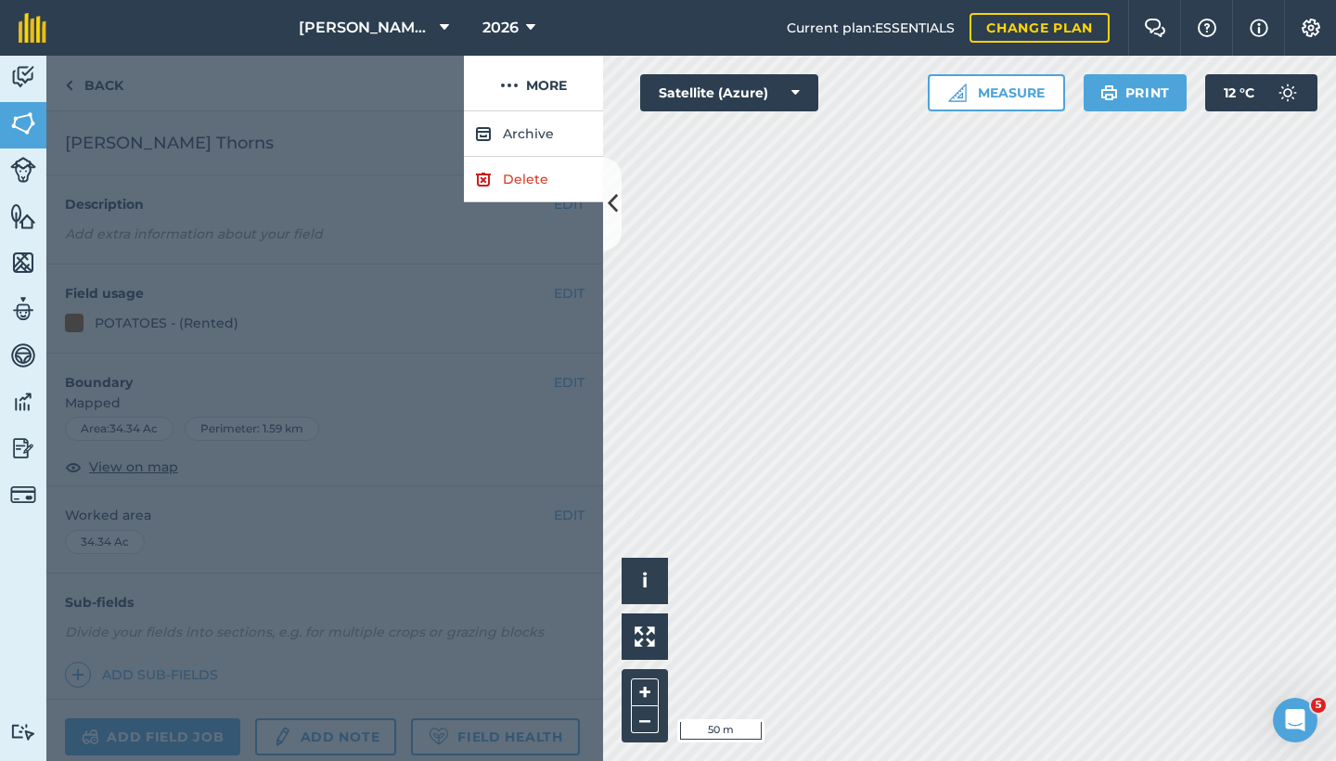
click at [523, 177] on link "Delete" at bounding box center [533, 179] width 139 height 45
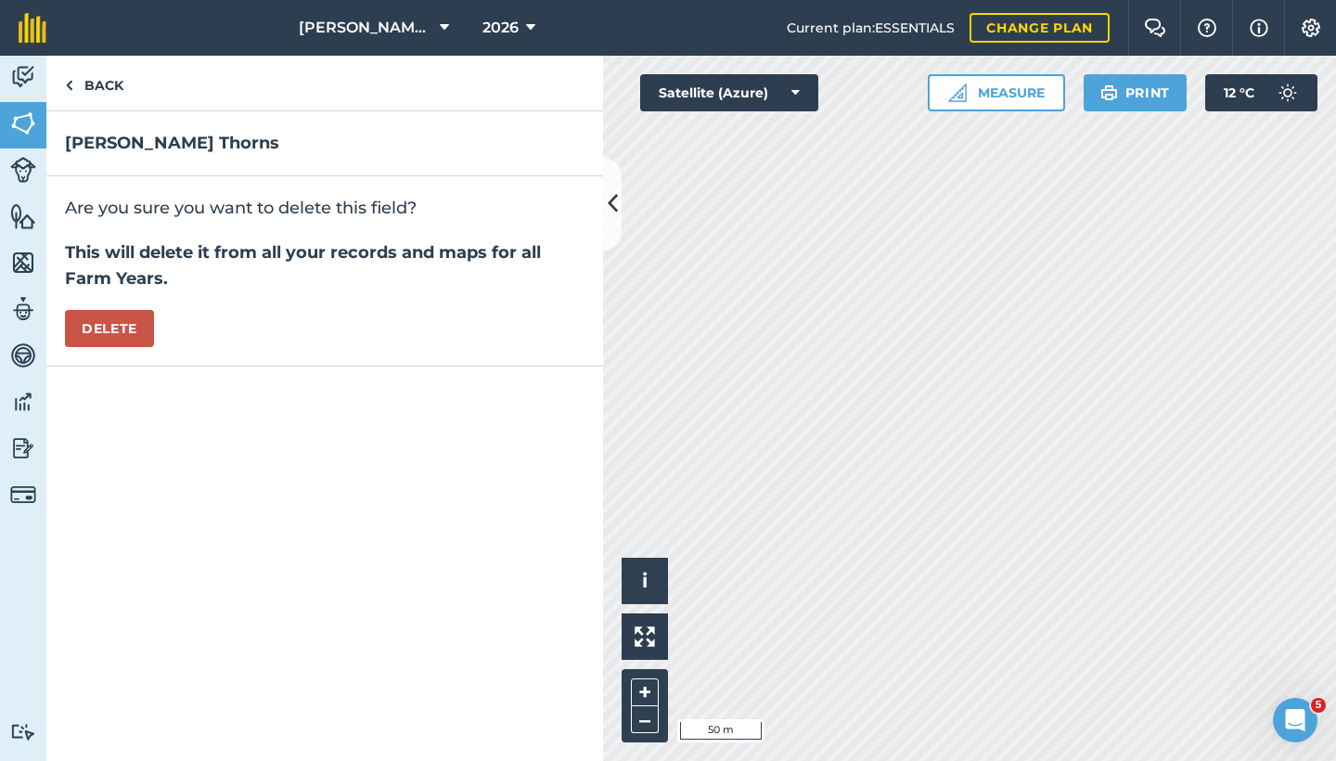
click at [97, 322] on button "Delete" at bounding box center [109, 328] width 89 height 37
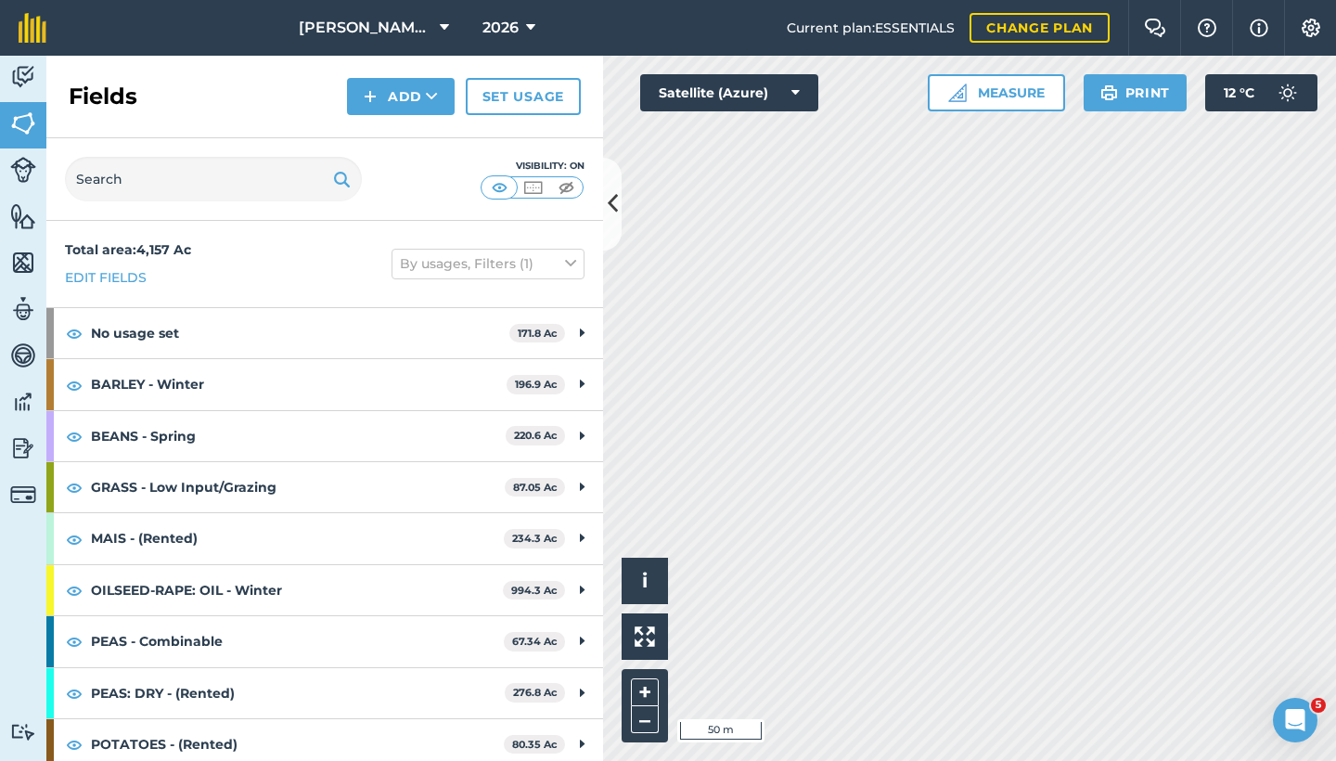
click at [6, 80] on link "Activity" at bounding box center [23, 79] width 46 height 46
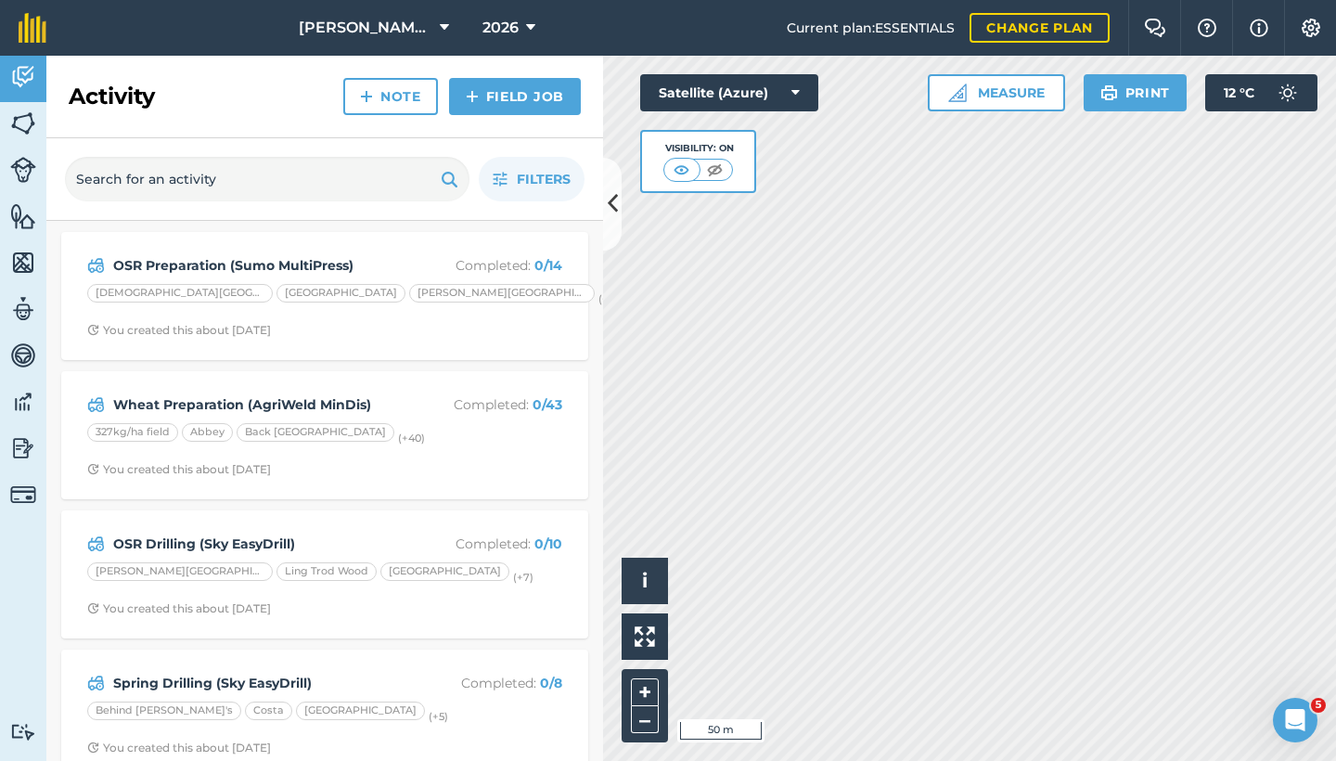
click at [22, 208] on img at bounding box center [23, 216] width 26 height 28
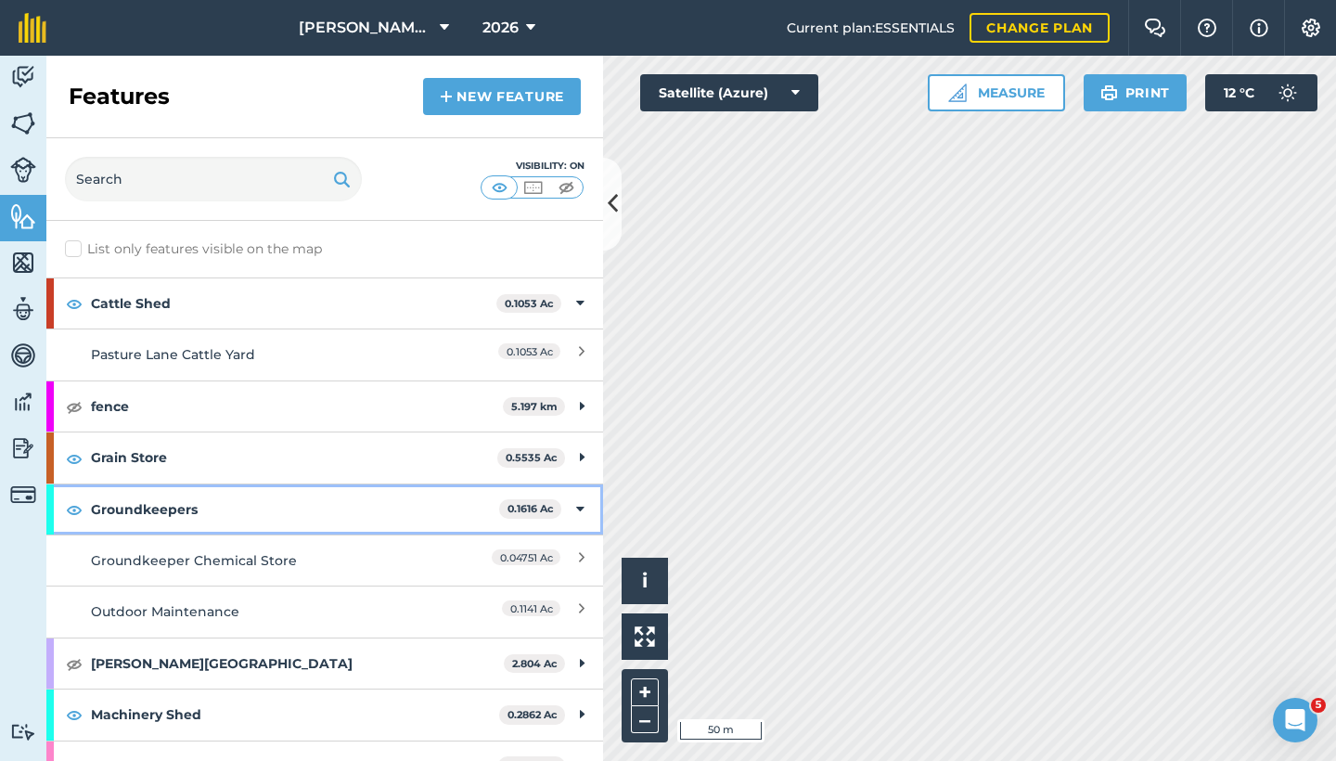
click at [559, 508] on div "Groundkeepers 0.1616 Ac" at bounding box center [324, 509] width 557 height 50
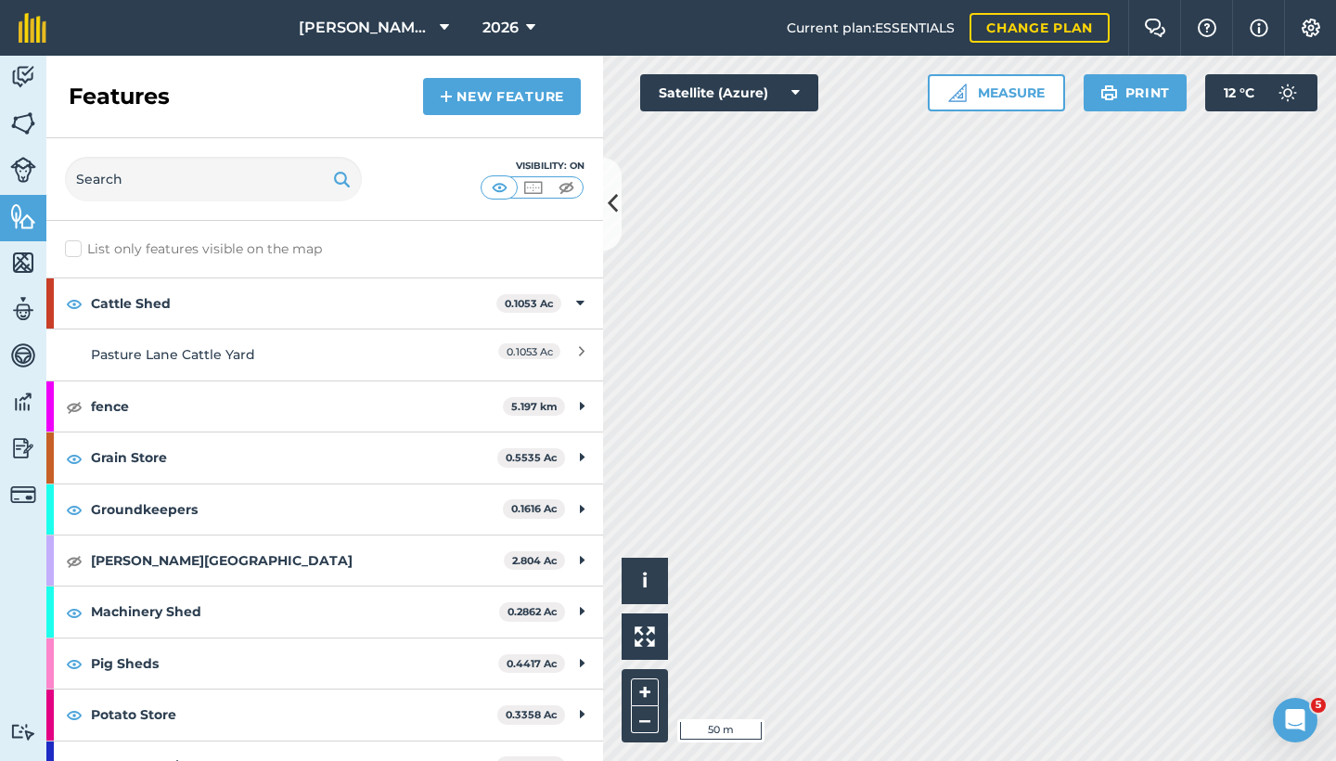
click at [579, 347] on icon at bounding box center [582, 354] width 6 height 20
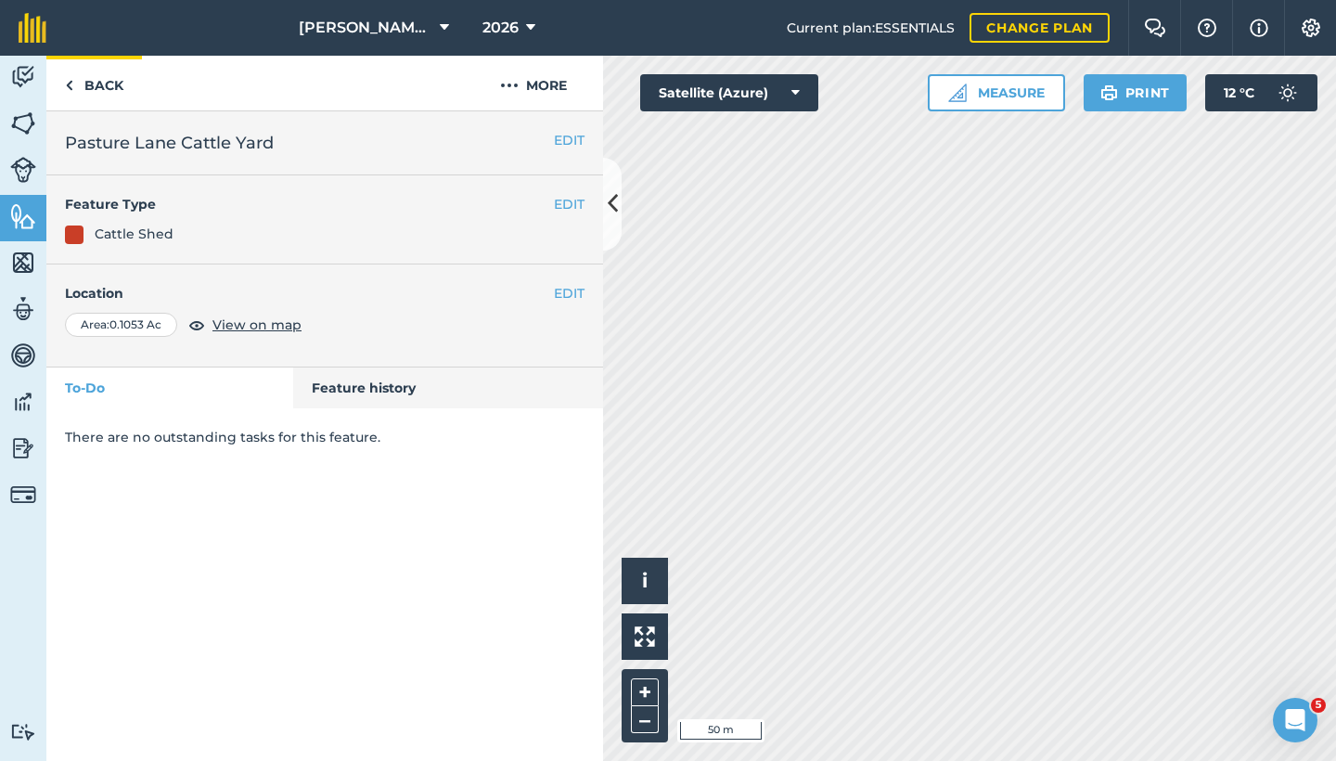
click at [92, 83] on link "Back" at bounding box center [94, 83] width 96 height 55
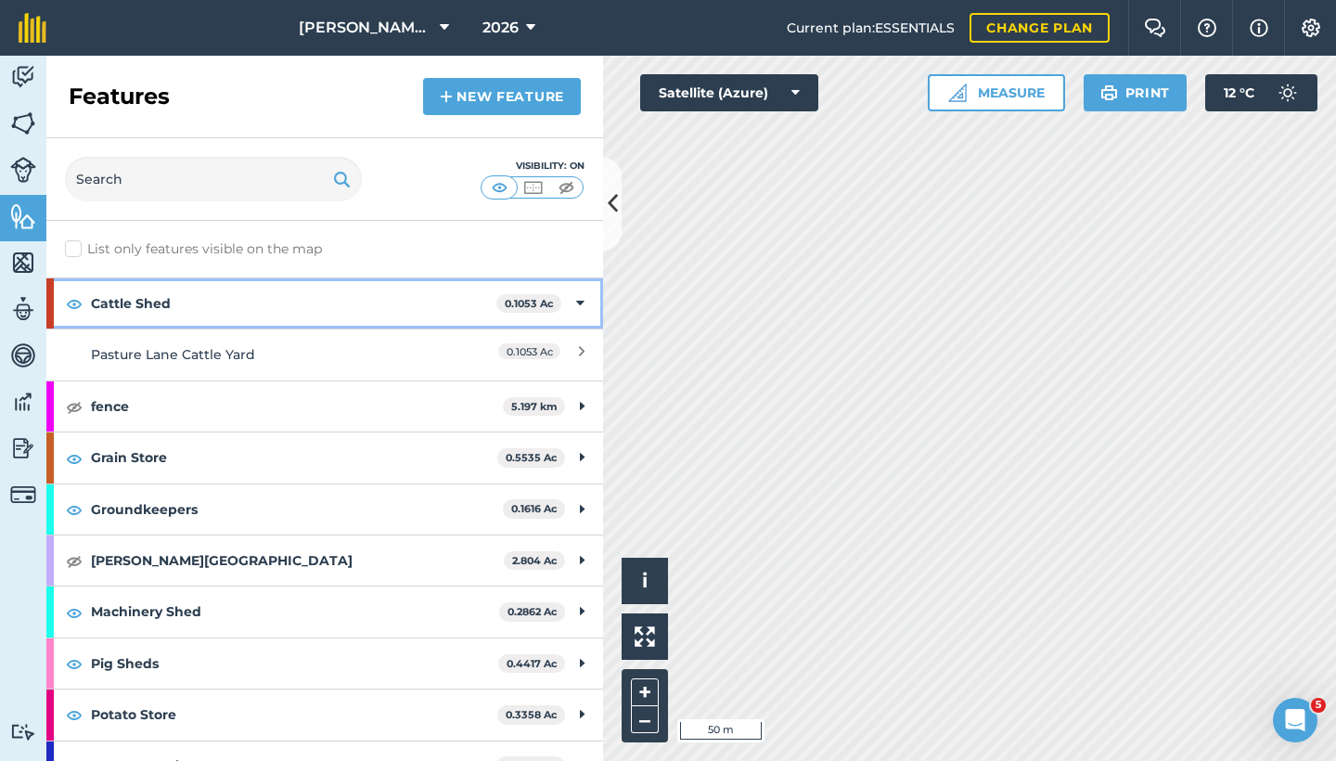
click at [576, 304] on icon at bounding box center [580, 303] width 8 height 20
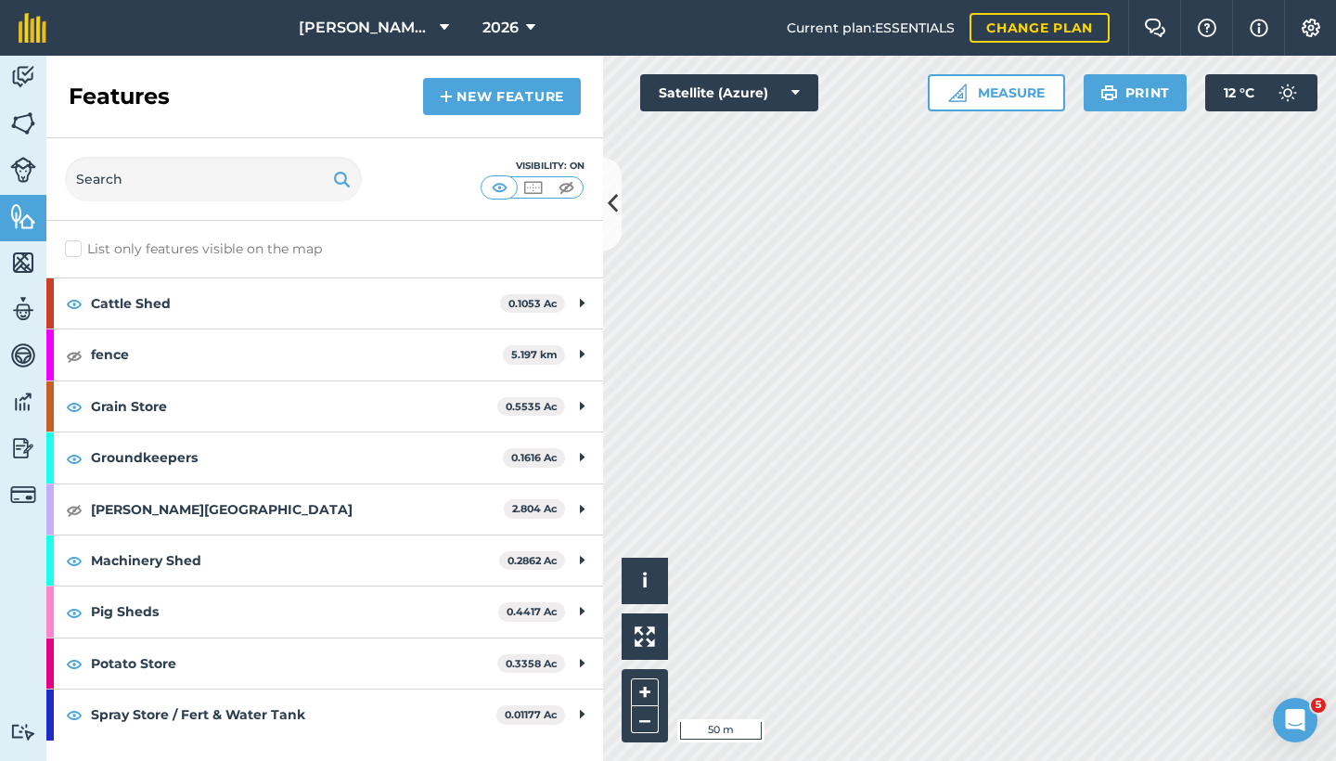
click at [497, 98] on link "New feature" at bounding box center [502, 96] width 158 height 37
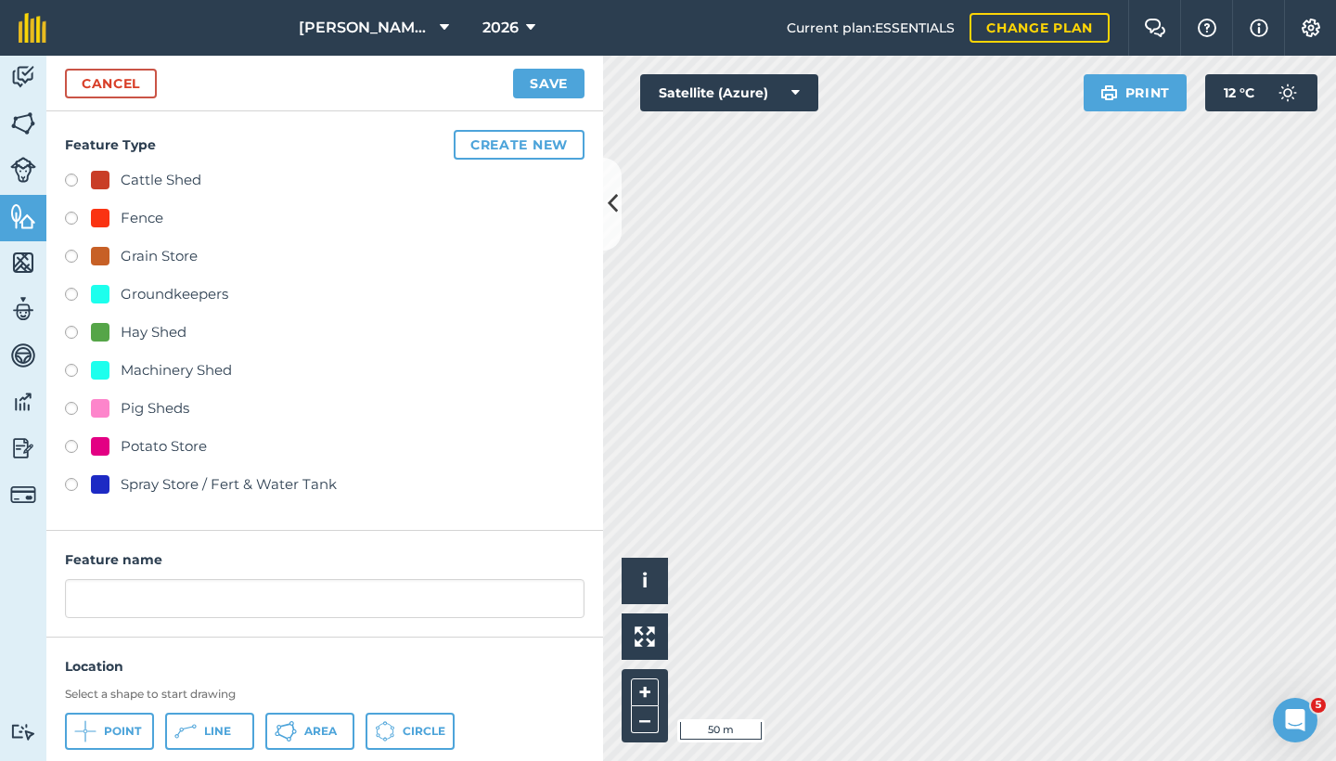
click at [75, 183] on label at bounding box center [78, 183] width 26 height 19
radio input "true"
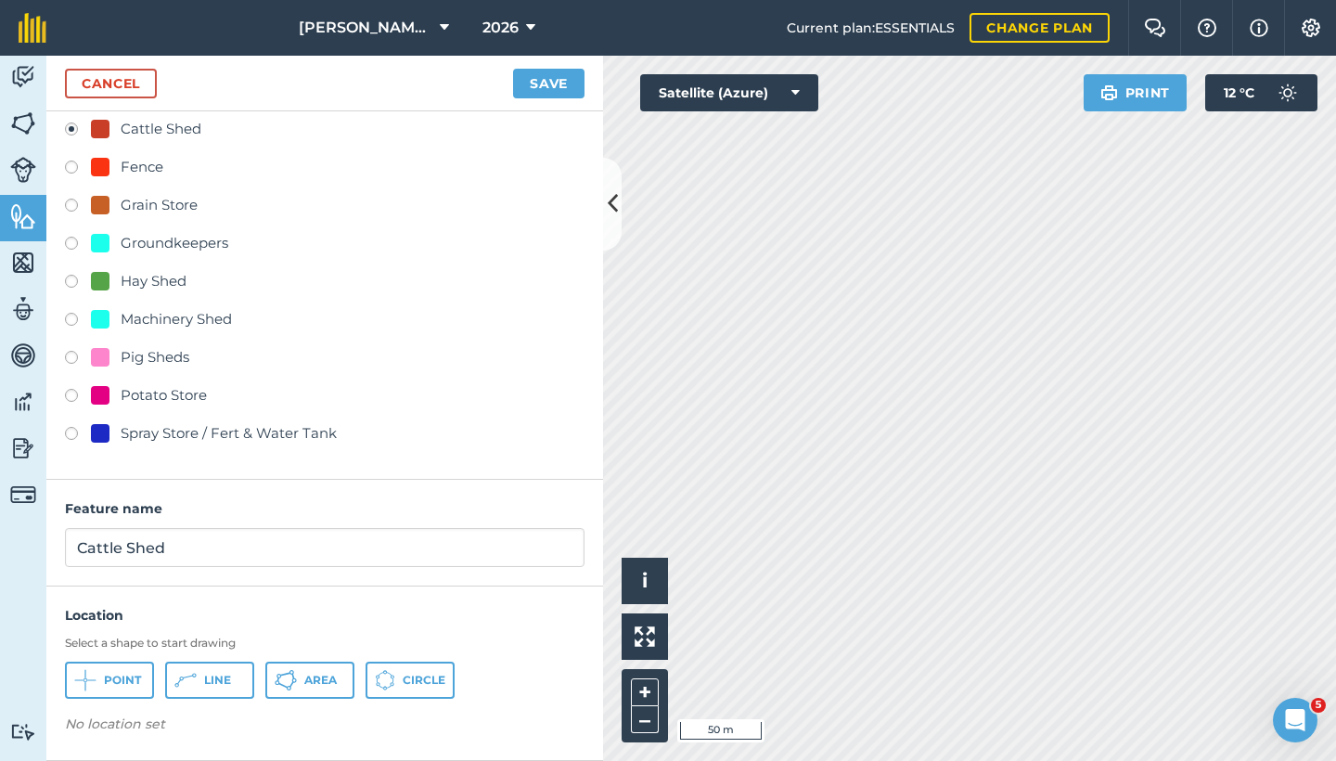
scroll to position [50, 0]
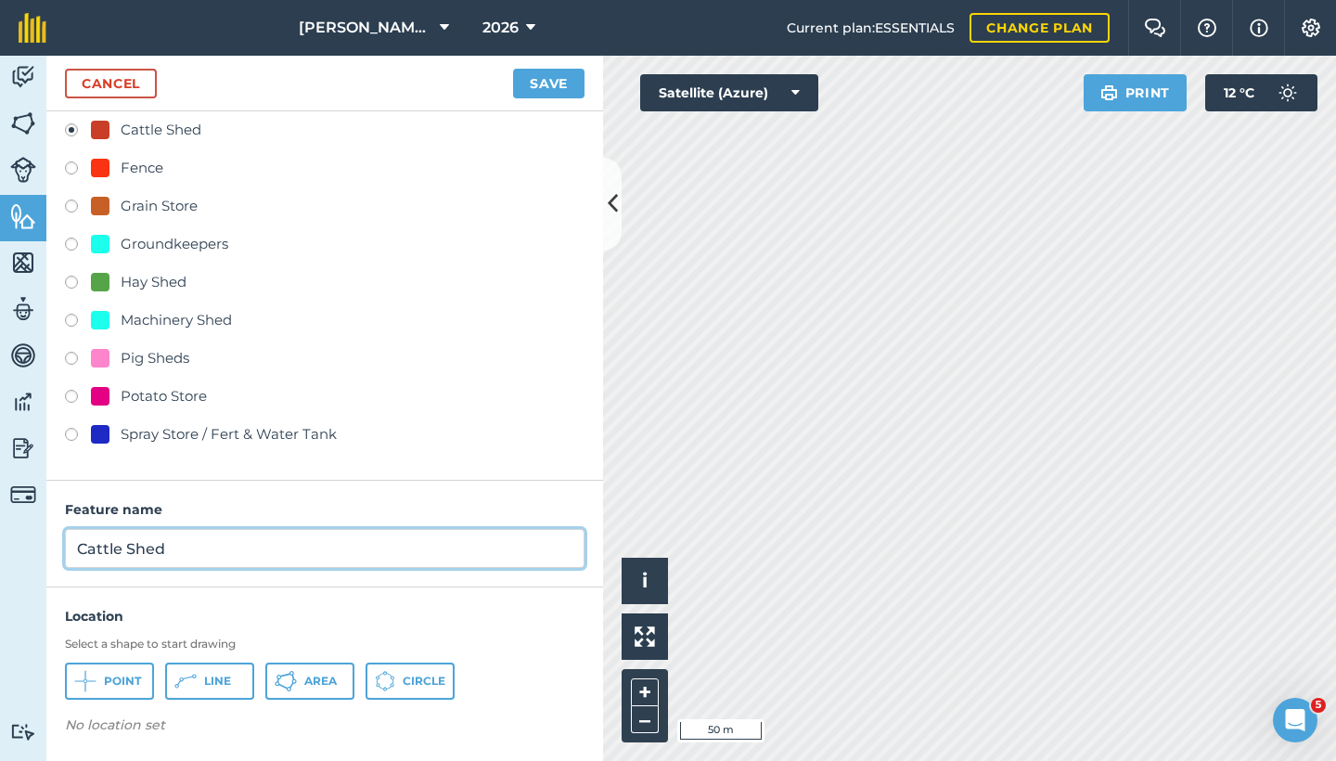
click at [192, 546] on input "Cattle Shed" at bounding box center [325, 548] width 520 height 39
click at [77, 547] on input "Cattle Shed" at bounding box center [325, 548] width 520 height 39
type input "[PERSON_NAME] Thorns Cattle Shed"
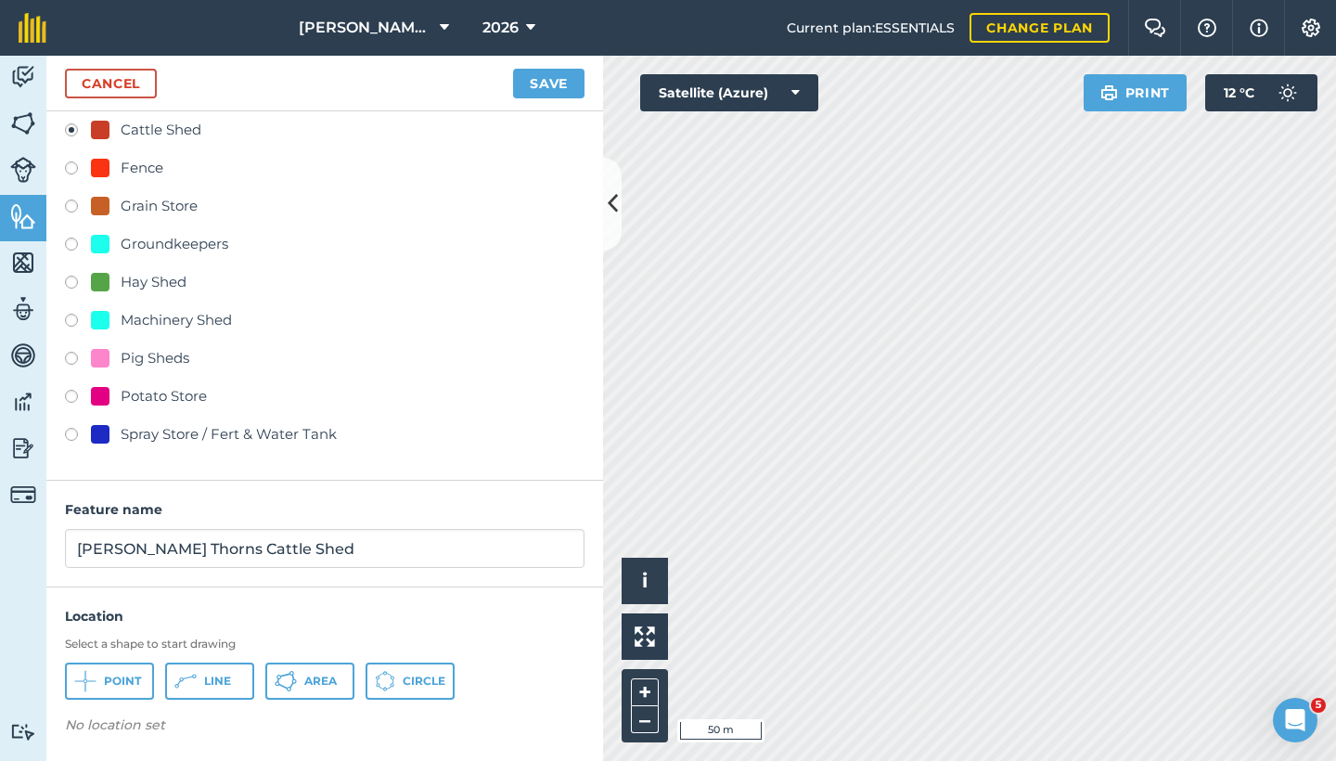
click at [312, 666] on span "Area" at bounding box center [320, 681] width 32 height 15
click at [132, 71] on link "Cancel" at bounding box center [111, 84] width 92 height 30
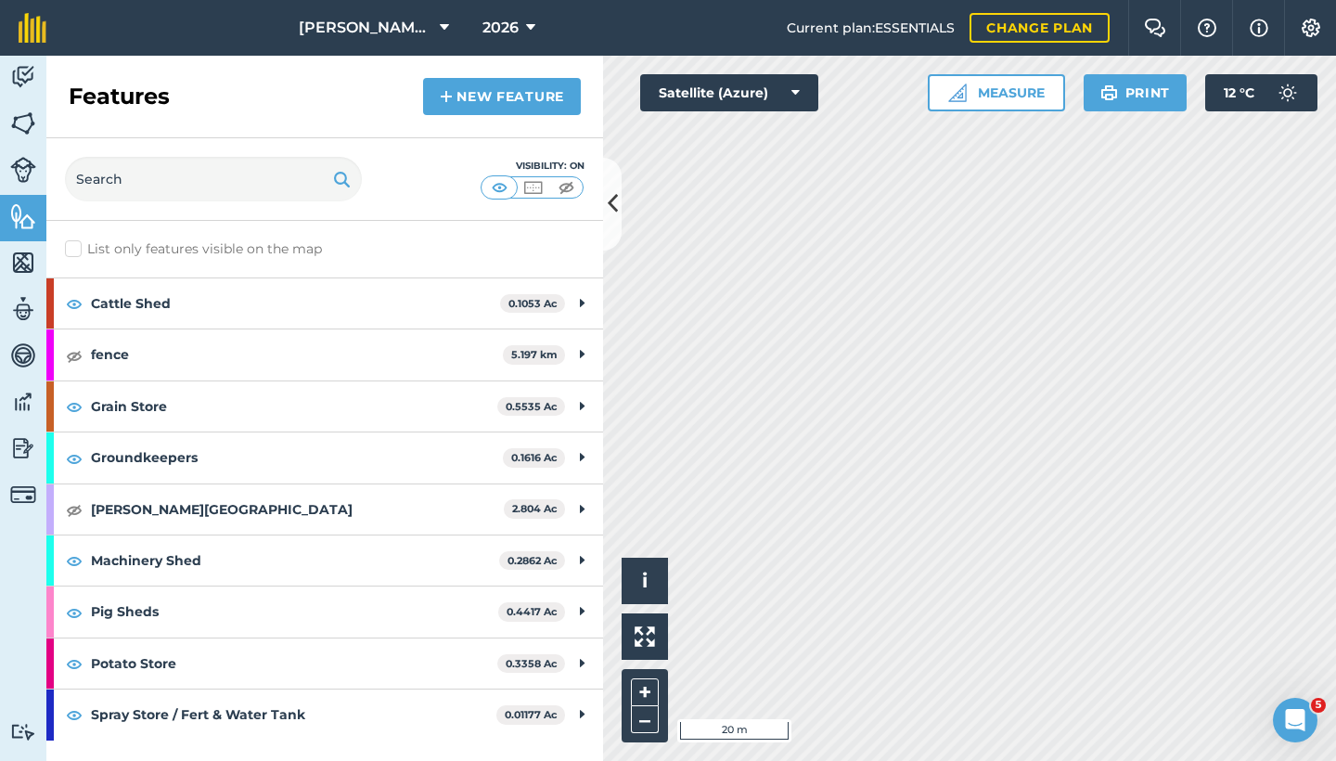
click at [510, 92] on link "New feature" at bounding box center [502, 96] width 158 height 37
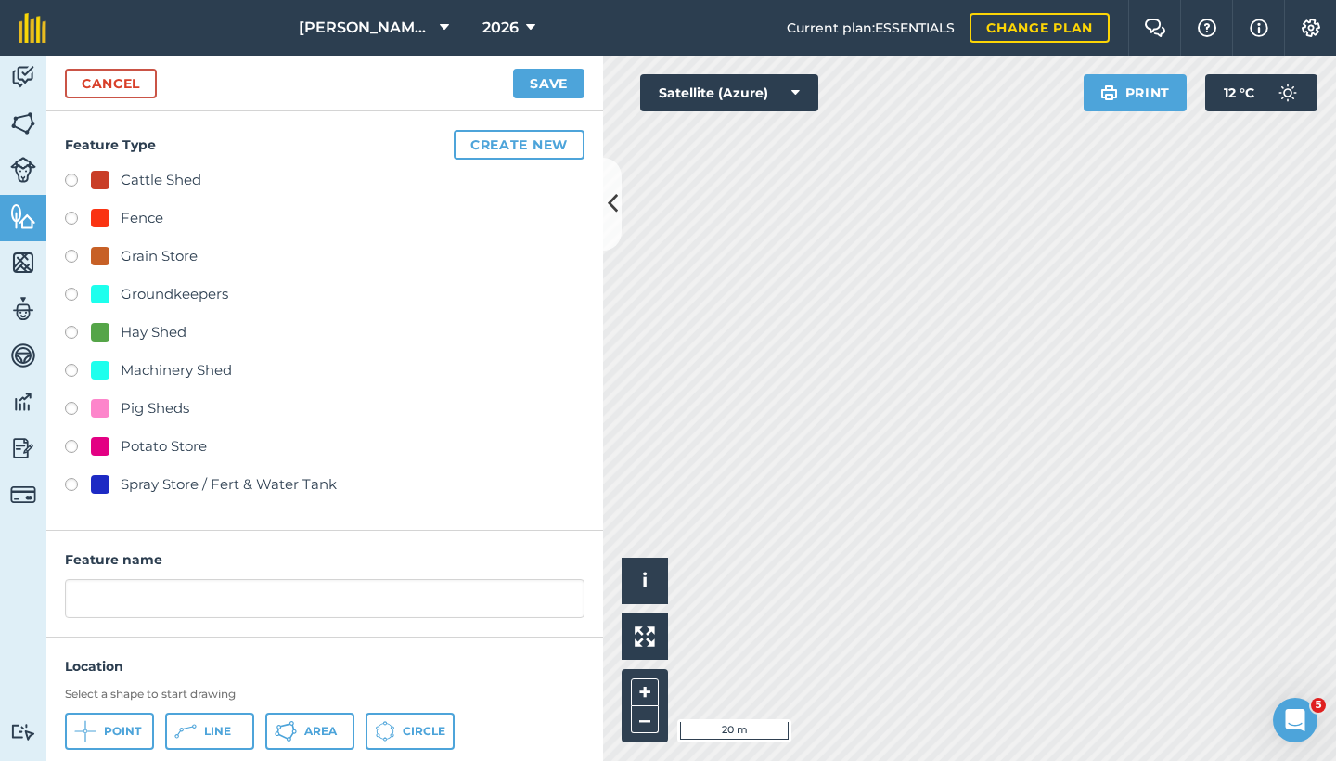
click at [71, 178] on label at bounding box center [78, 183] width 26 height 19
radio input "true"
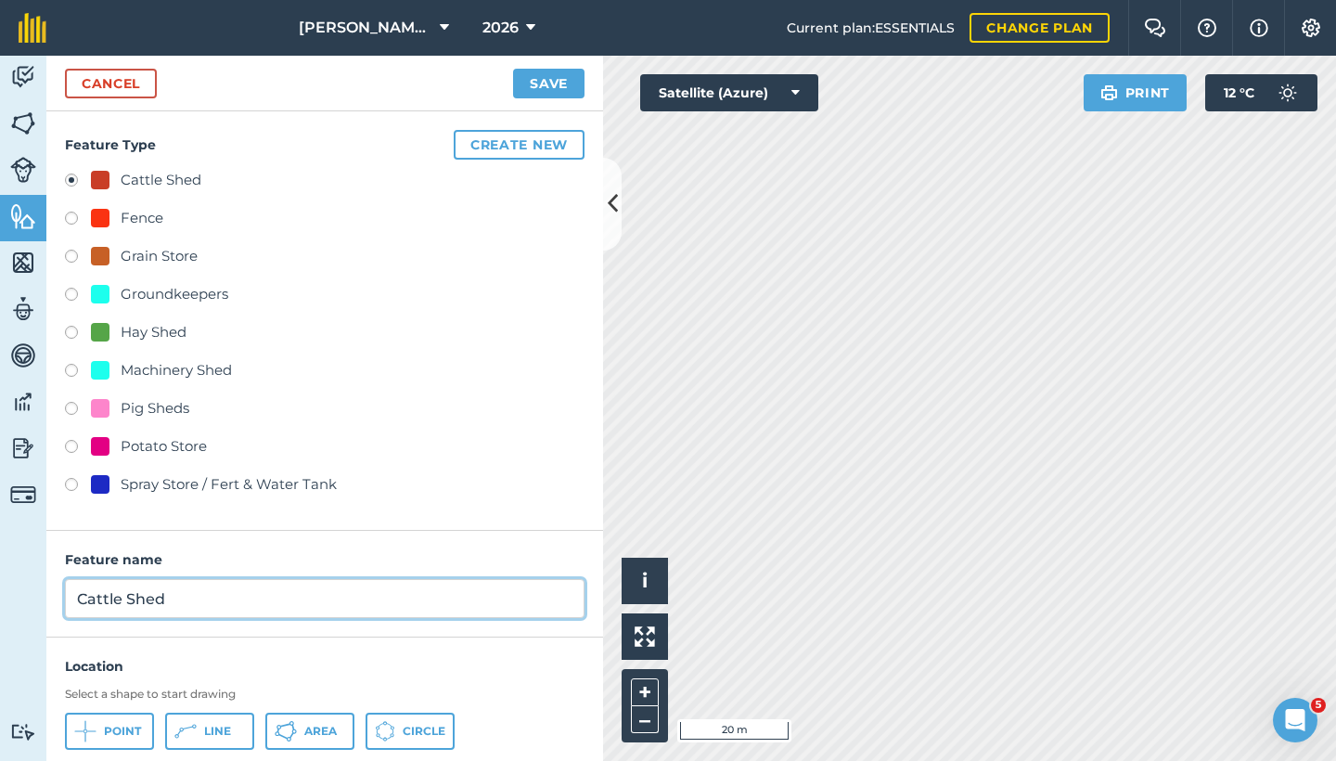
click at [75, 602] on input "Cattle Shed" at bounding box center [325, 598] width 520 height 39
type input "[PERSON_NAME] Thorns Cattle Shed"
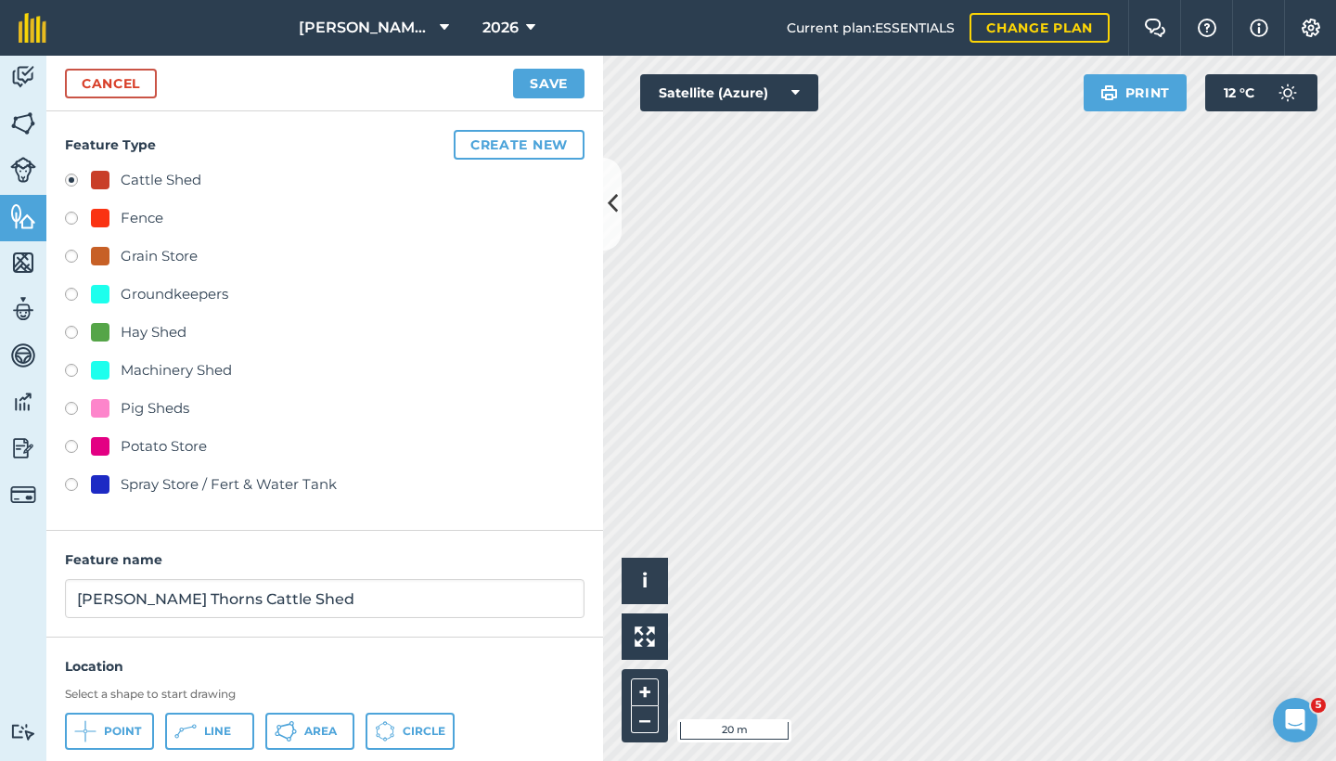
click at [565, 74] on button "Save" at bounding box center [548, 84] width 71 height 30
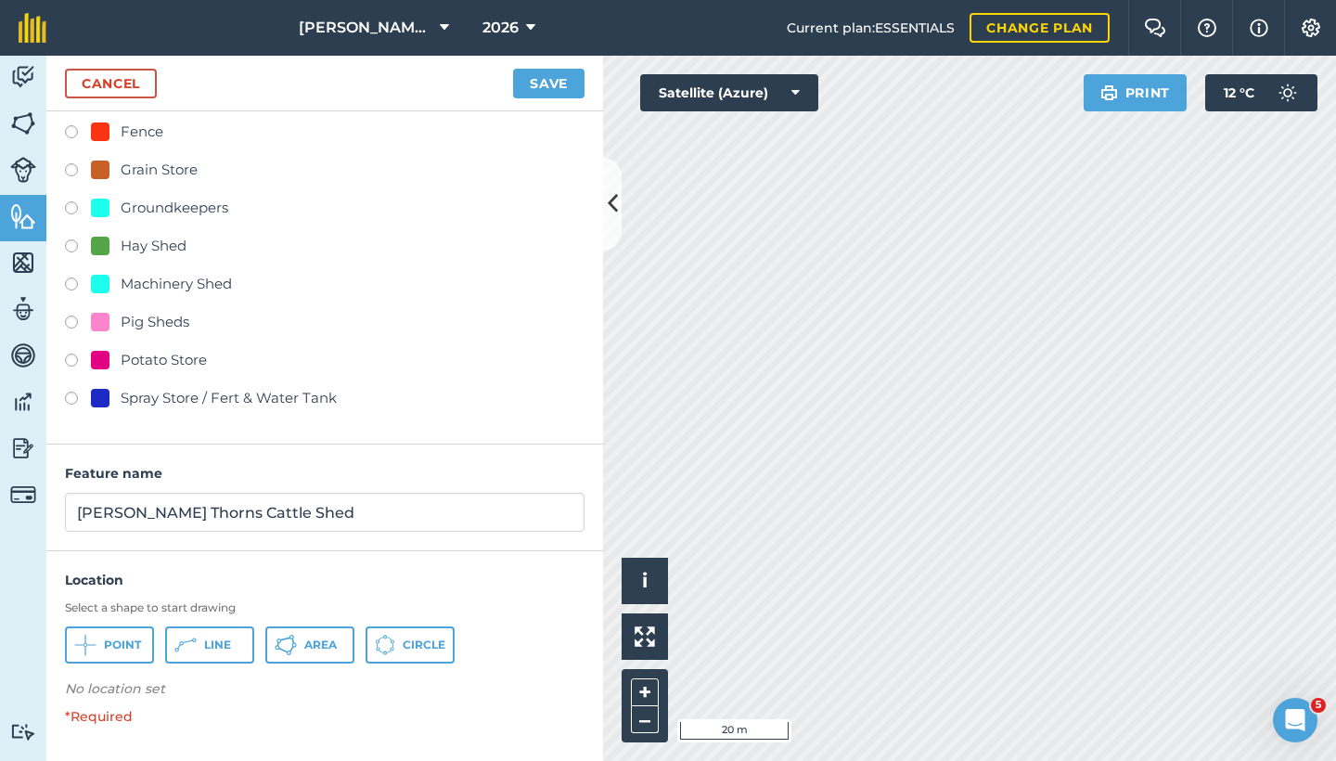
scroll to position [85, 0]
click at [299, 648] on button "Area" at bounding box center [309, 645] width 89 height 37
click at [125, 76] on link "Cancel" at bounding box center [111, 84] width 92 height 30
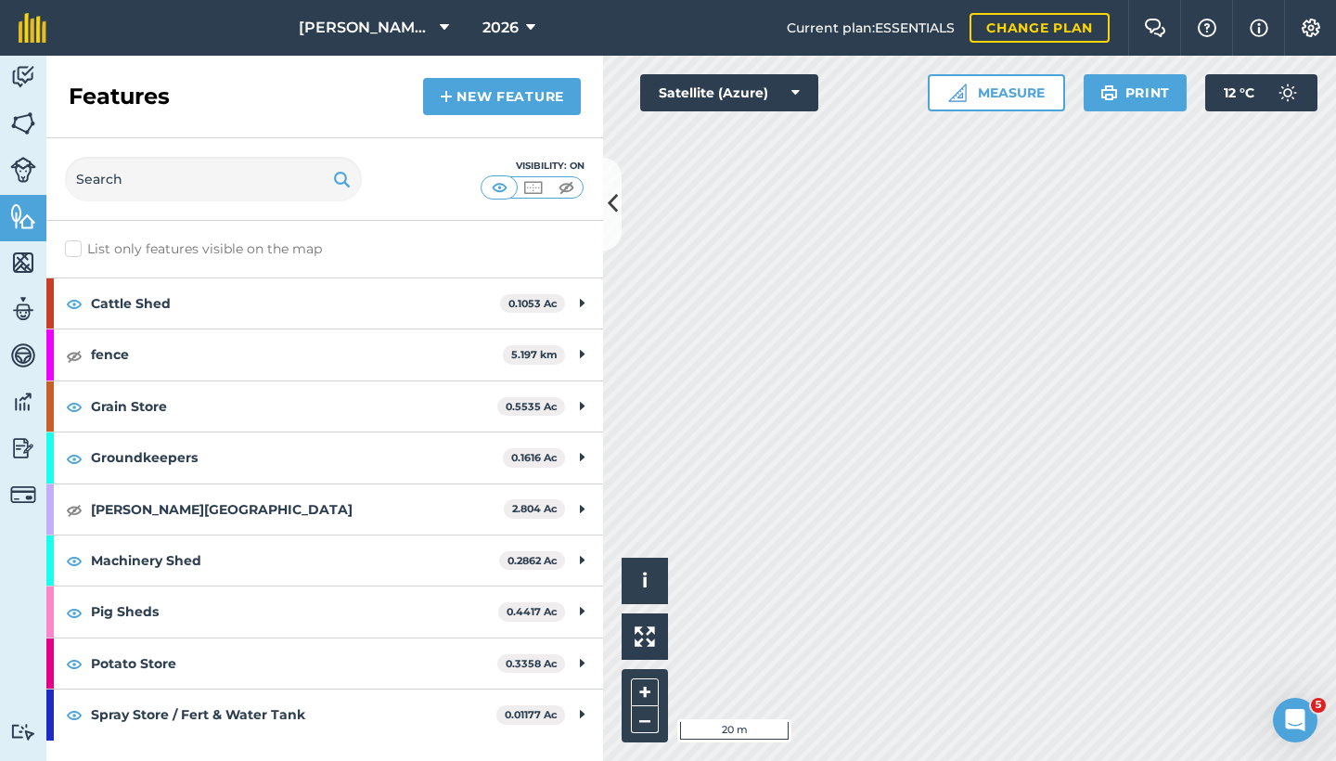
click at [31, 121] on img at bounding box center [23, 124] width 26 height 28
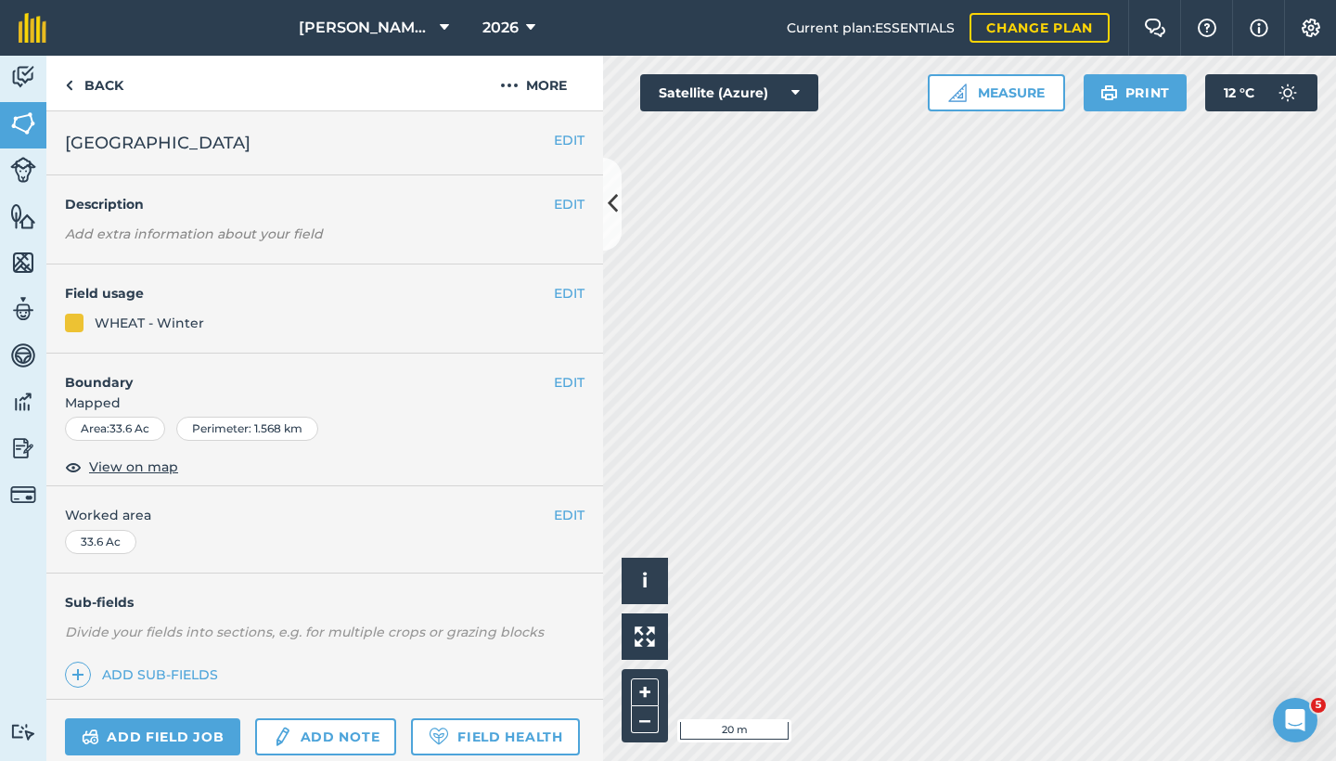
click at [571, 378] on div "EDIT Boundary Mapped Area : 33.6 Ac Perimeter : 1.568 km View on map" at bounding box center [324, 421] width 557 height 134
click at [562, 387] on button "EDIT" at bounding box center [569, 382] width 31 height 20
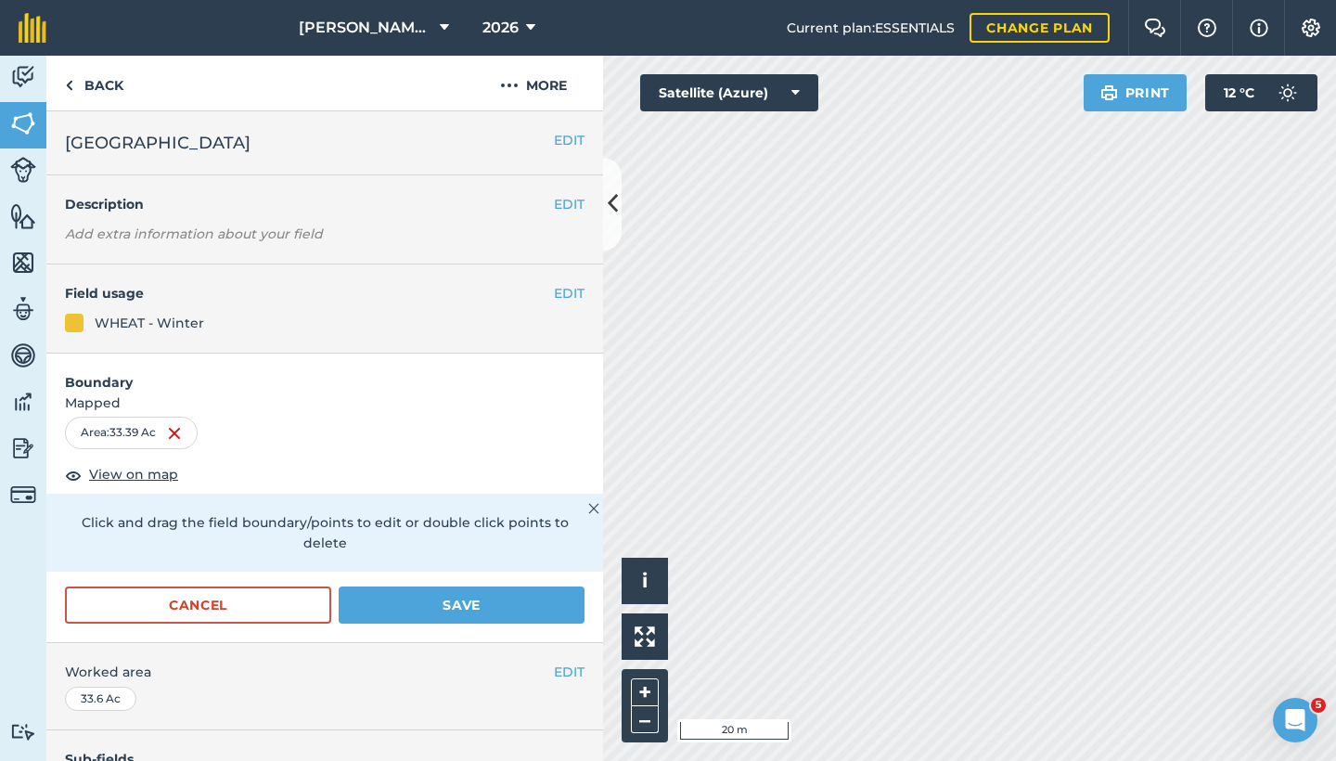
click at [22, 164] on img at bounding box center [23, 170] width 26 height 26
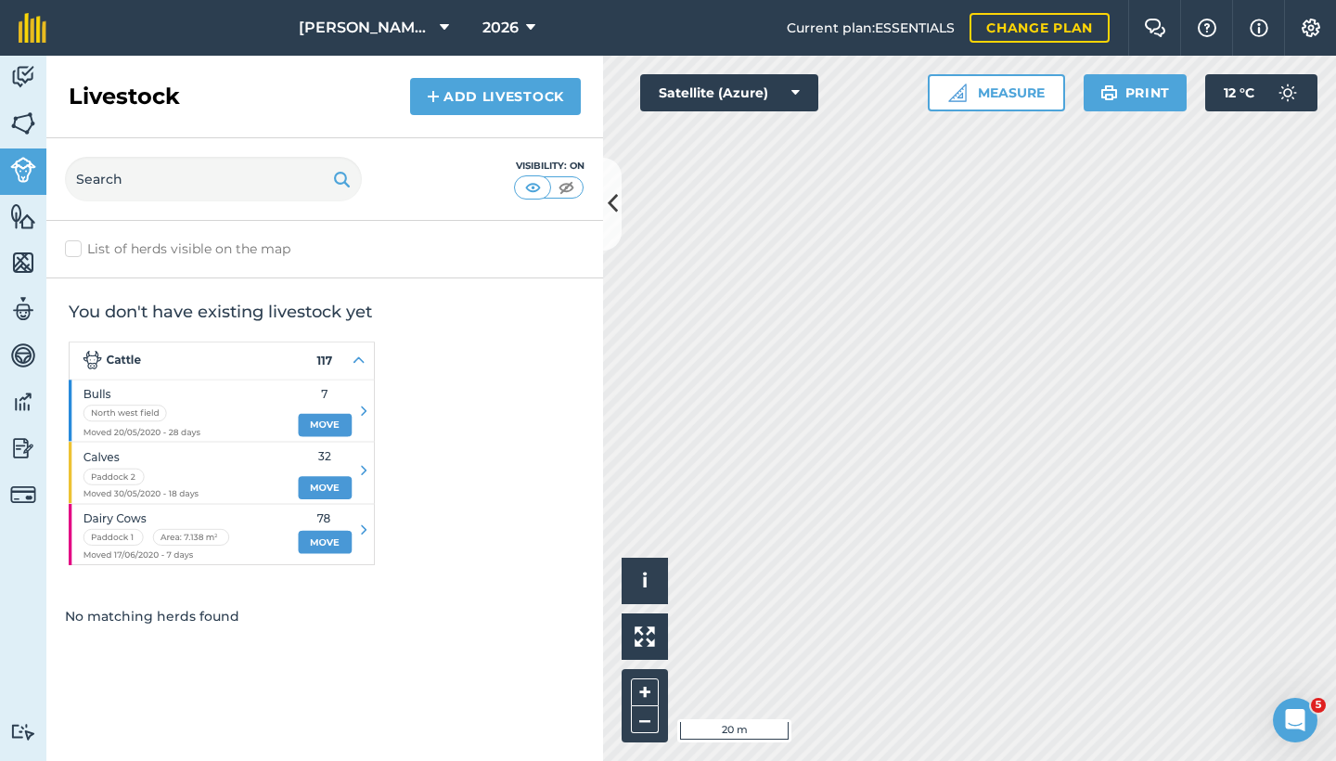
click at [20, 218] on img at bounding box center [23, 216] width 26 height 28
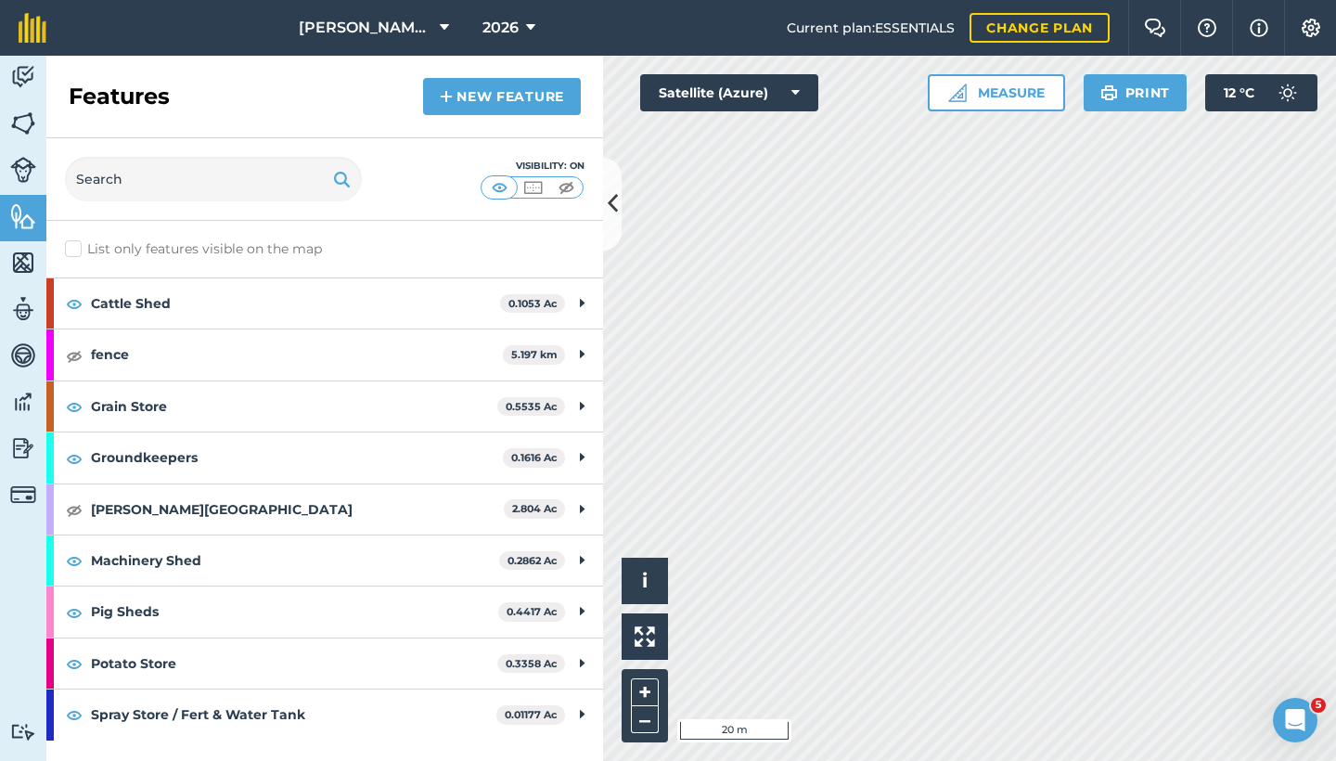
click at [510, 116] on div "Features New feature" at bounding box center [324, 97] width 557 height 83
click at [483, 99] on link "New feature" at bounding box center [502, 96] width 158 height 37
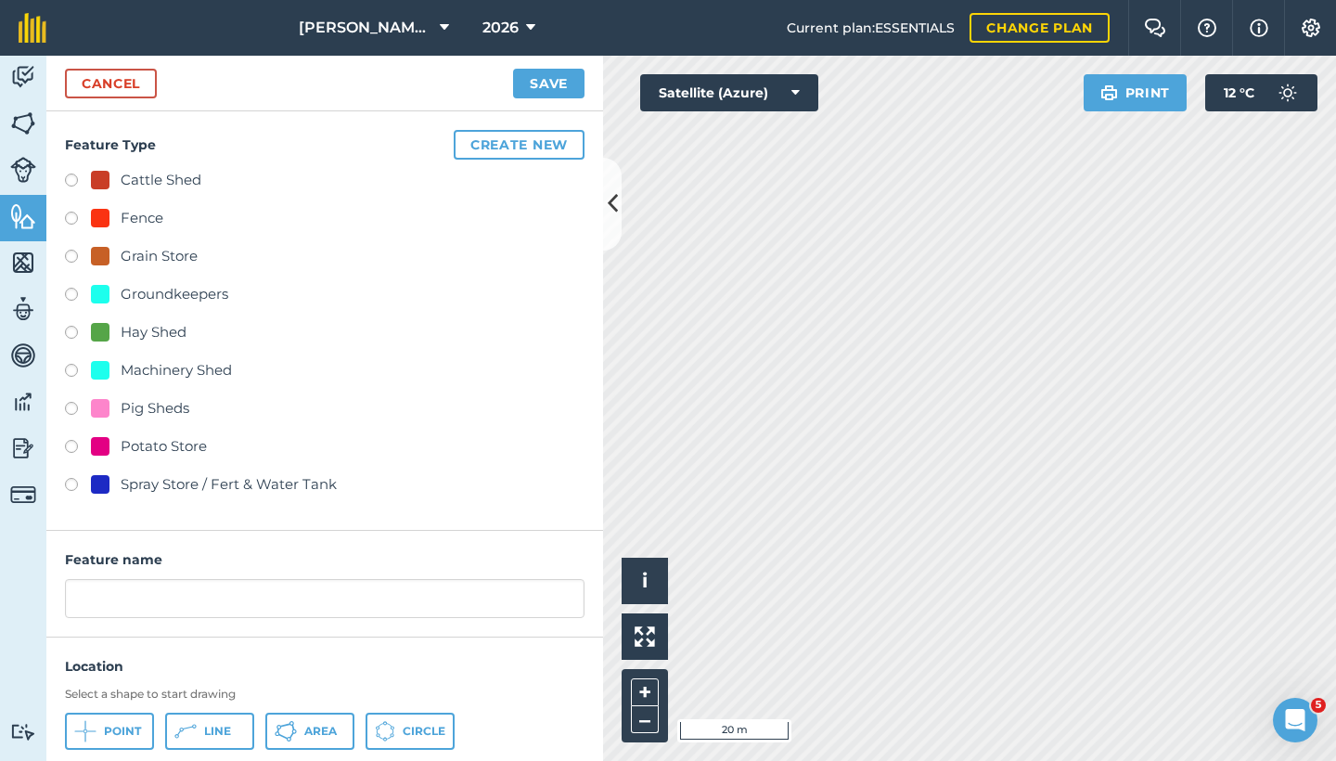
click at [71, 178] on label at bounding box center [78, 183] width 26 height 19
radio input "true"
click at [303, 666] on button "Area" at bounding box center [309, 731] width 89 height 37
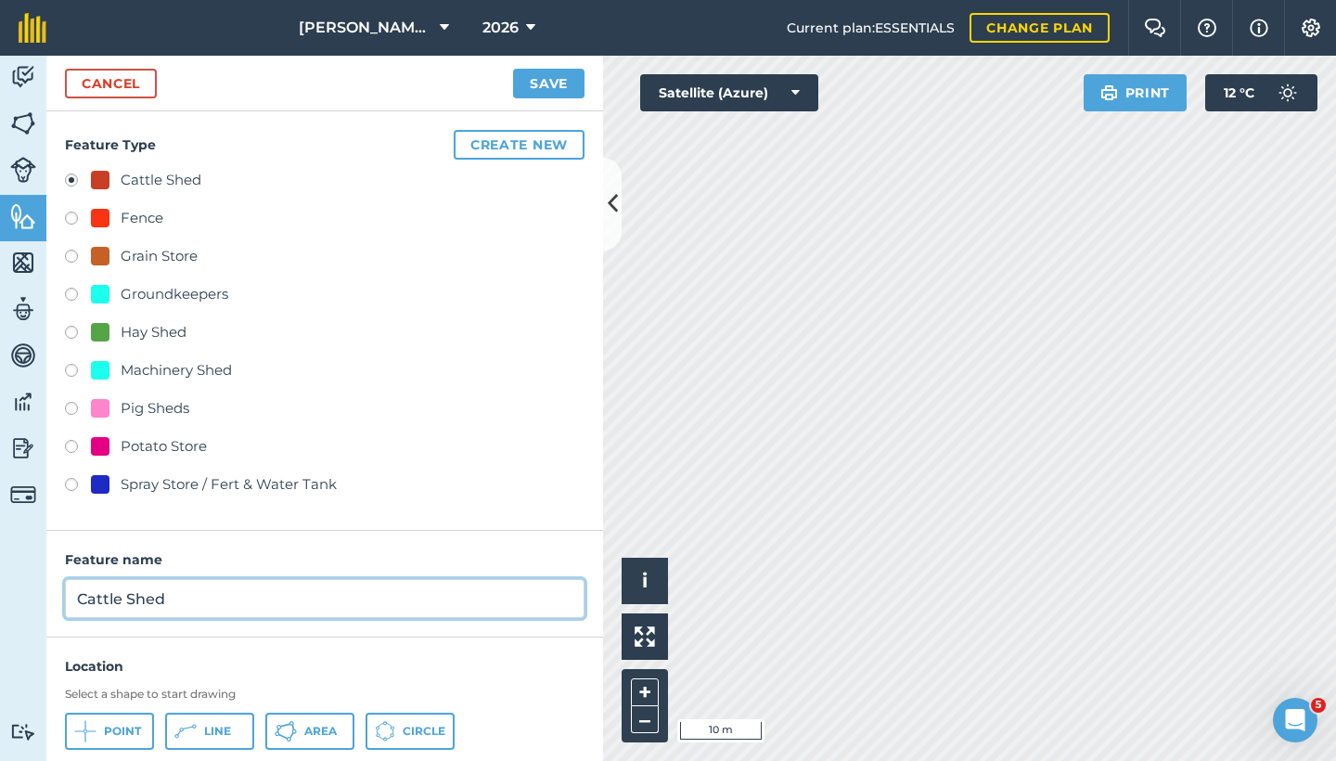
click at [359, 581] on input "Cattle Shed" at bounding box center [325, 598] width 520 height 39
click at [182, 602] on input "Cattle Shed" at bounding box center [325, 598] width 520 height 39
click at [77, 591] on input "Cattle Shed" at bounding box center [325, 598] width 520 height 39
click at [355, 589] on input "[PERSON_NAME] Thorns Cattle Shed" at bounding box center [325, 598] width 520 height 39
type input "[PERSON_NAME] Thorns Cattle Shed 160ftx70ft"
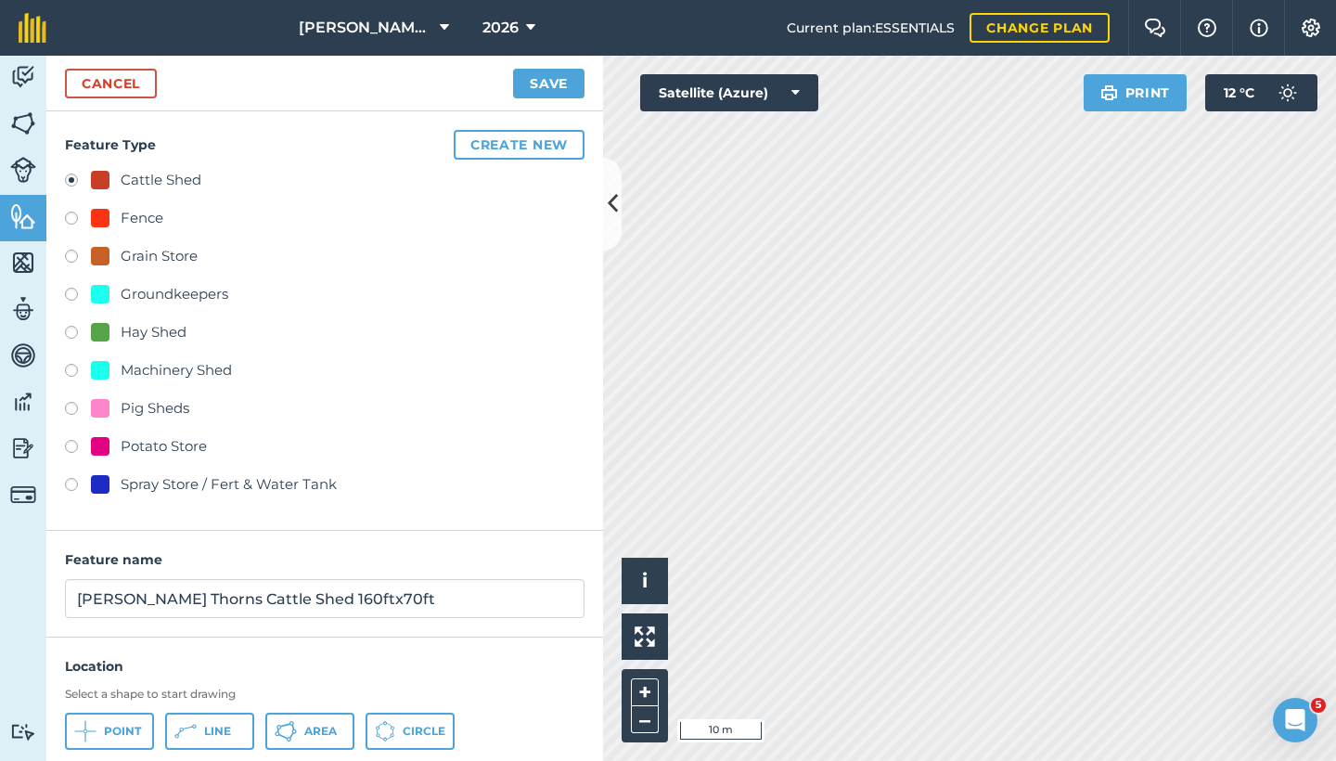
click at [556, 65] on div "Cancel Save" at bounding box center [324, 84] width 557 height 56
click at [548, 84] on button "Save" at bounding box center [548, 84] width 71 height 30
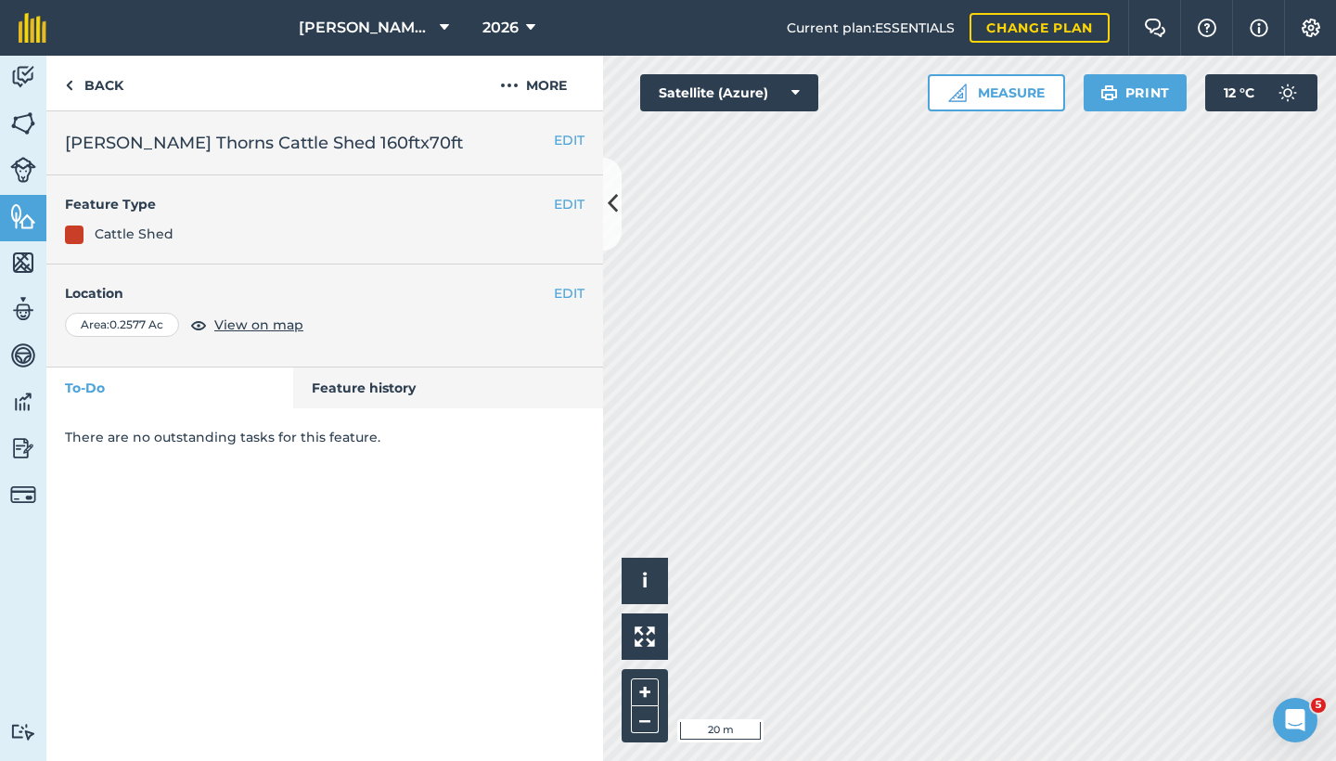
click at [566, 295] on button "EDIT" at bounding box center [569, 293] width 31 height 20
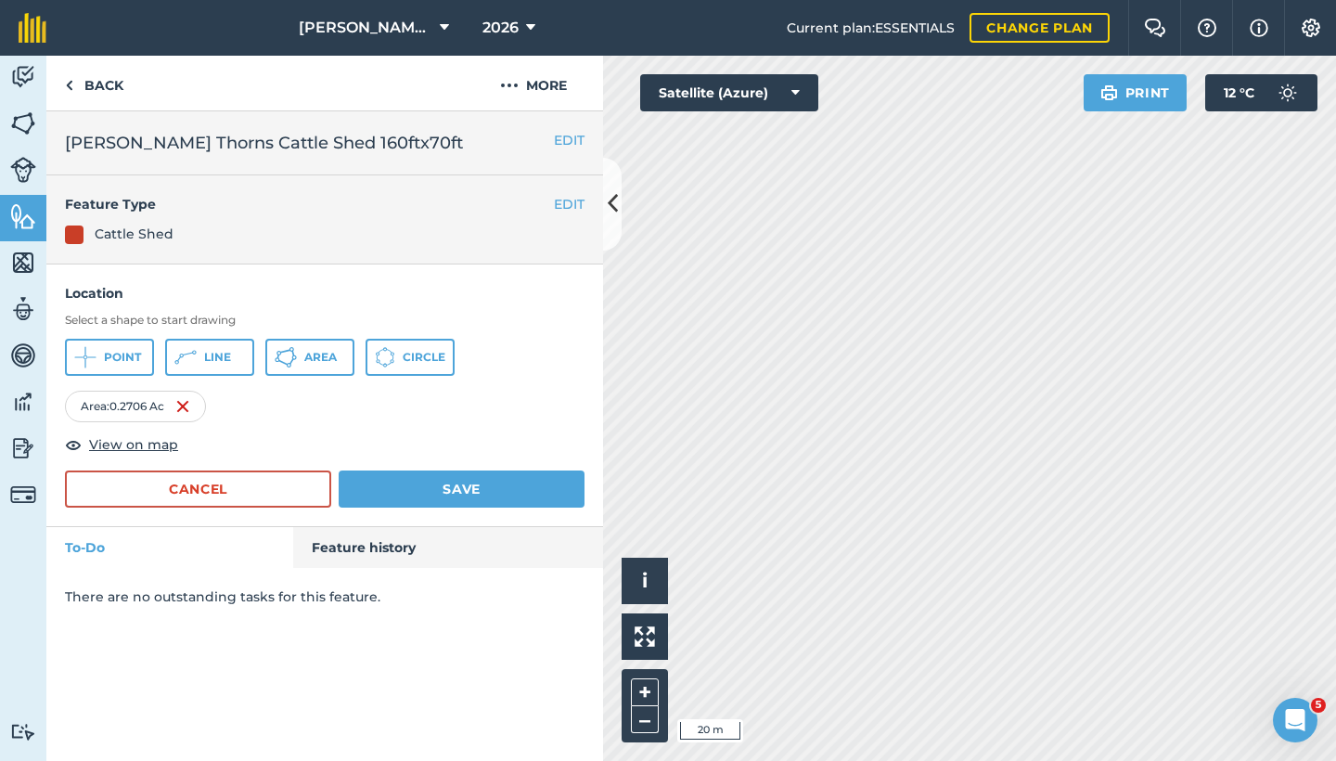
click at [470, 481] on button "Save" at bounding box center [462, 489] width 246 height 37
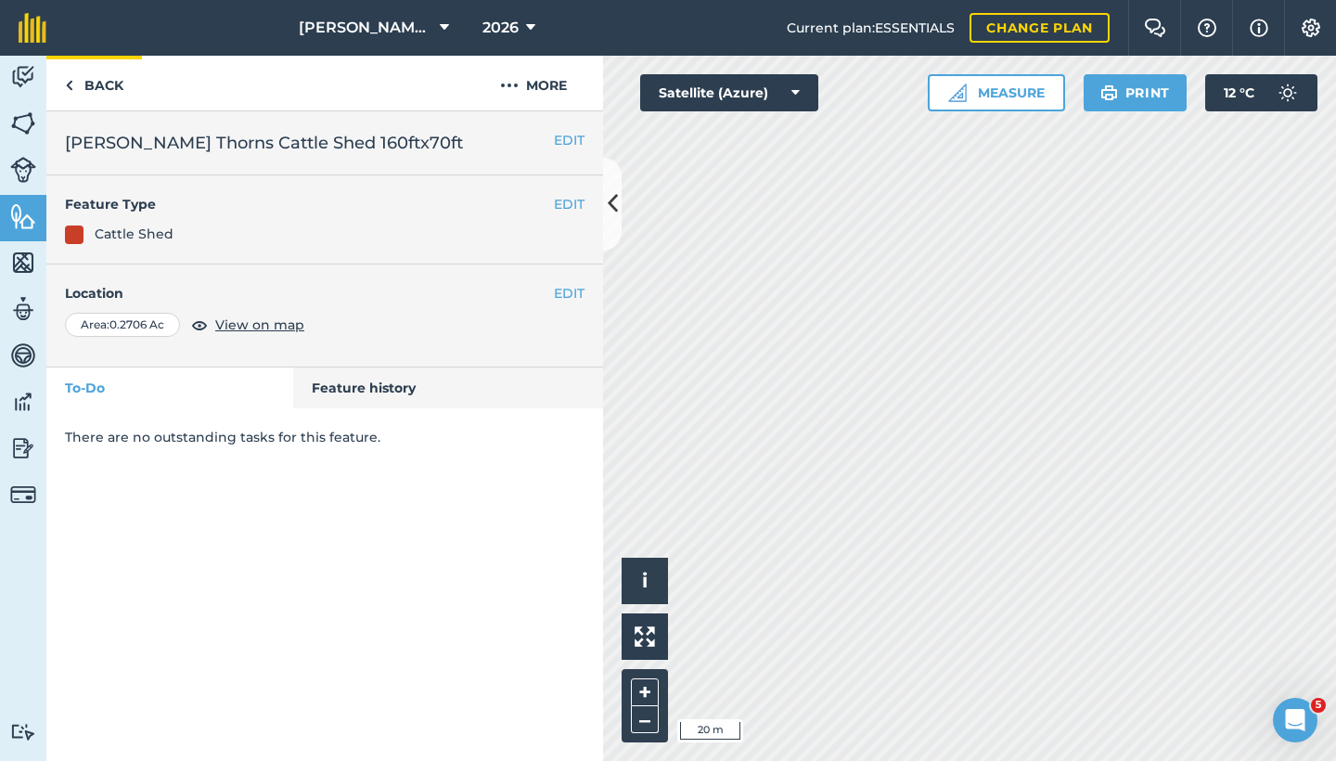
click at [122, 99] on link "Back" at bounding box center [94, 83] width 96 height 55
click at [84, 91] on link "Back" at bounding box center [94, 83] width 96 height 55
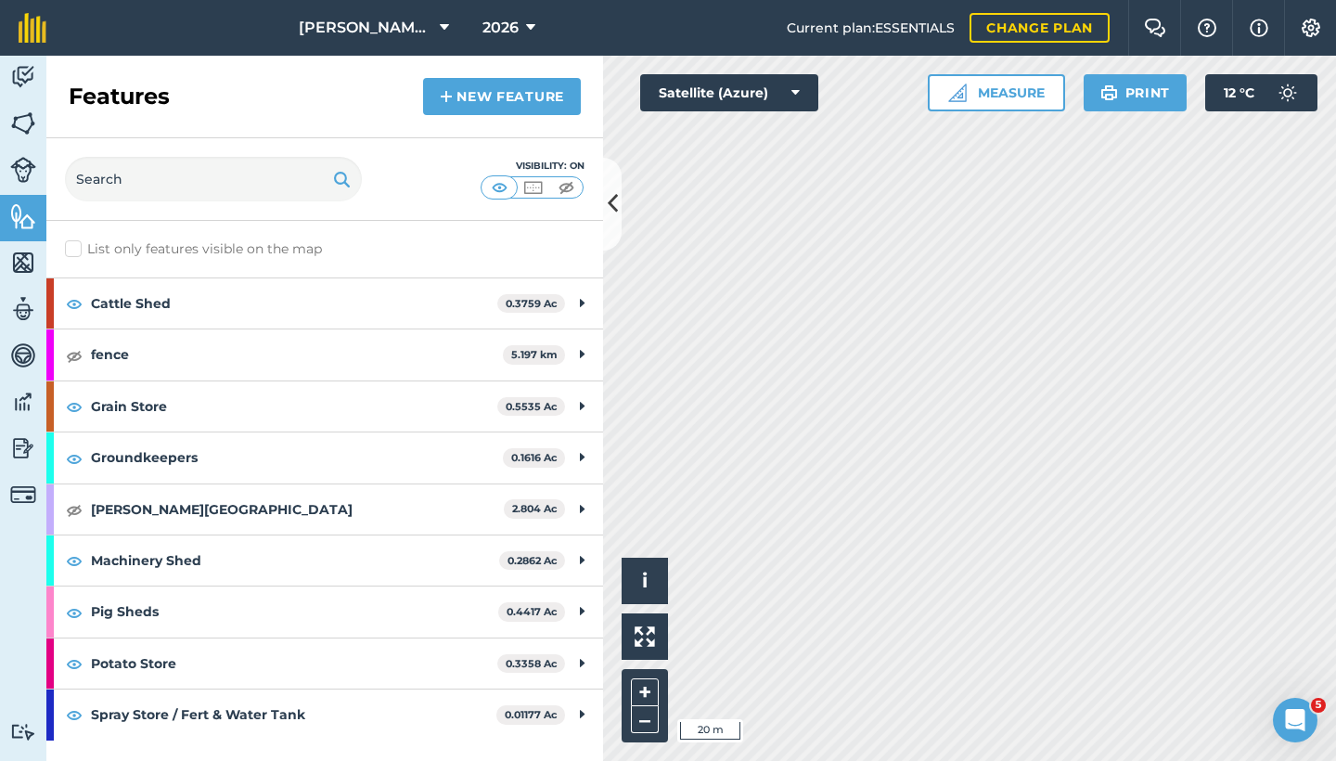
click at [510, 84] on link "New feature" at bounding box center [502, 96] width 158 height 37
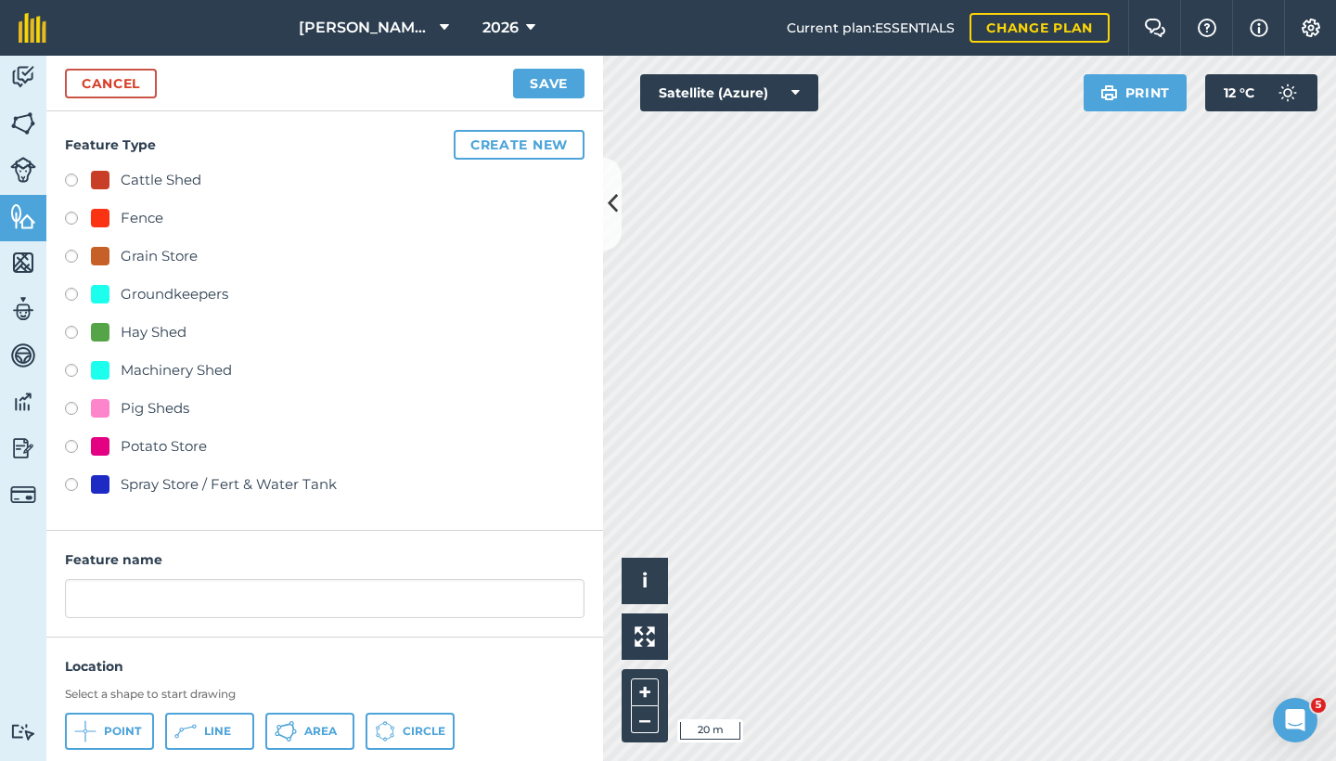
click at [501, 148] on button "Create new" at bounding box center [519, 145] width 131 height 30
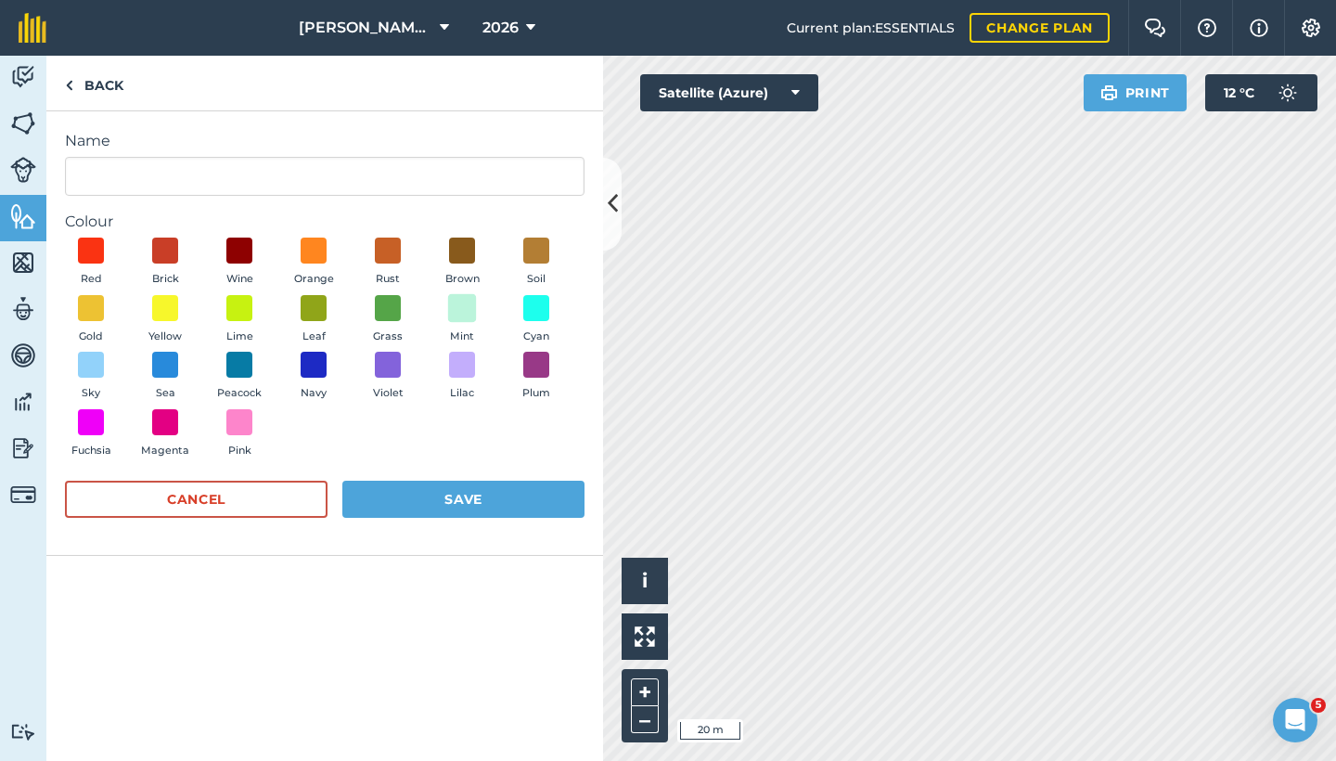
click at [471, 306] on span at bounding box center [462, 307] width 29 height 29
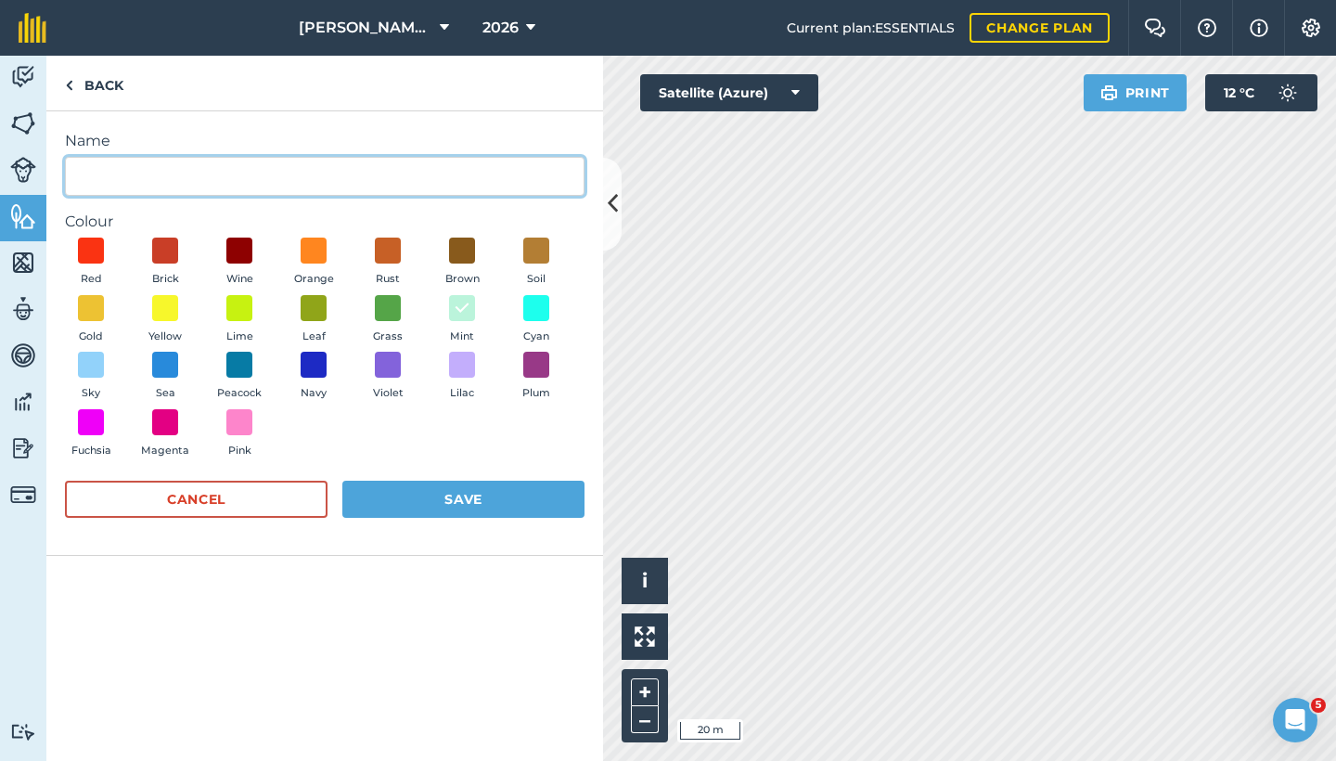
click at [190, 176] on input "Name" at bounding box center [325, 176] width 520 height 39
type input "Concrete"
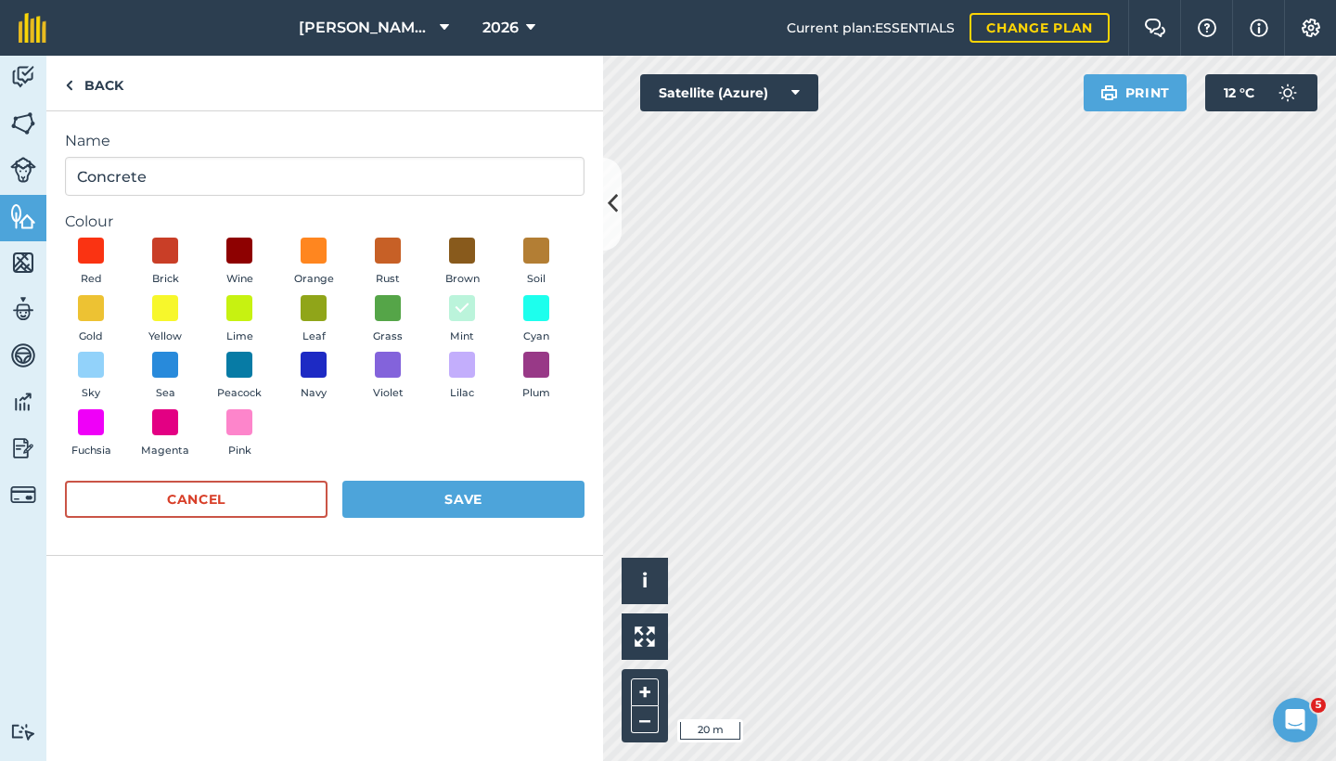
click at [421, 484] on button "Save" at bounding box center [463, 499] width 242 height 37
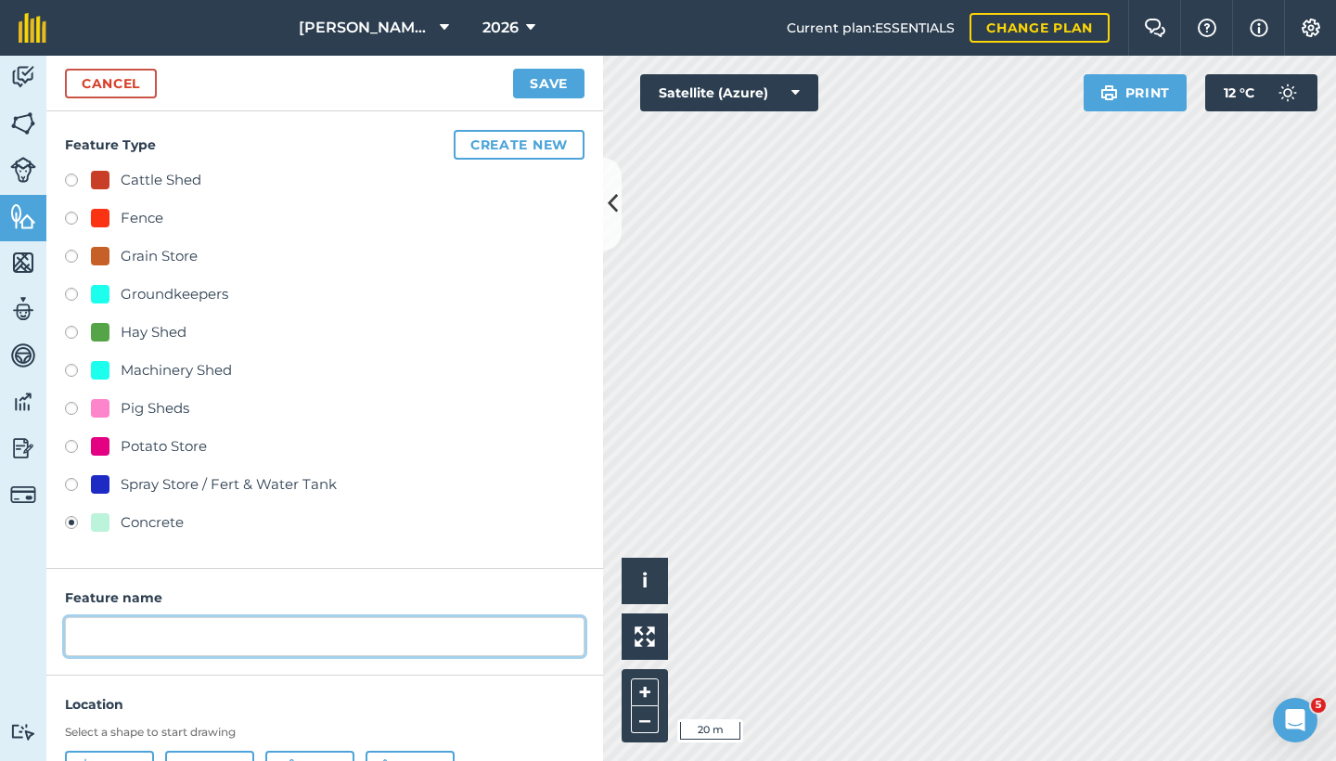
click at [227, 617] on input "text" at bounding box center [325, 636] width 520 height 39
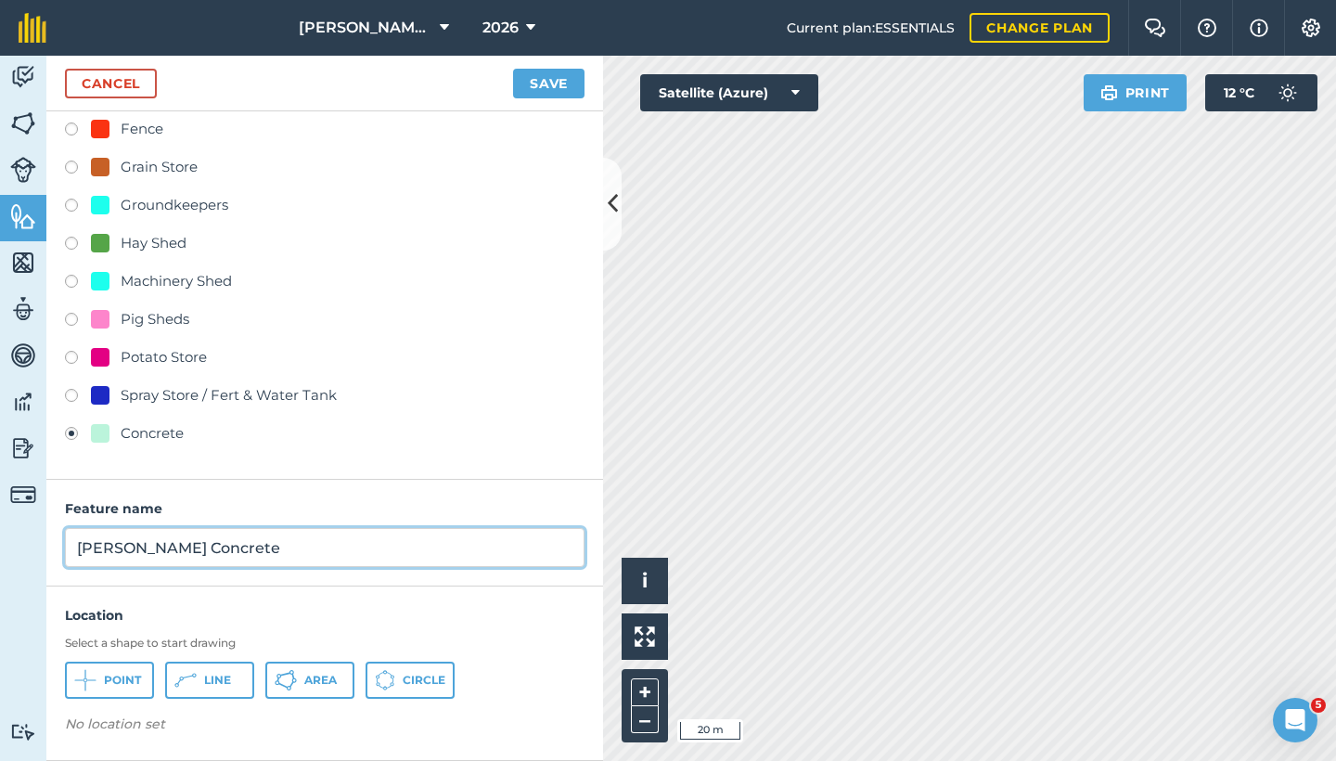
scroll to position [88, 0]
type input "[PERSON_NAME] Concrete"
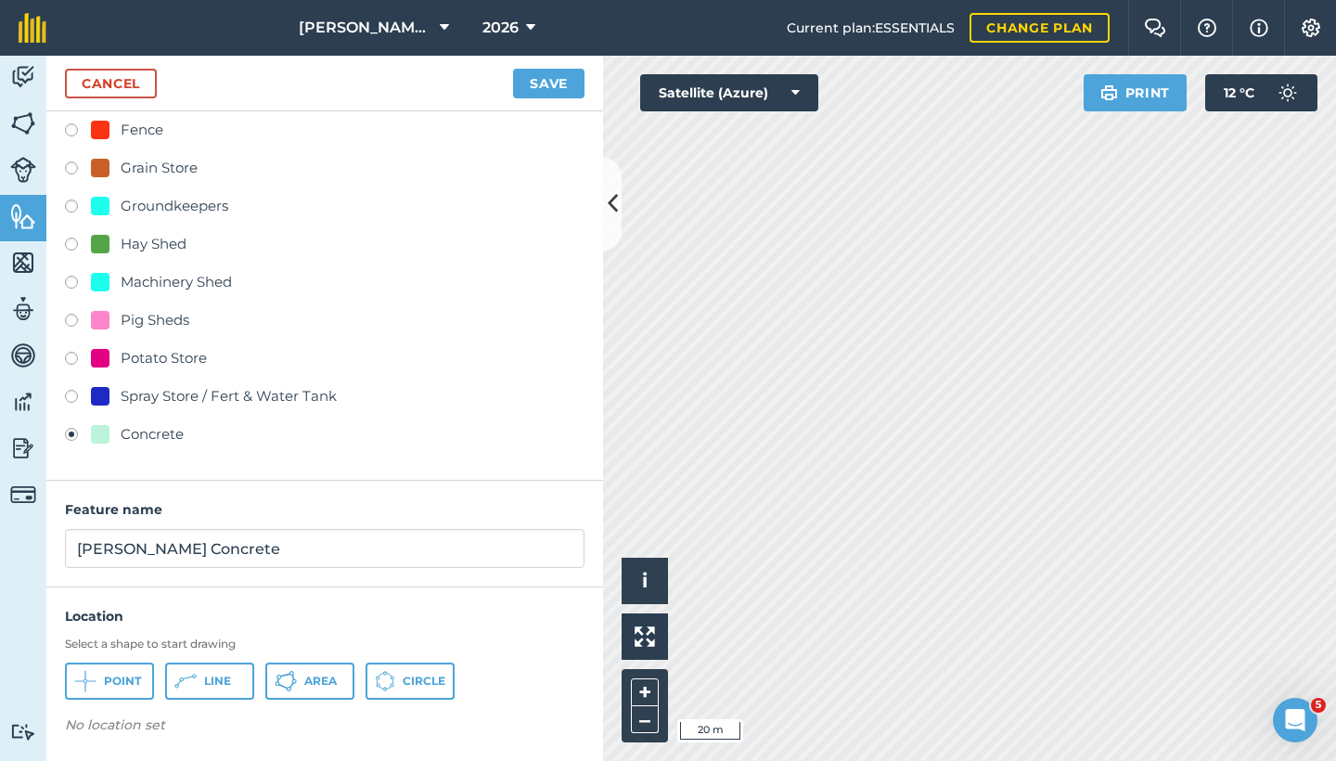
click at [312, 666] on button "Area" at bounding box center [309, 681] width 89 height 37
click at [541, 87] on button "Save" at bounding box center [548, 84] width 71 height 30
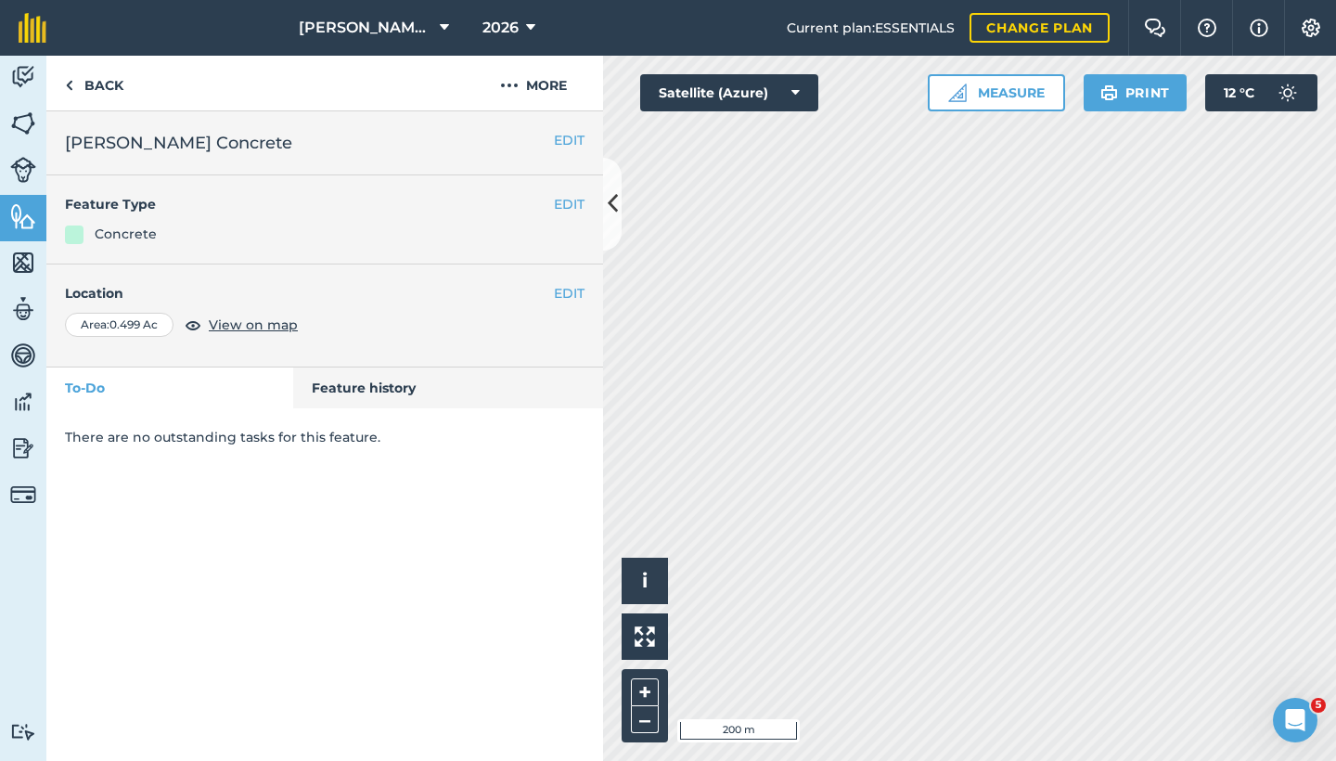
click at [28, 118] on img at bounding box center [23, 124] width 26 height 28
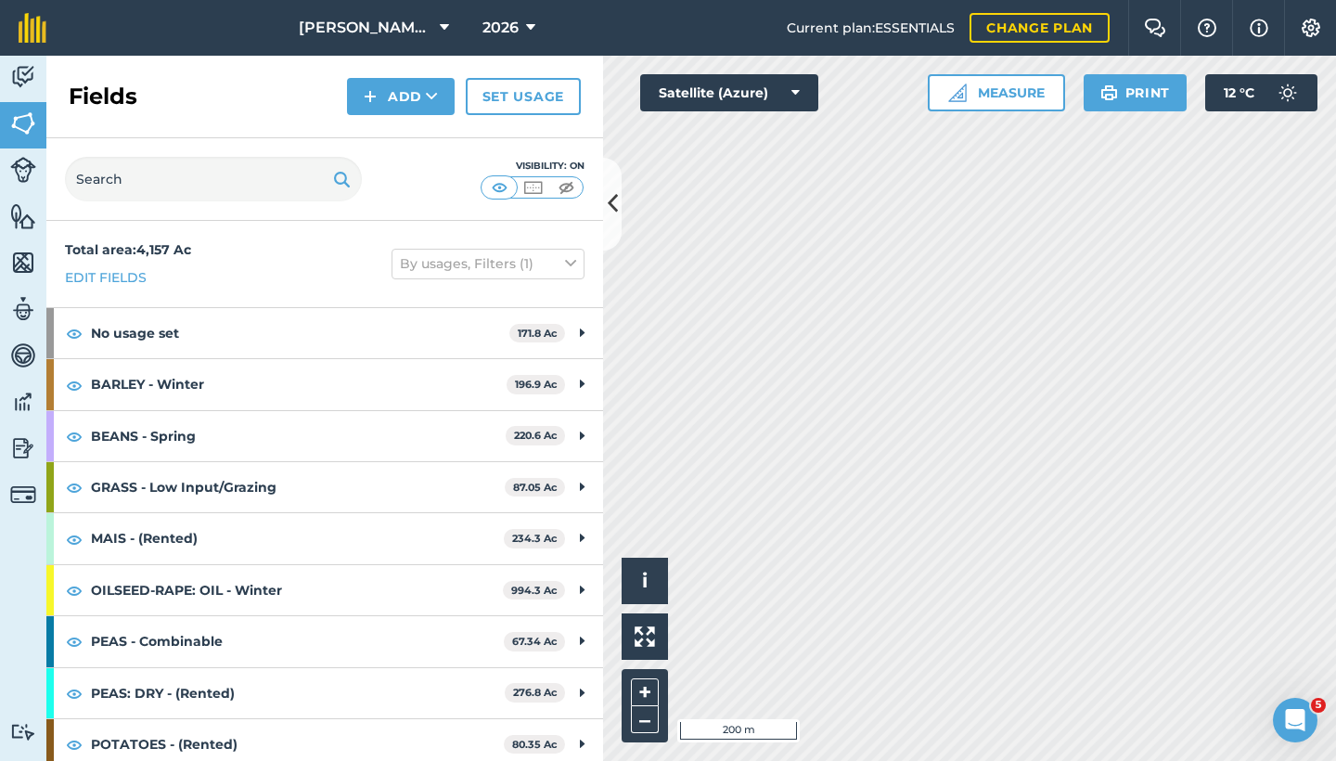
click at [399, 99] on button "Add" at bounding box center [401, 96] width 108 height 37
click at [395, 140] on link "Draw" at bounding box center [401, 138] width 102 height 41
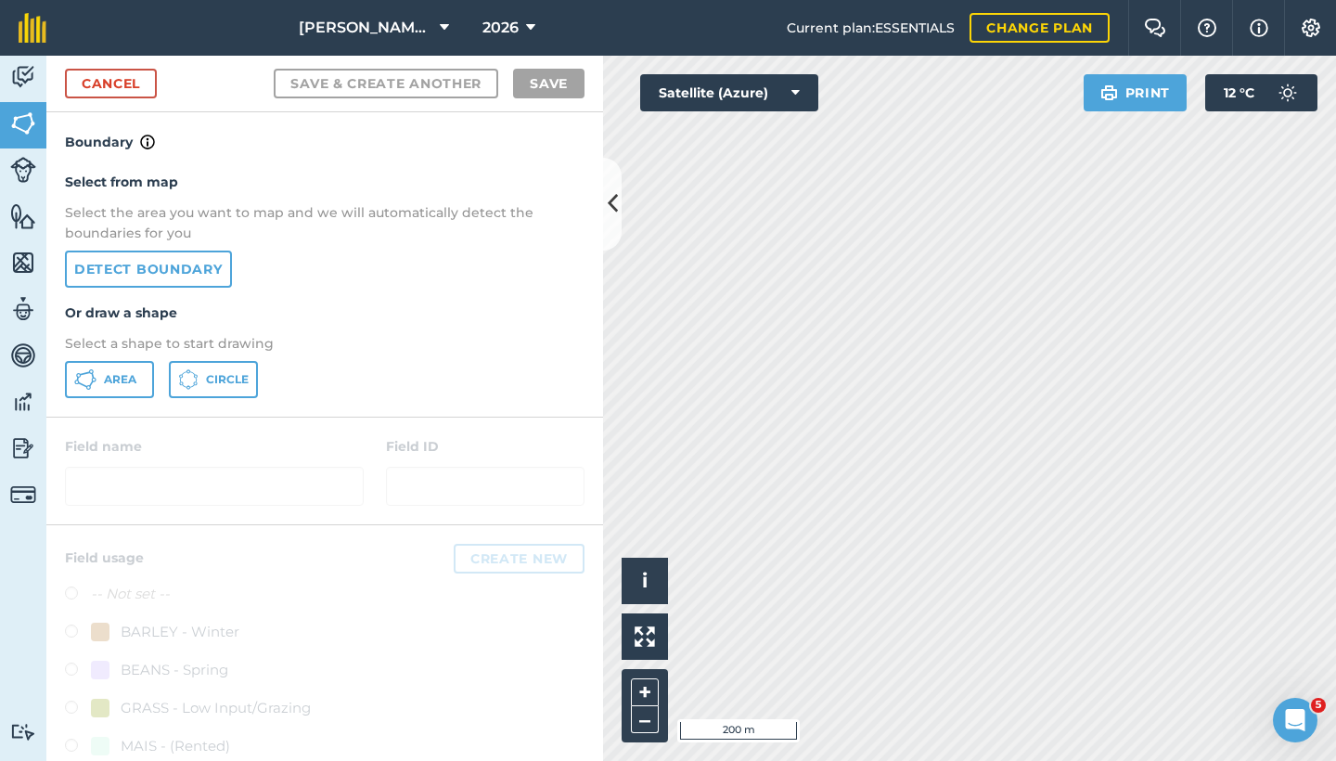
click at [110, 262] on link "Detect boundary" at bounding box center [148, 269] width 167 height 37
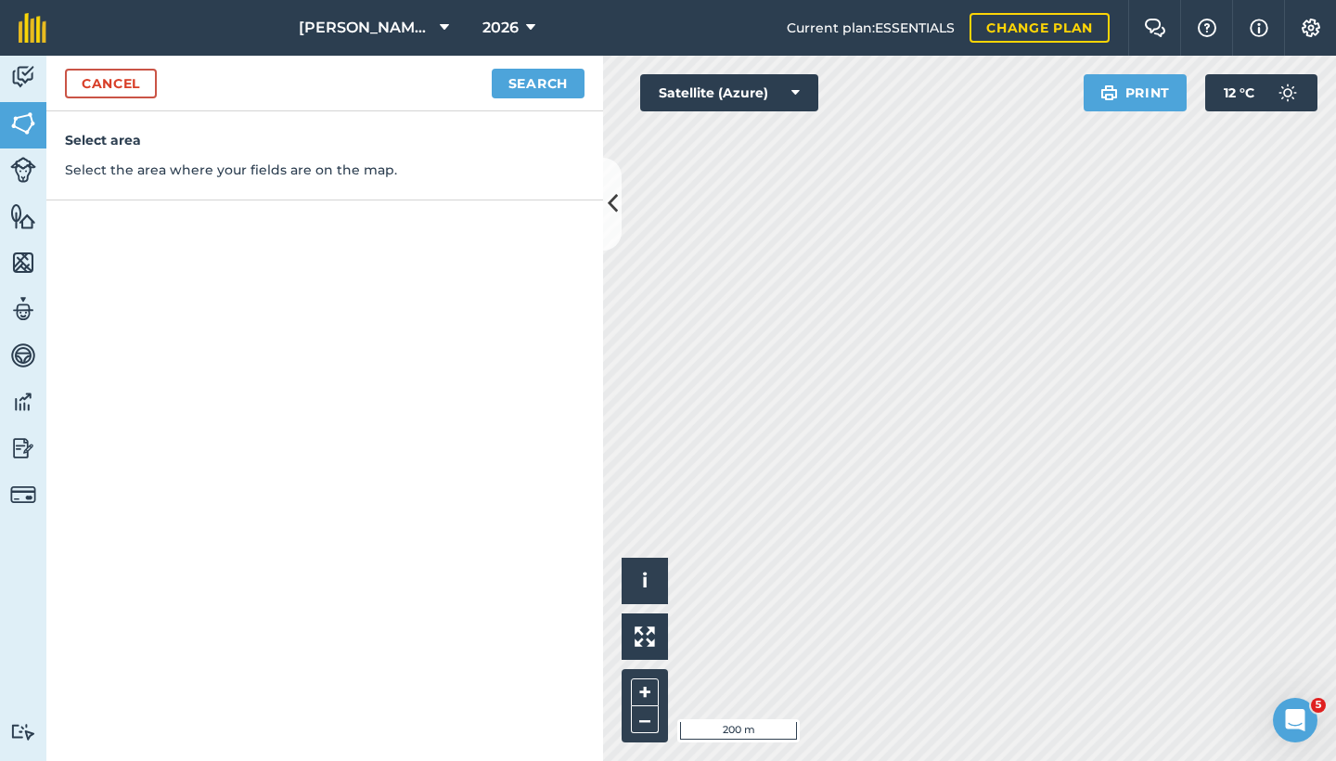
click at [550, 79] on button "Search" at bounding box center [538, 84] width 93 height 30
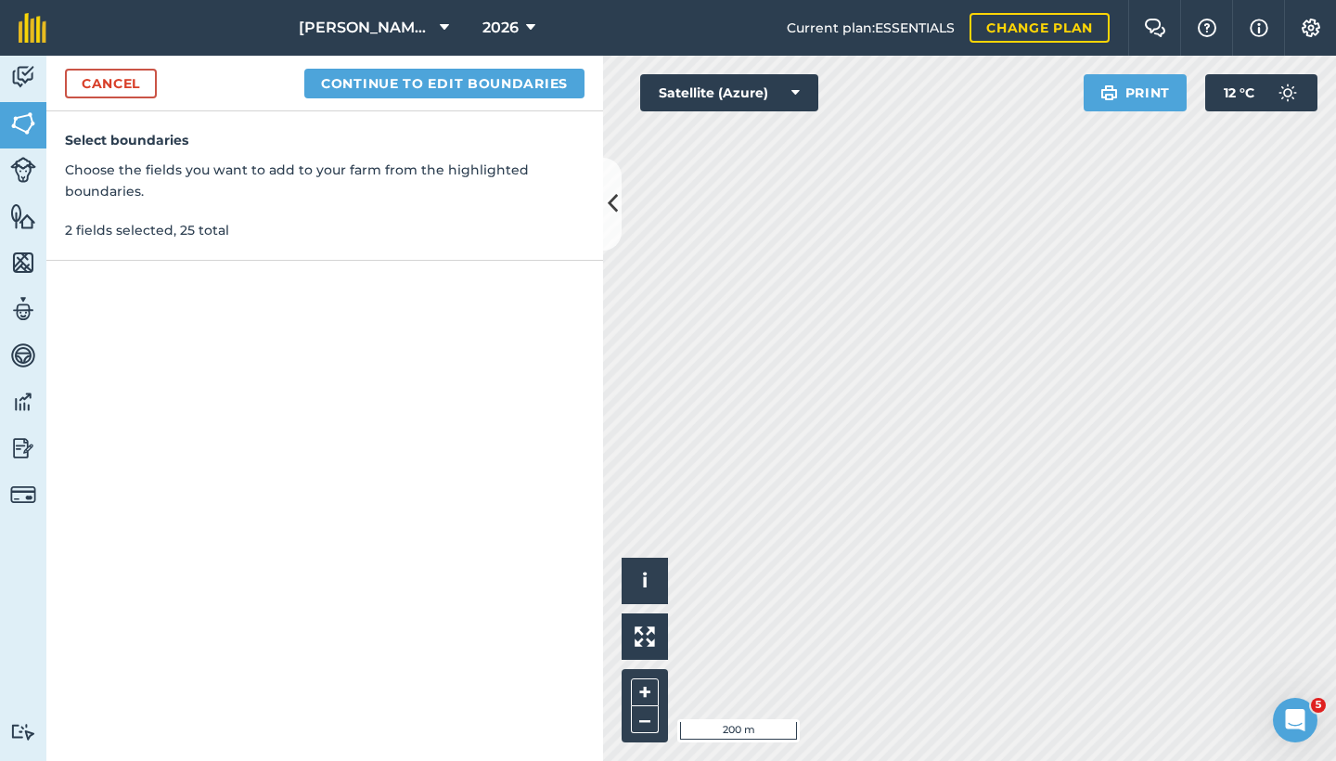
click at [400, 87] on button "Continue to edit boundaries" at bounding box center [444, 84] width 280 height 30
click at [469, 64] on div "Cancel Continue to name fields" at bounding box center [324, 84] width 557 height 56
click at [469, 81] on button "Continue to name fields" at bounding box center [464, 84] width 240 height 30
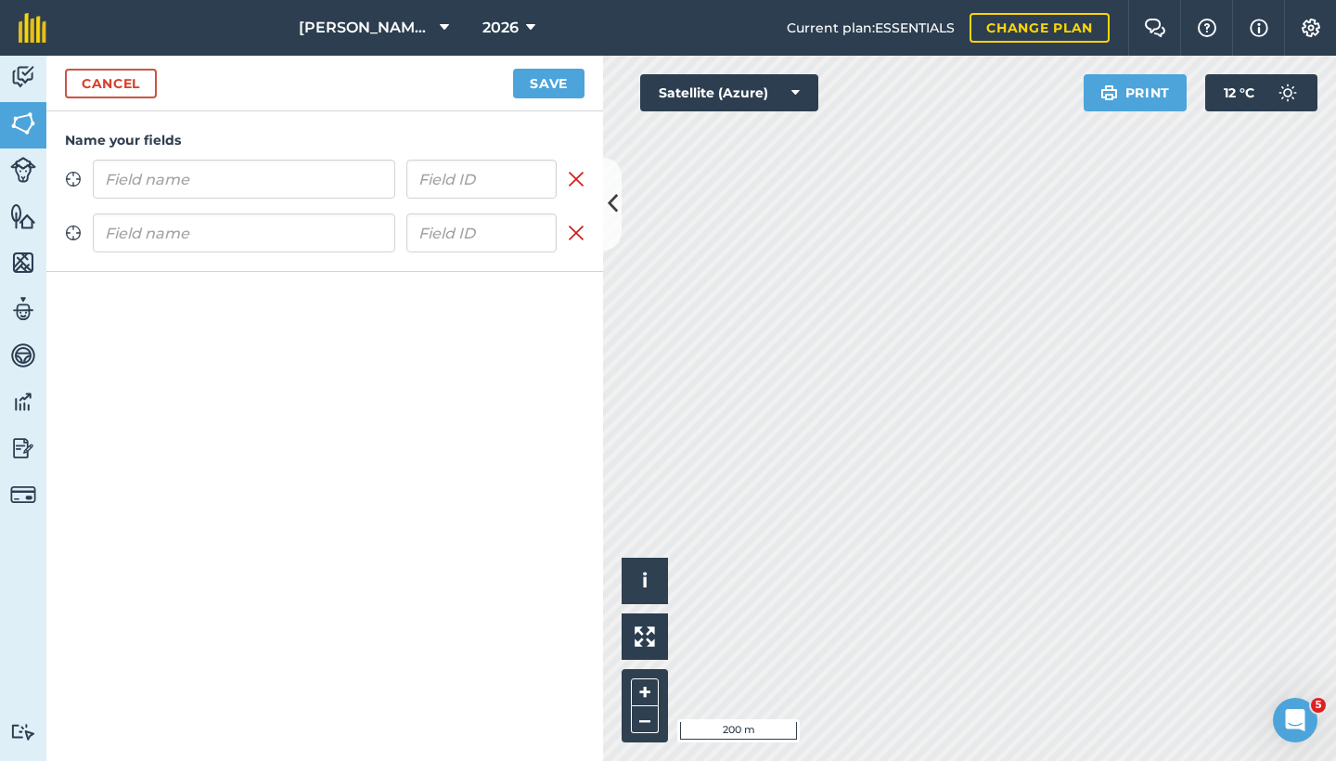
click at [303, 187] on input "text" at bounding box center [244, 179] width 303 height 39
type input "Thorns Right"
click at [265, 233] on input "text" at bounding box center [244, 232] width 303 height 39
type input "Thorns Left"
click at [549, 85] on button "Save" at bounding box center [548, 84] width 71 height 30
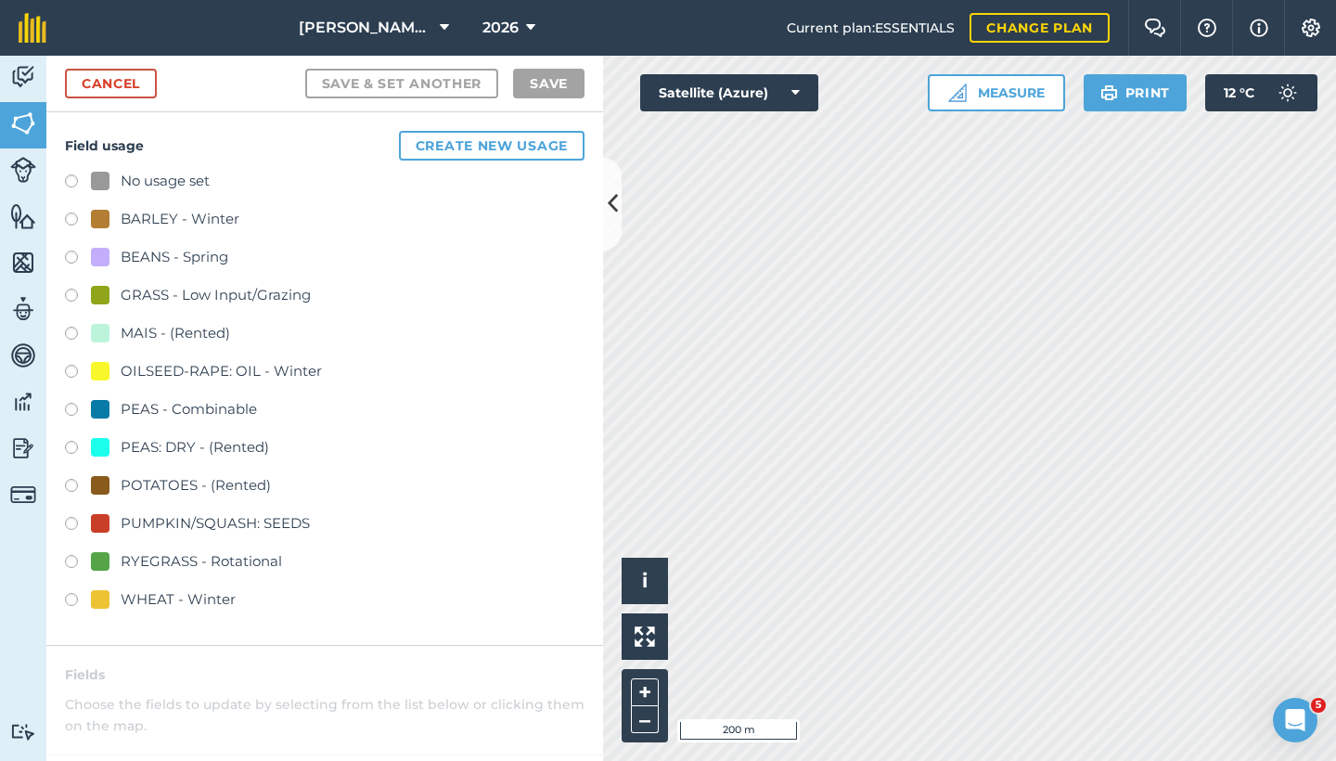
checkbox input "true"
click at [66, 442] on label at bounding box center [78, 450] width 26 height 19
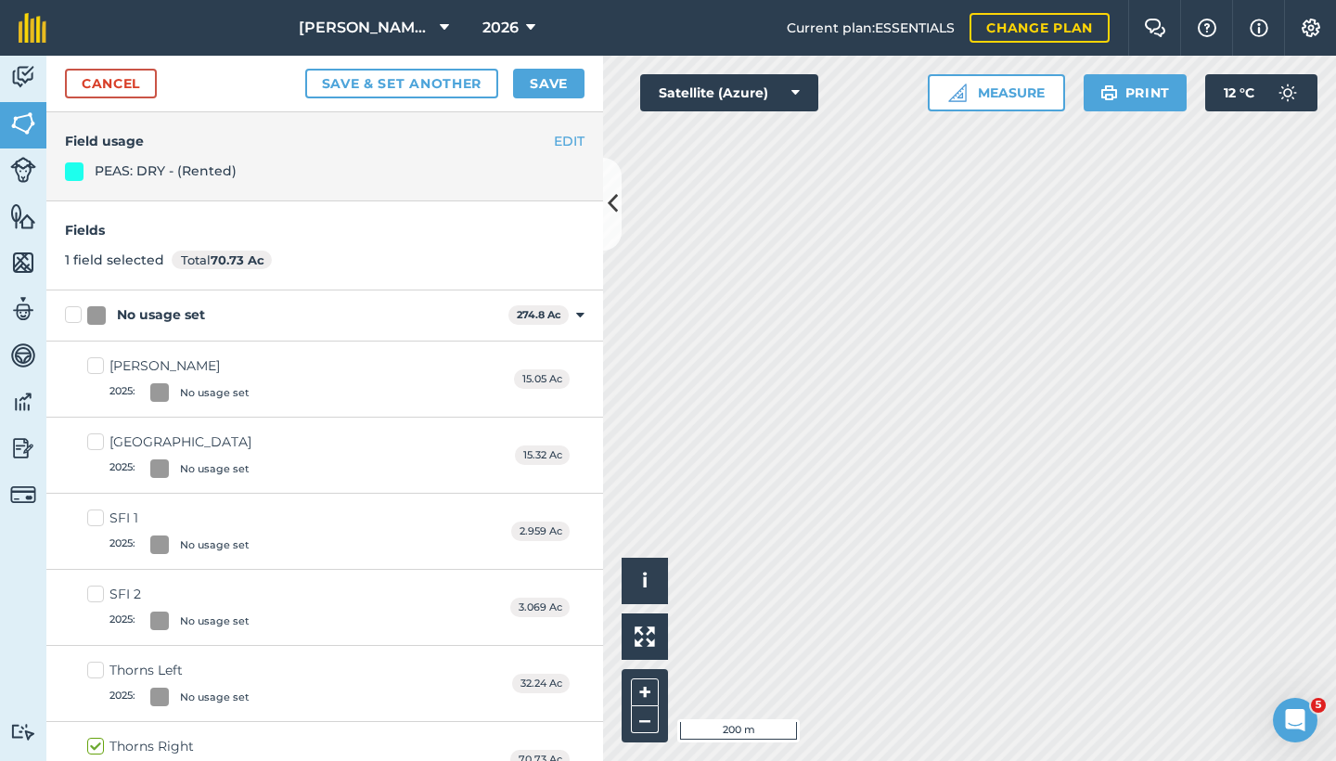
click at [95, 666] on label "Thorns Left 2025 : No usage set" at bounding box center [168, 683] width 162 height 45
click at [95, 666] on input "Thorns Left 2025 : No usage set" at bounding box center [93, 667] width 12 height 12
checkbox input "true"
click at [557, 61] on div "Cancel Save & set another Save" at bounding box center [324, 84] width 557 height 57
click at [554, 81] on button "Save" at bounding box center [548, 84] width 71 height 30
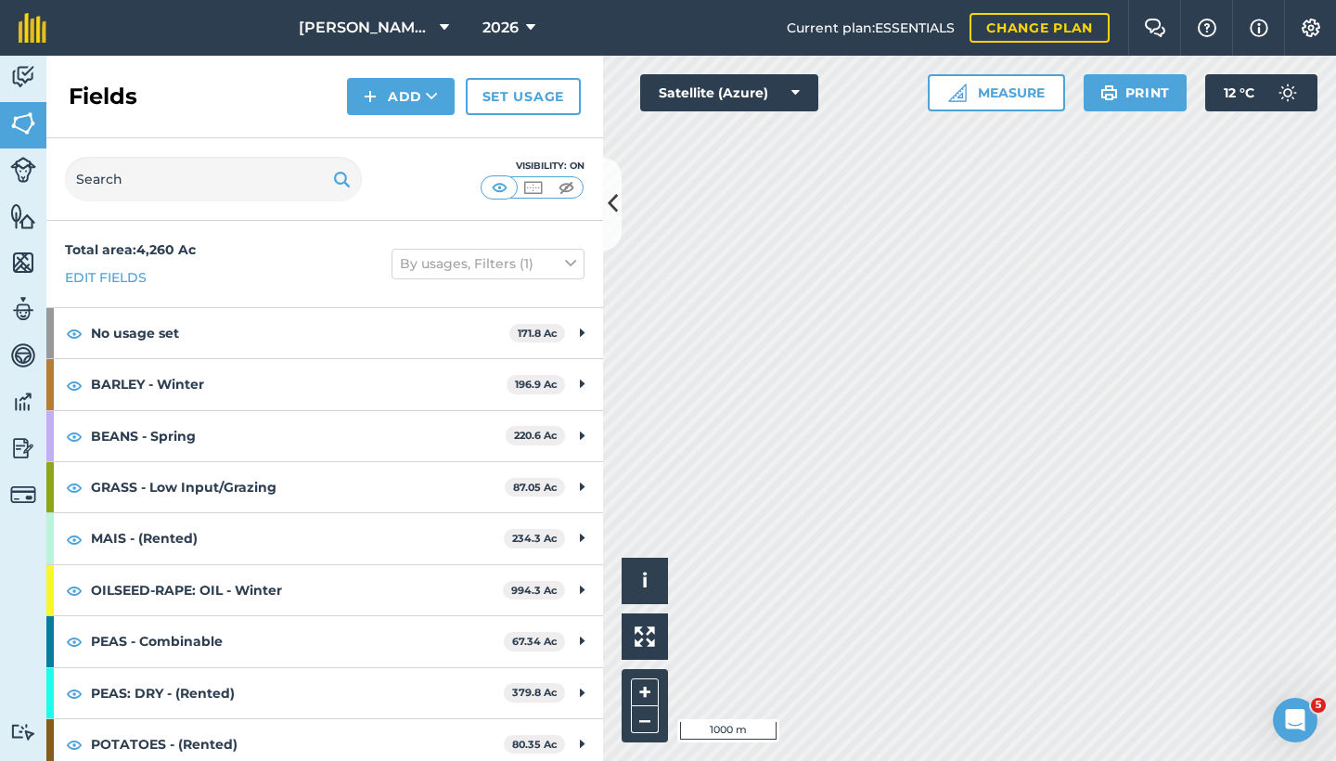
click at [460, 274] on button "By usages, Filters (1)" at bounding box center [488, 264] width 193 height 30
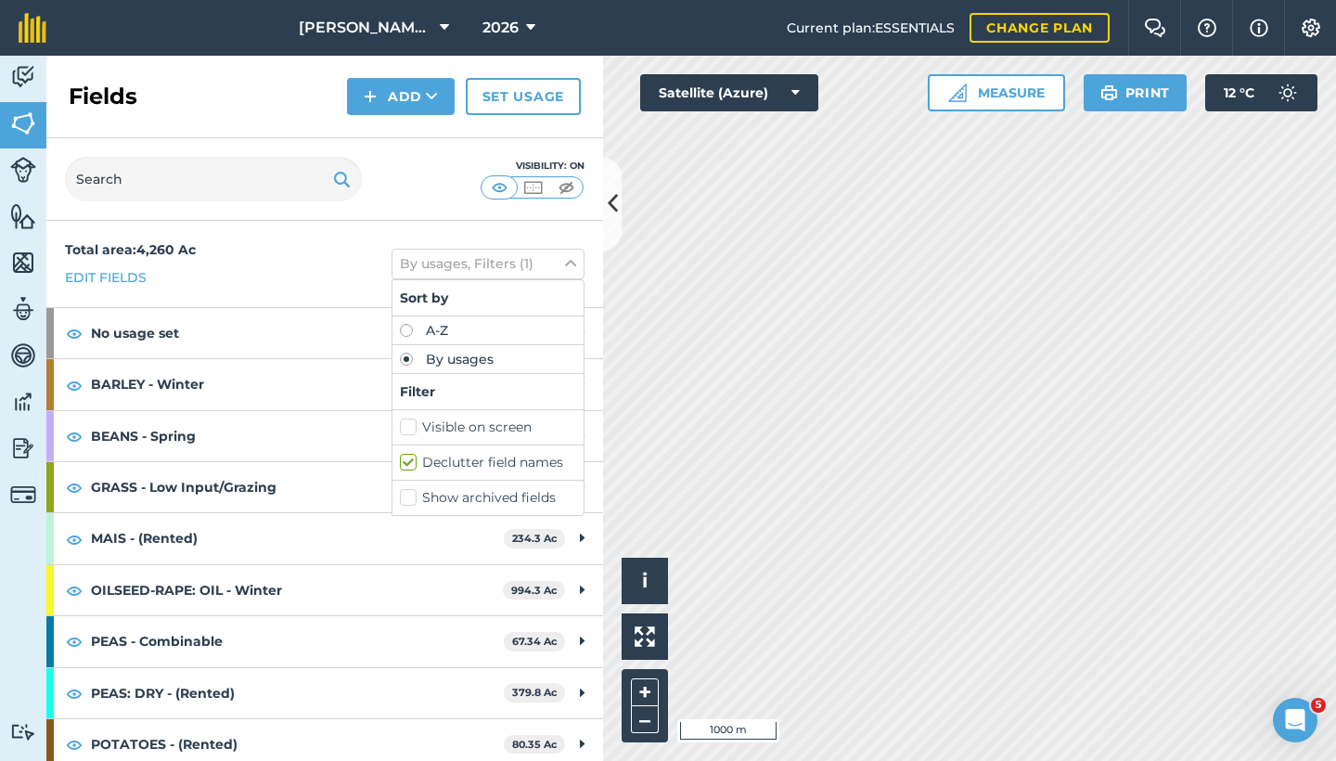
click at [502, 264] on button "By usages, Filters (1)" at bounding box center [488, 264] width 193 height 30
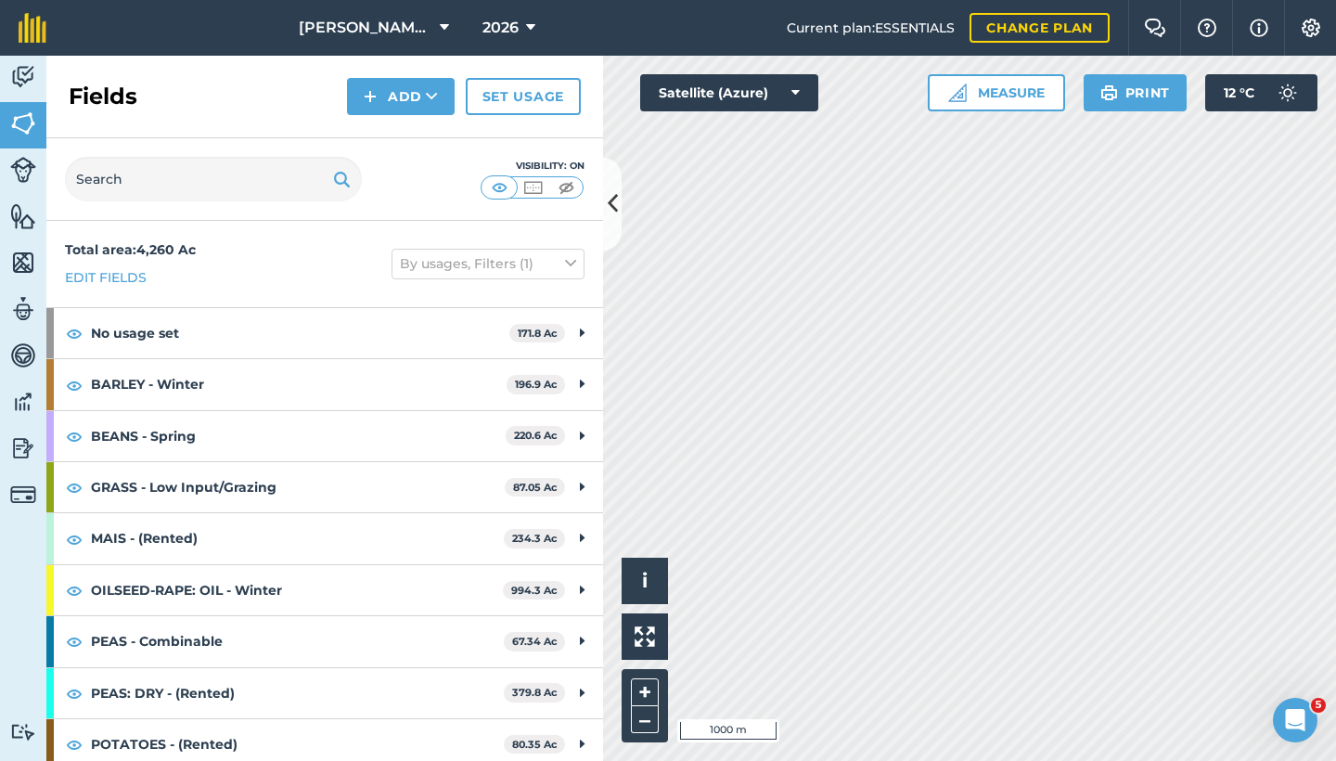
click at [535, 193] on img at bounding box center [533, 187] width 23 height 19
click at [565, 195] on img at bounding box center [566, 187] width 23 height 19
click at [505, 186] on img at bounding box center [499, 187] width 23 height 19
